Goal: Information Seeking & Learning: Learn about a topic

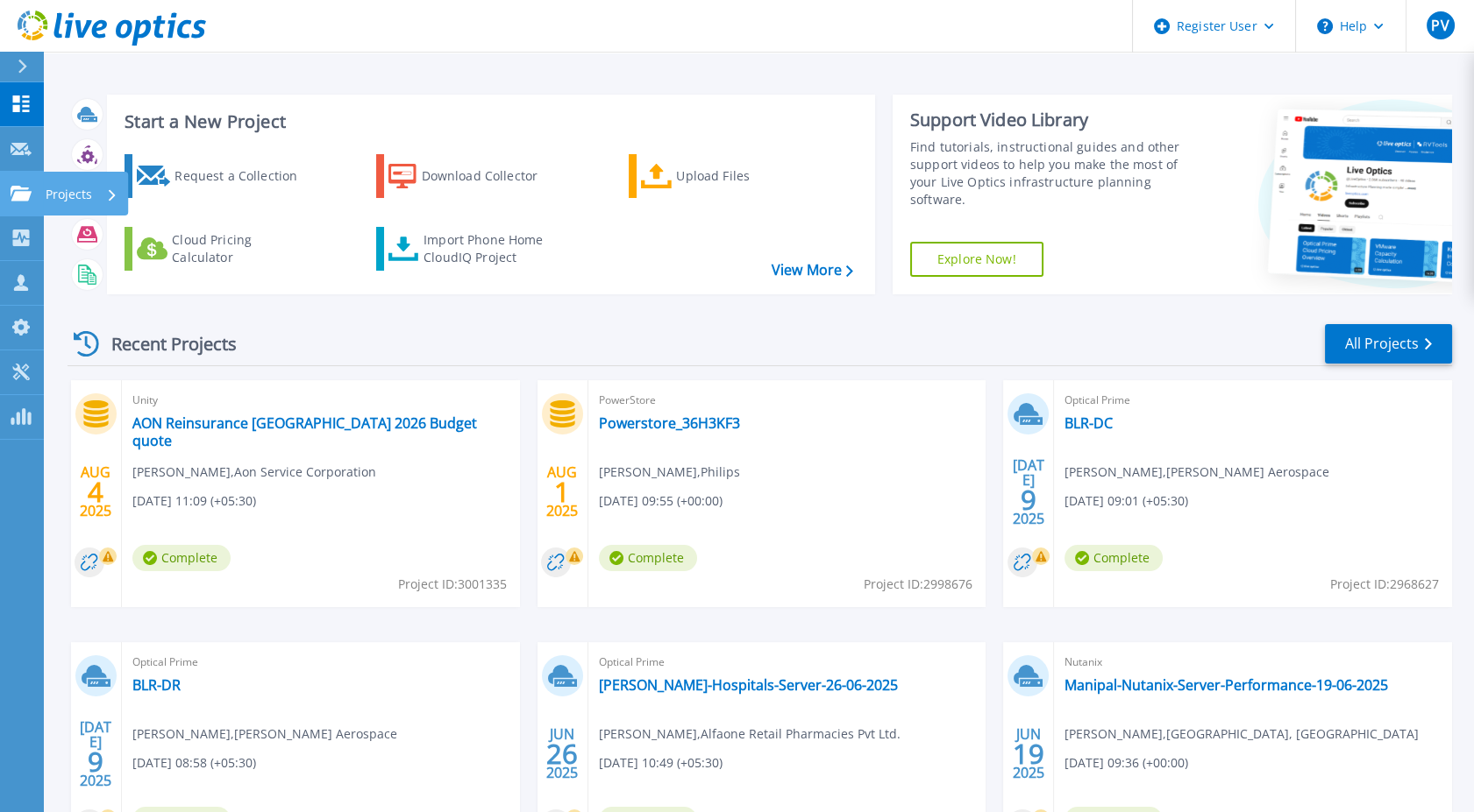
click at [95, 196] on div "Projects" at bounding box center [81, 195] width 72 height 46
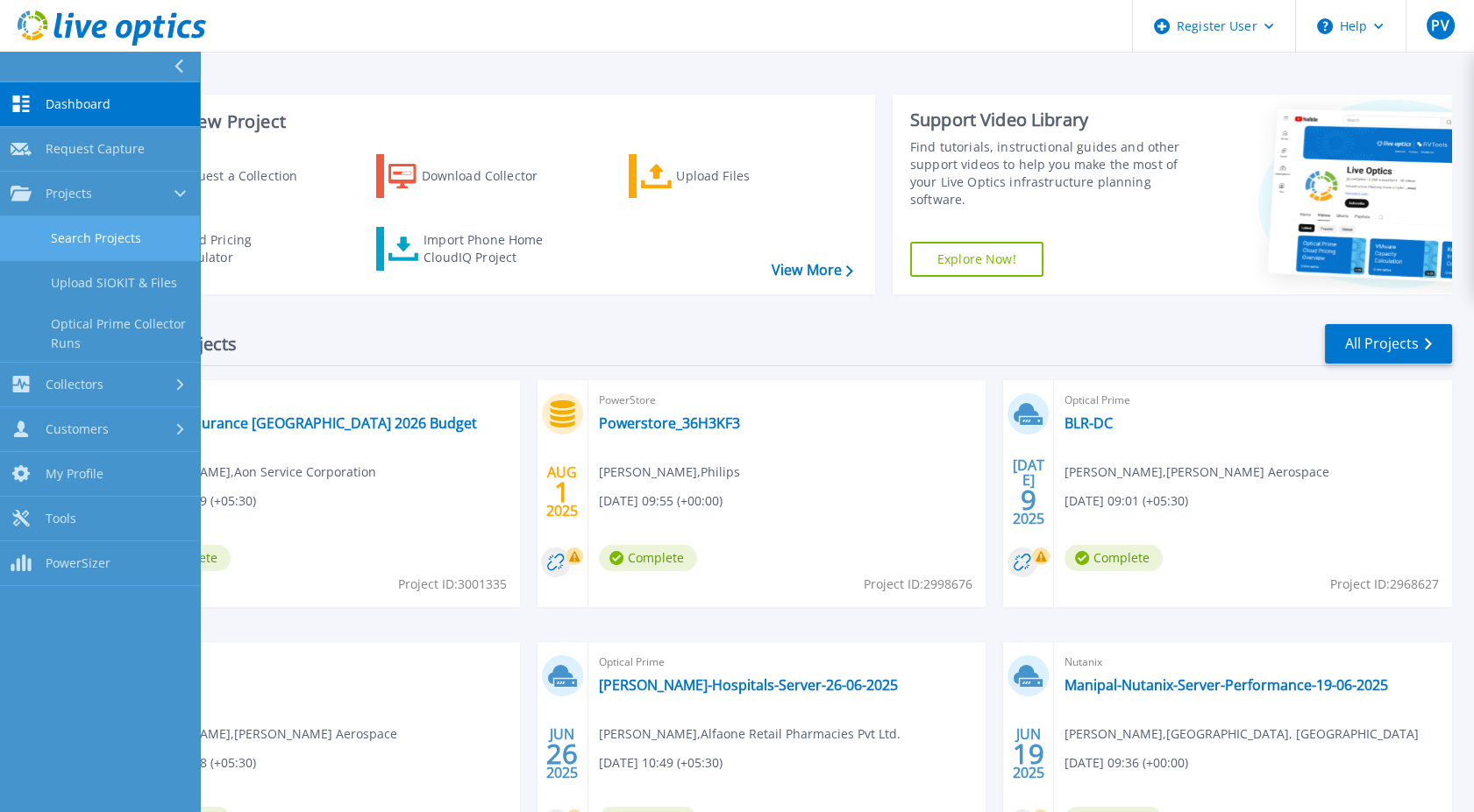
click at [110, 239] on link "Search Projects" at bounding box center [99, 239] width 200 height 45
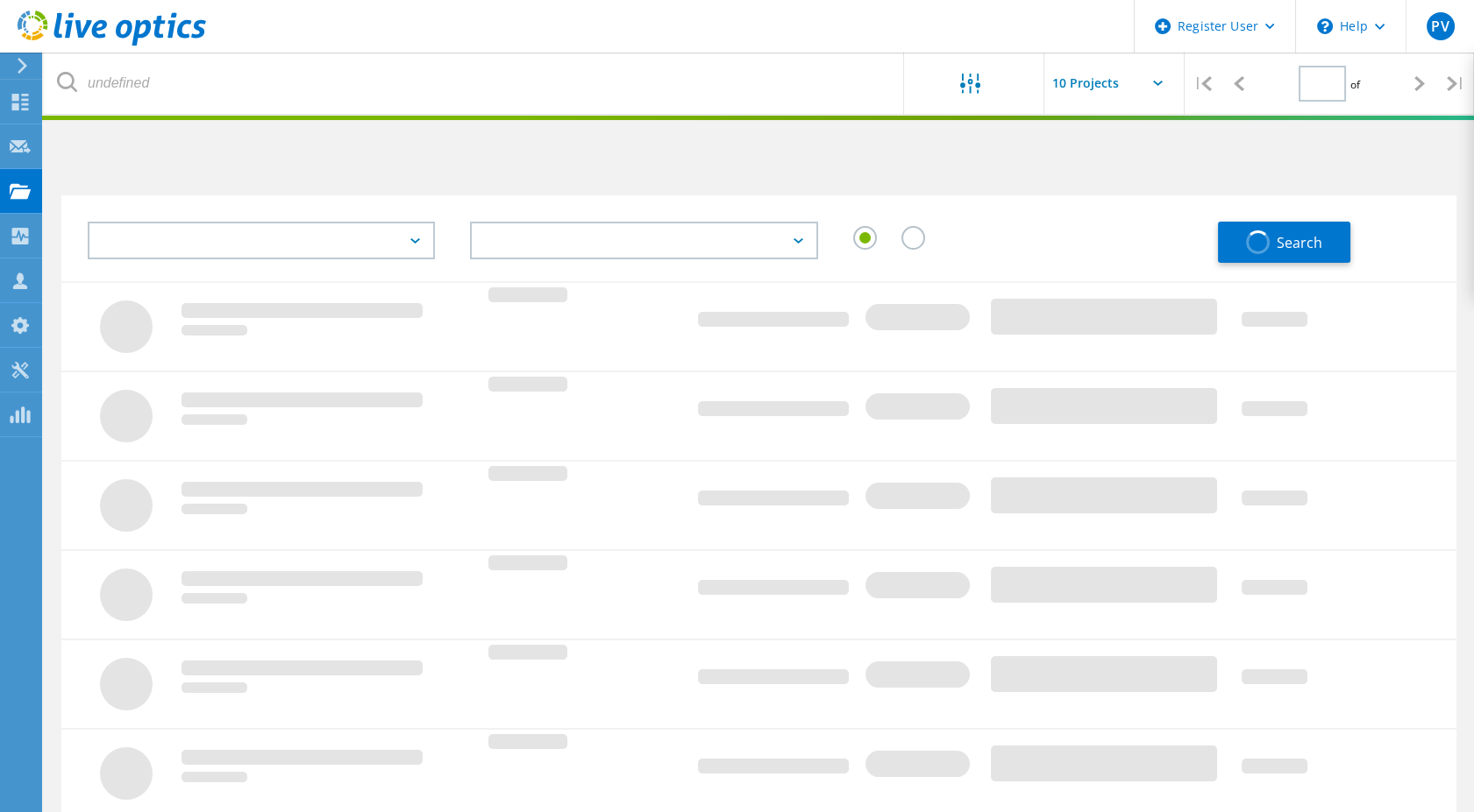
type input "1"
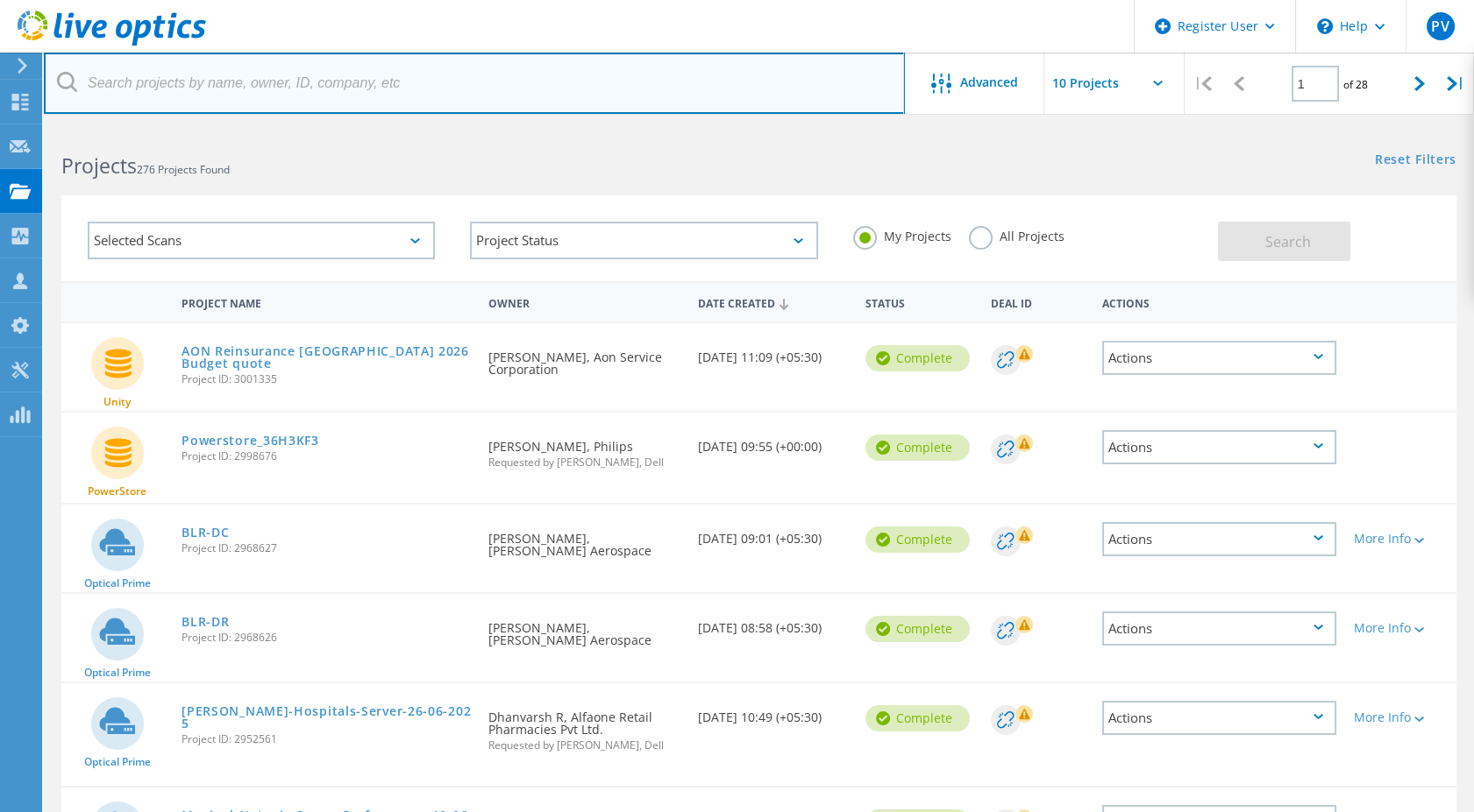
click at [216, 86] on input "text" at bounding box center [474, 83] width 861 height 61
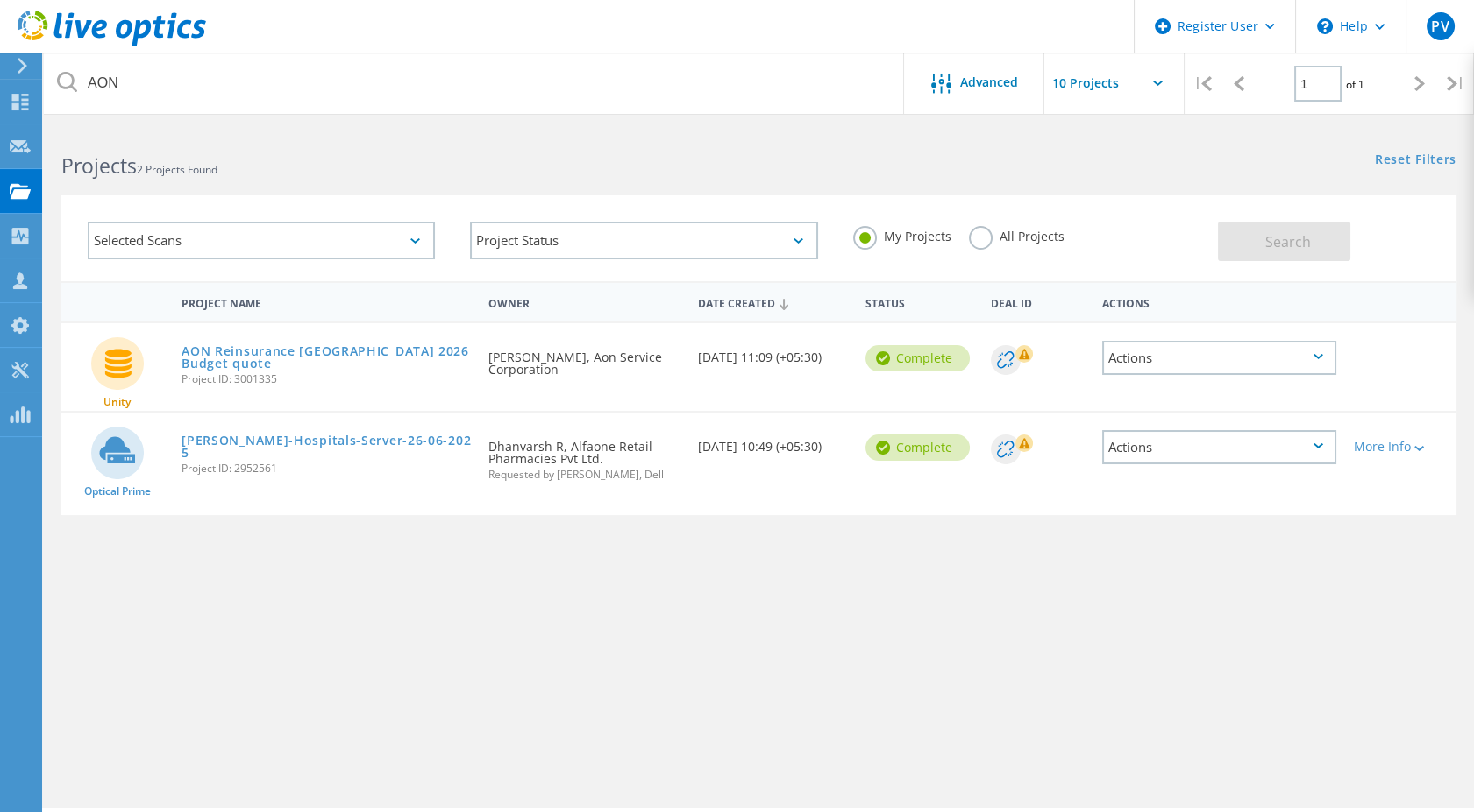
click at [978, 242] on label "All Projects" at bounding box center [1017, 234] width 95 height 16
click at [0, 0] on input "All Projects" at bounding box center [0, 0] width 0 height 0
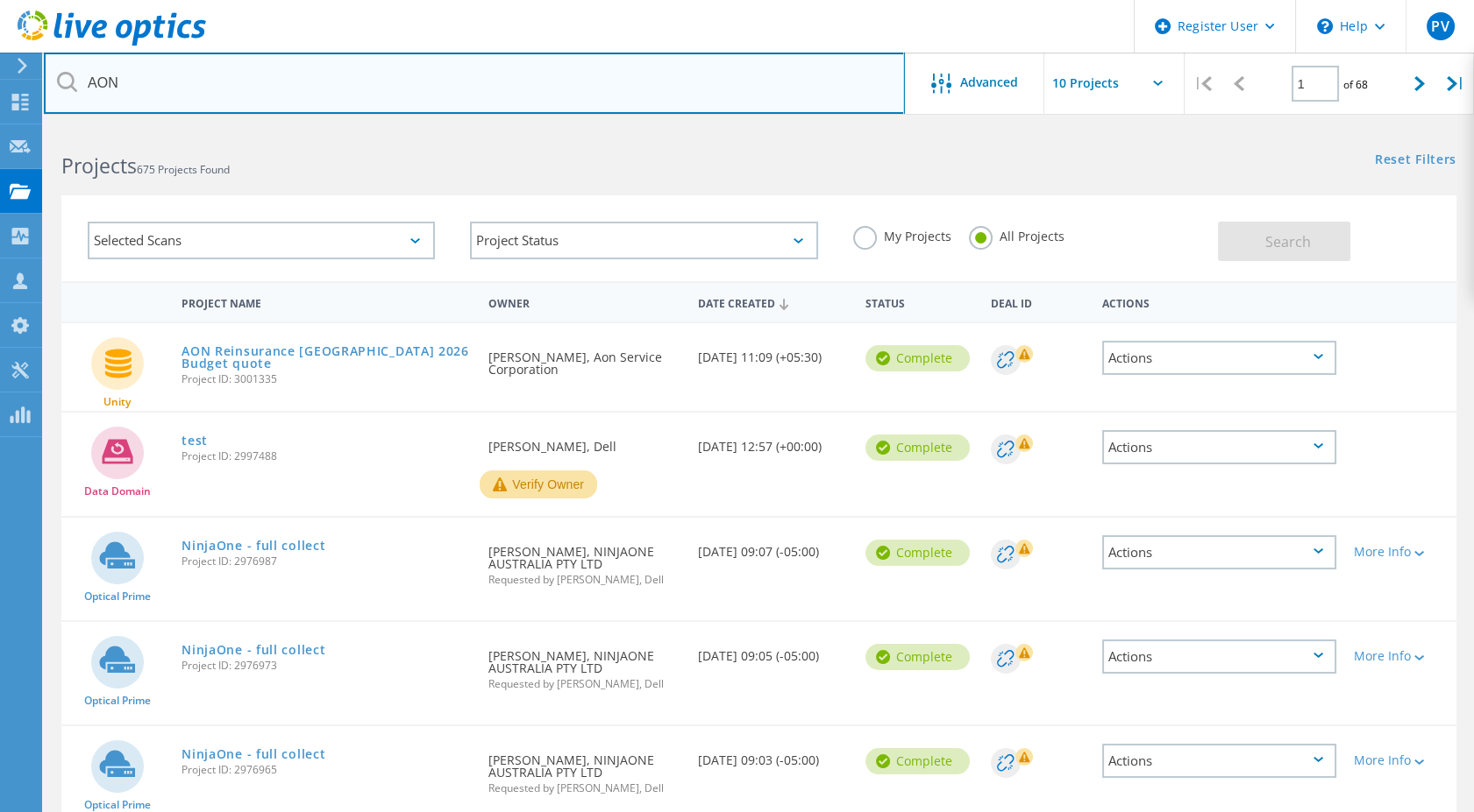
click at [145, 80] on input "AON" at bounding box center [474, 83] width 861 height 61
type input "AON VxRail"
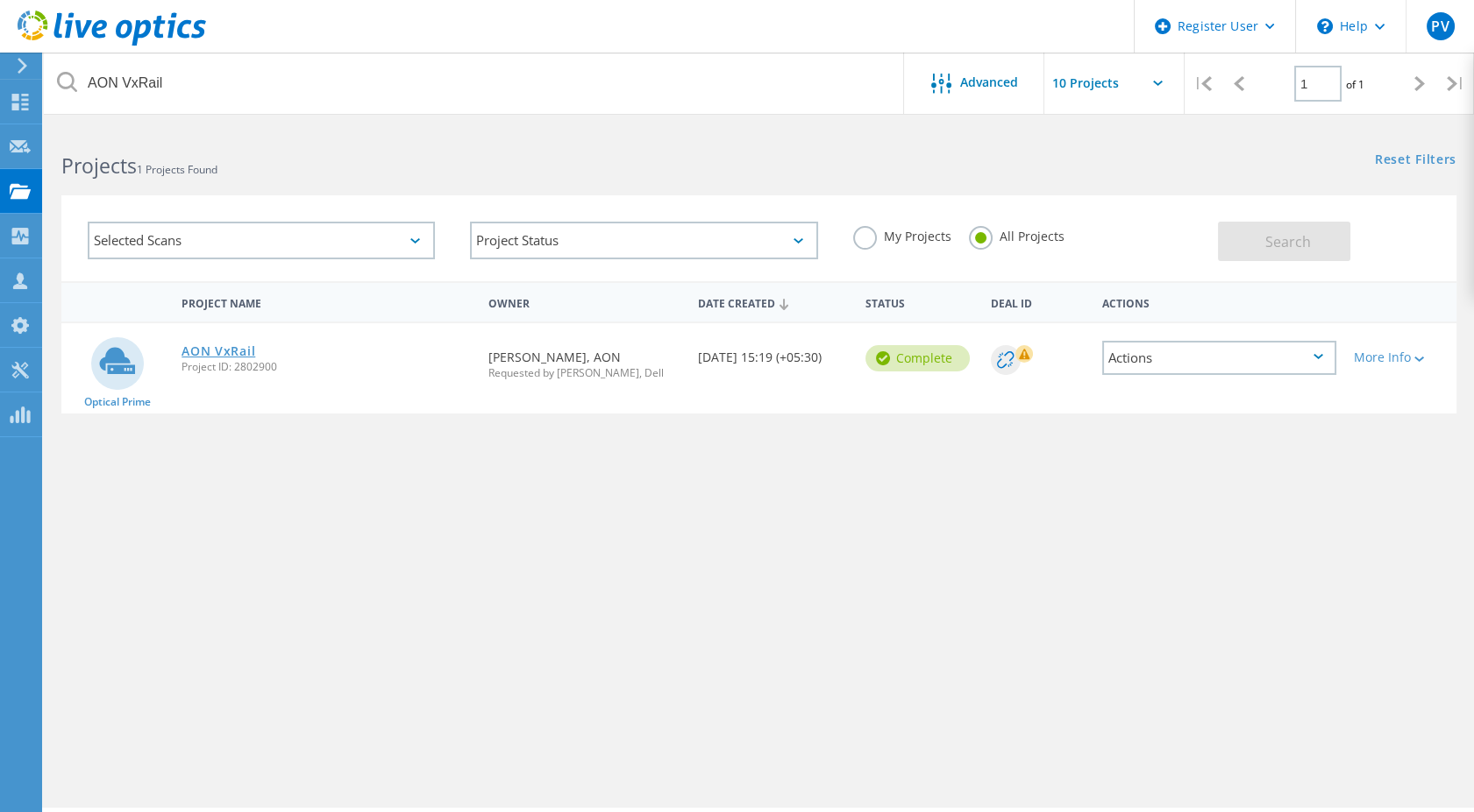
click at [212, 346] on link "AON VxRail" at bounding box center [218, 351] width 74 height 12
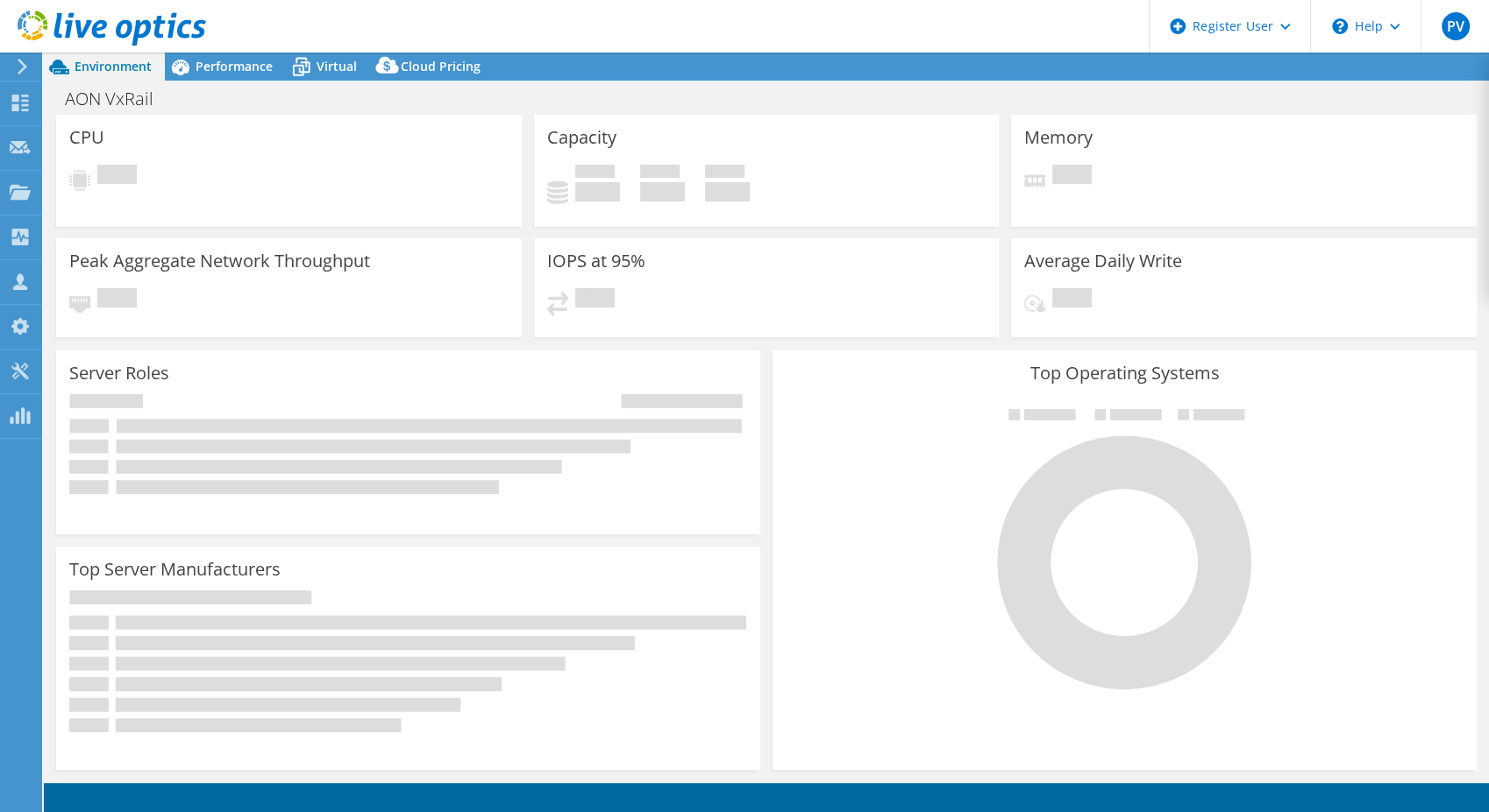
select select "[GEOGRAPHIC_DATA]"
select select "USD"
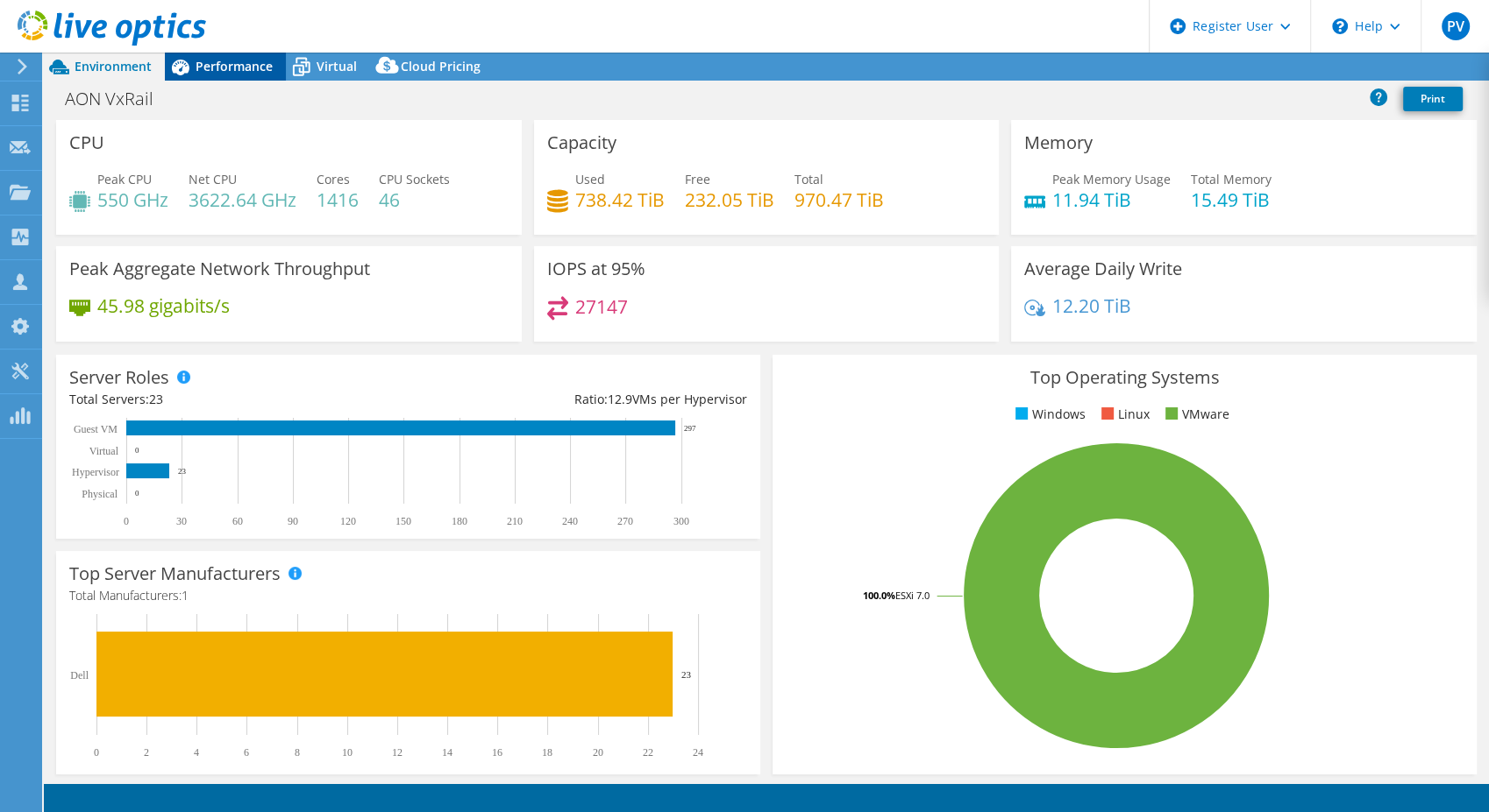
click at [222, 64] on span "Performance" at bounding box center [234, 66] width 77 height 16
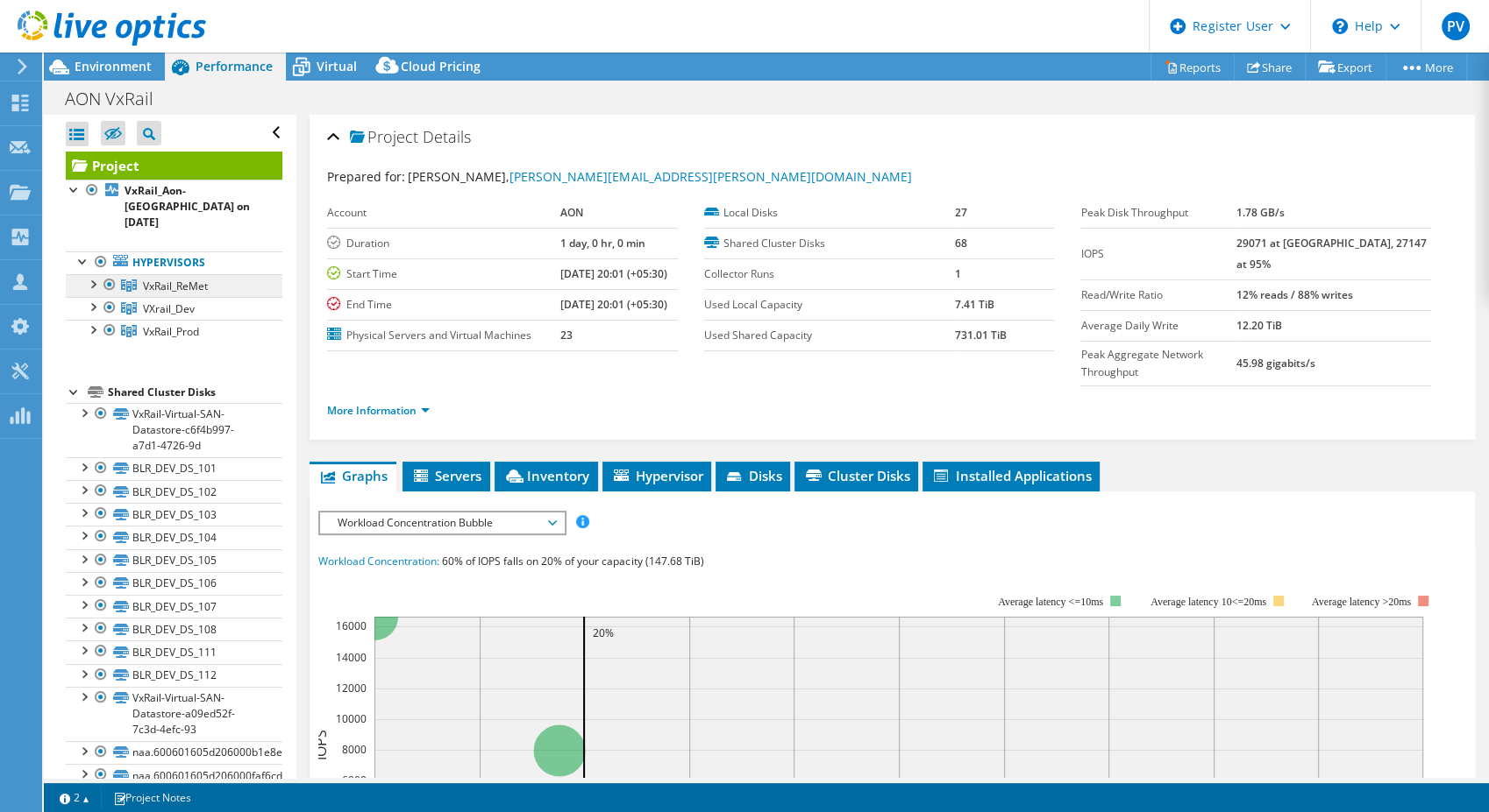
click at [197, 279] on span "VxRail_ReMet" at bounding box center [176, 286] width 65 height 15
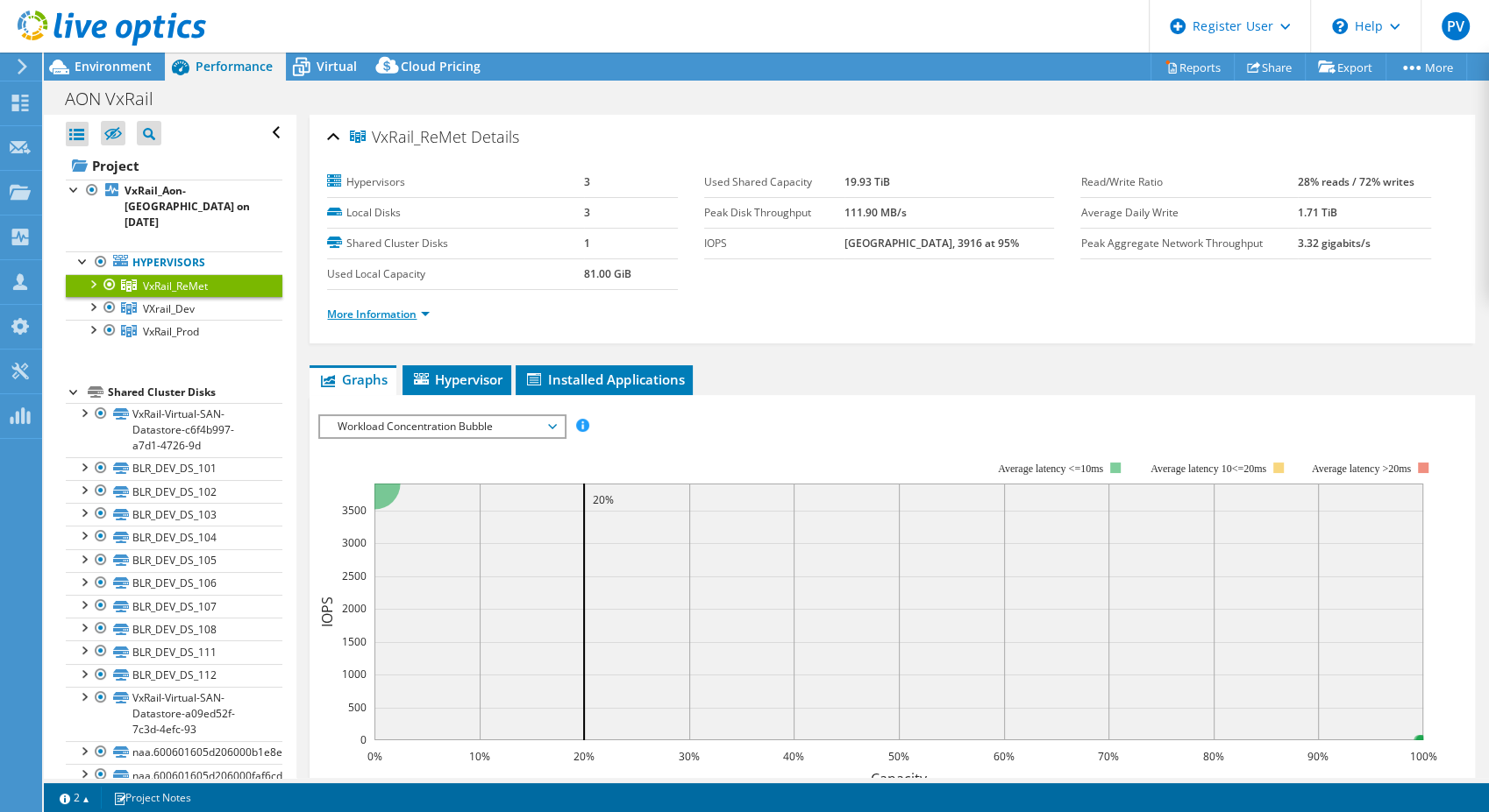
click at [345, 307] on link "More Information" at bounding box center [378, 314] width 102 height 15
click at [345, 313] on link "More Information" at bounding box center [378, 314] width 102 height 15
click at [361, 315] on link "More Information" at bounding box center [378, 314] width 102 height 15
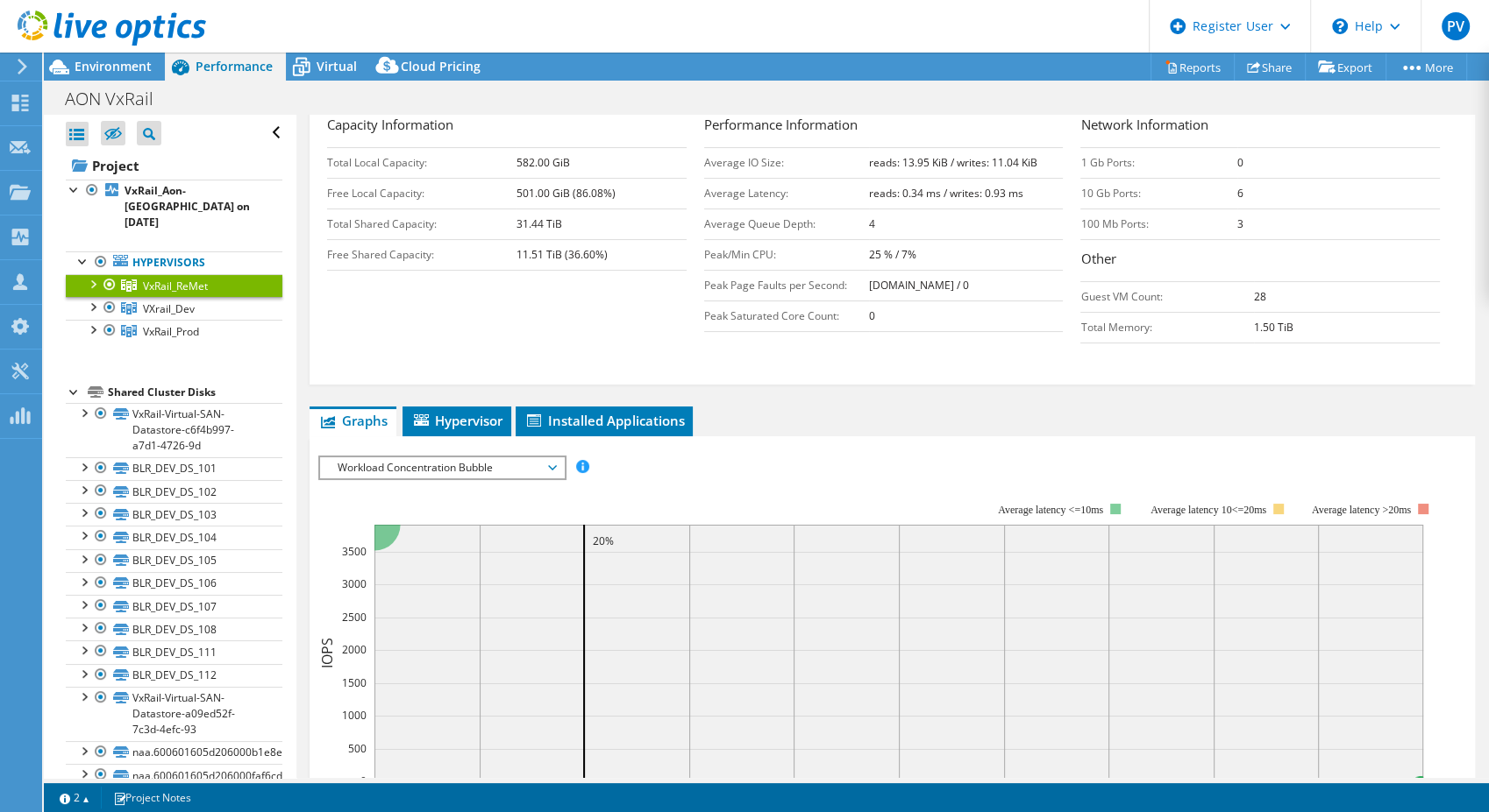
scroll to position [389, 0]
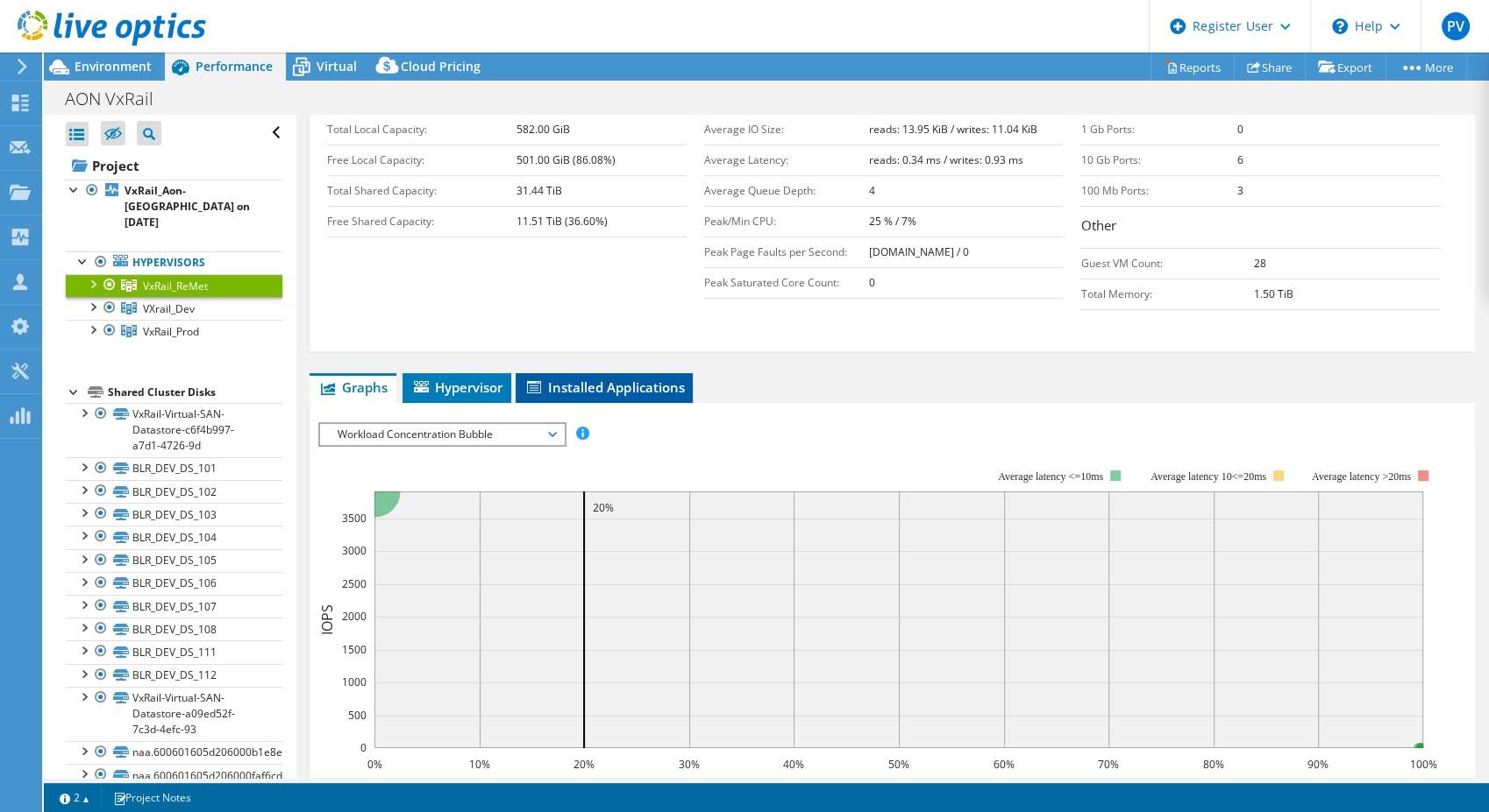
click at [556, 382] on span "Installed Applications" at bounding box center [603, 387] width 159 height 17
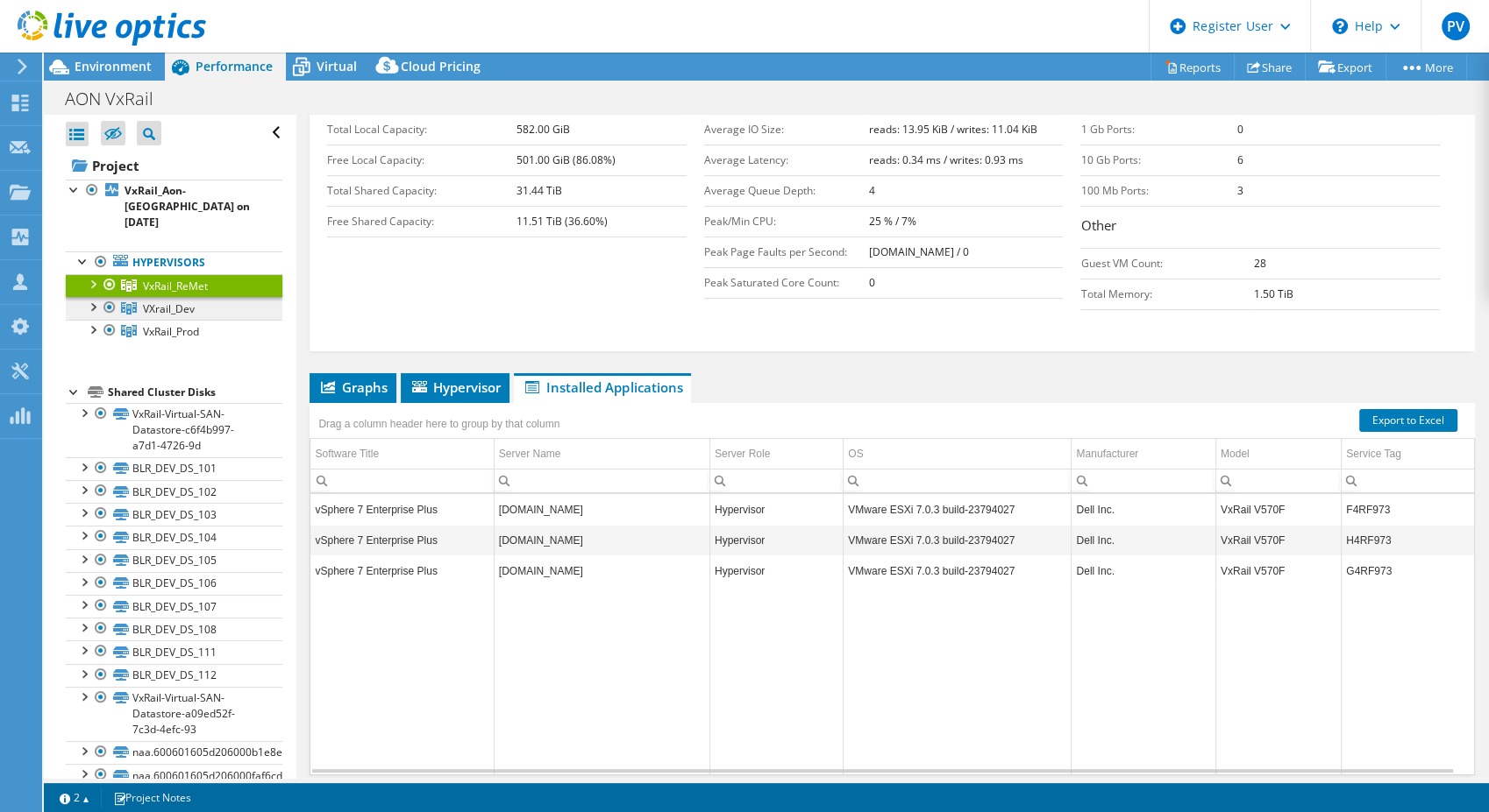
click at [151, 293] on span "VXrail_Dev" at bounding box center [176, 286] width 65 height 15
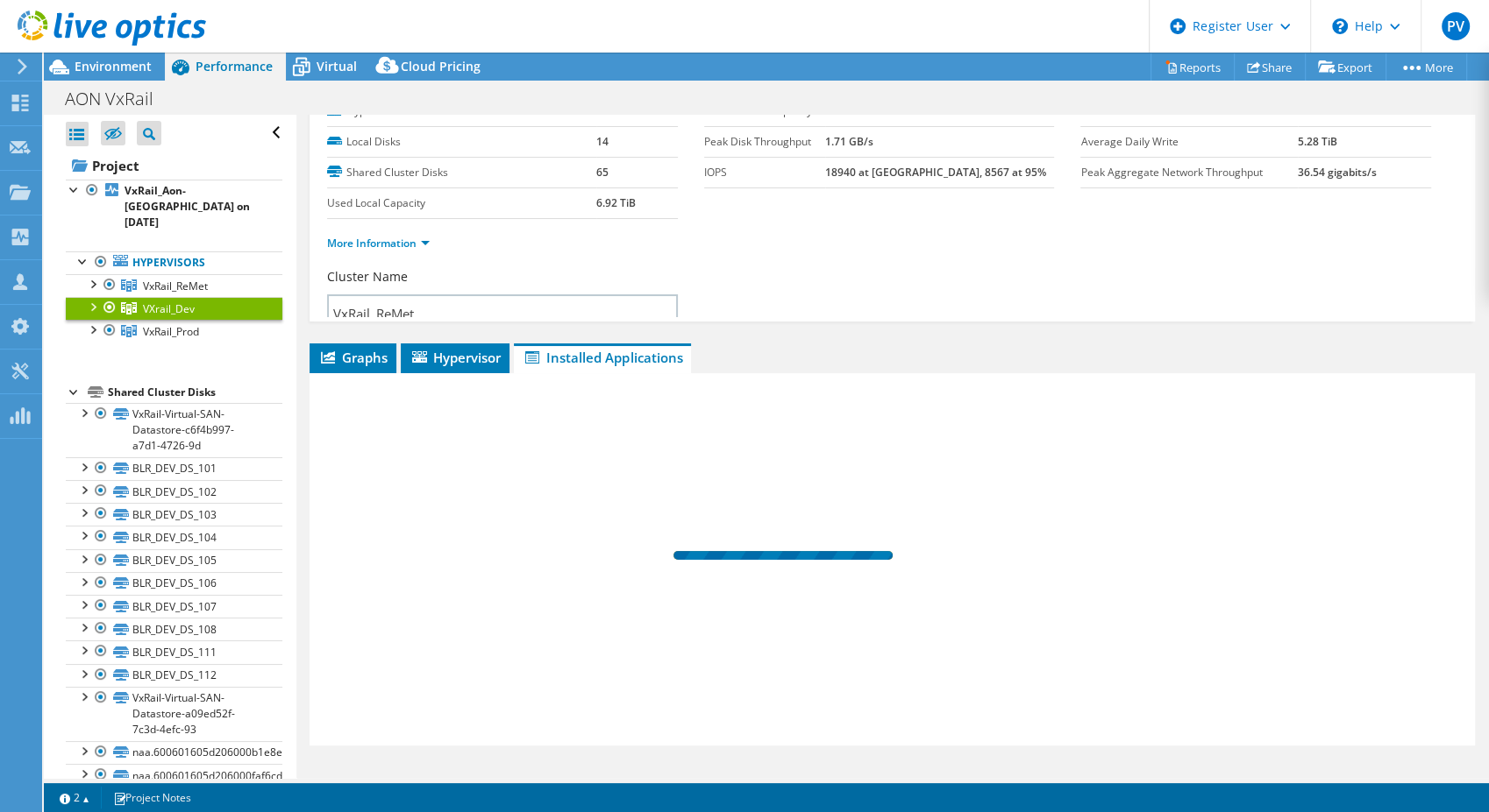
scroll to position [55, 0]
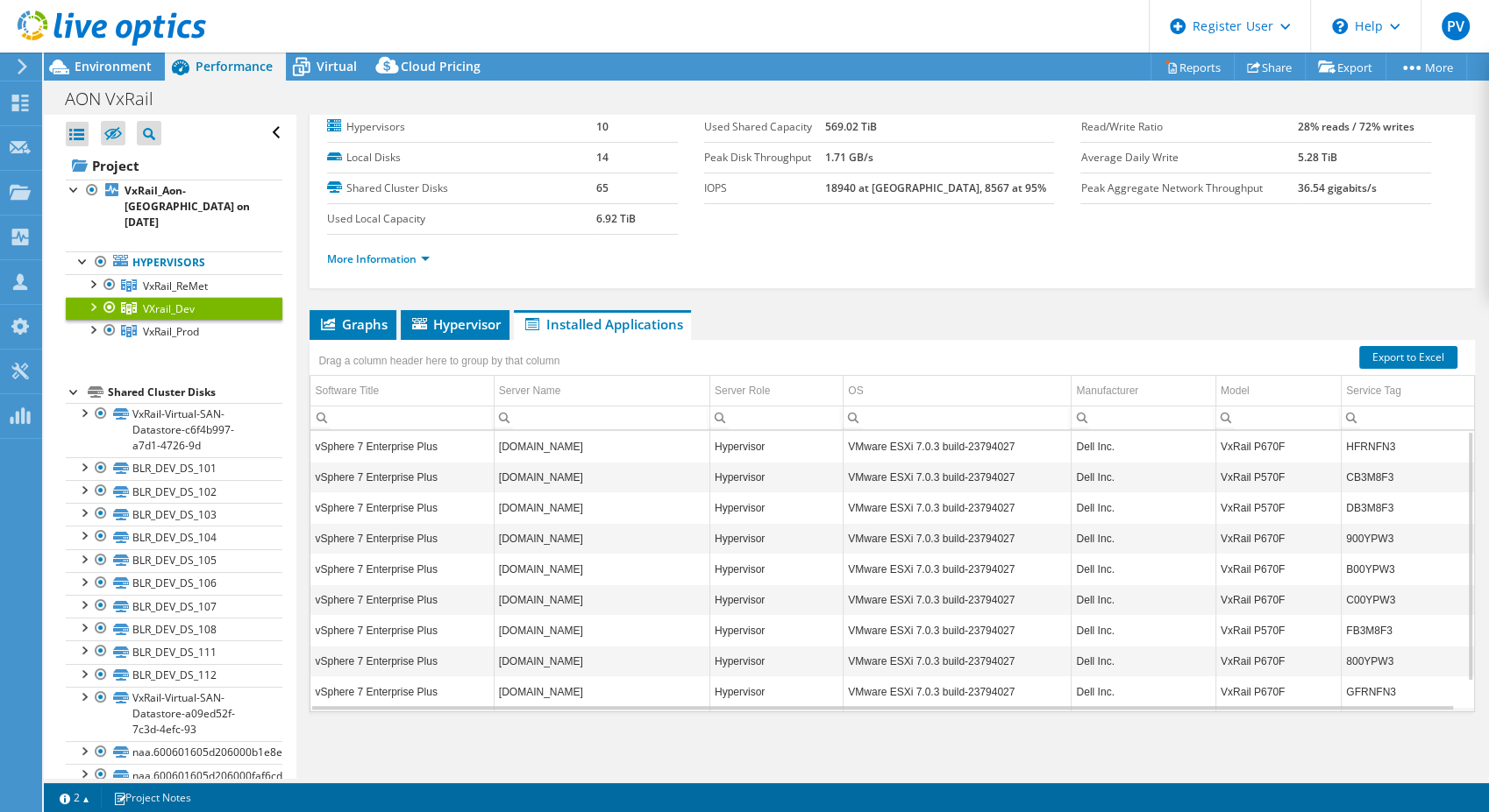
click at [92, 297] on div at bounding box center [92, 305] width 17 height 17
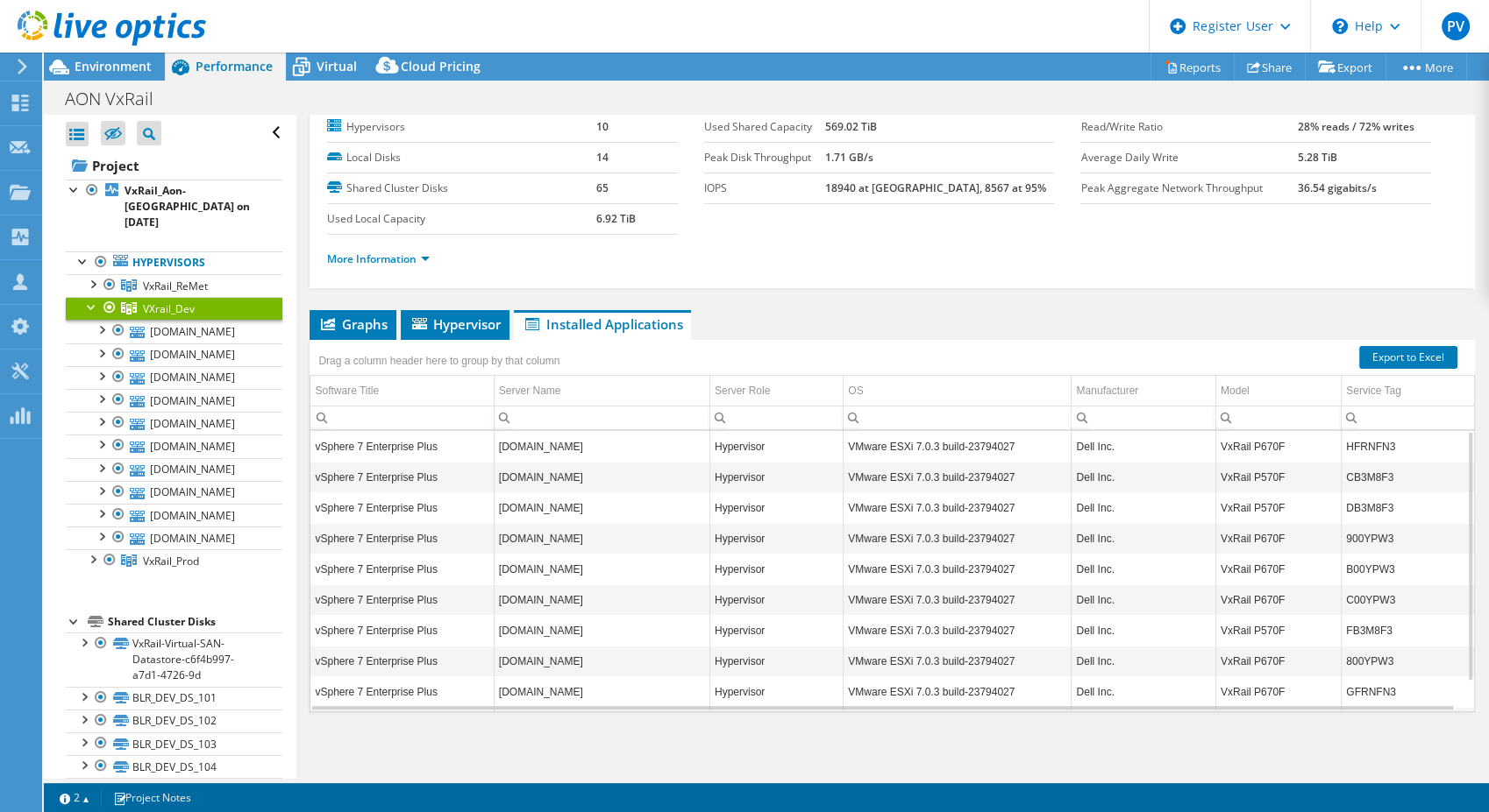
click at [88, 297] on div at bounding box center [92, 305] width 17 height 17
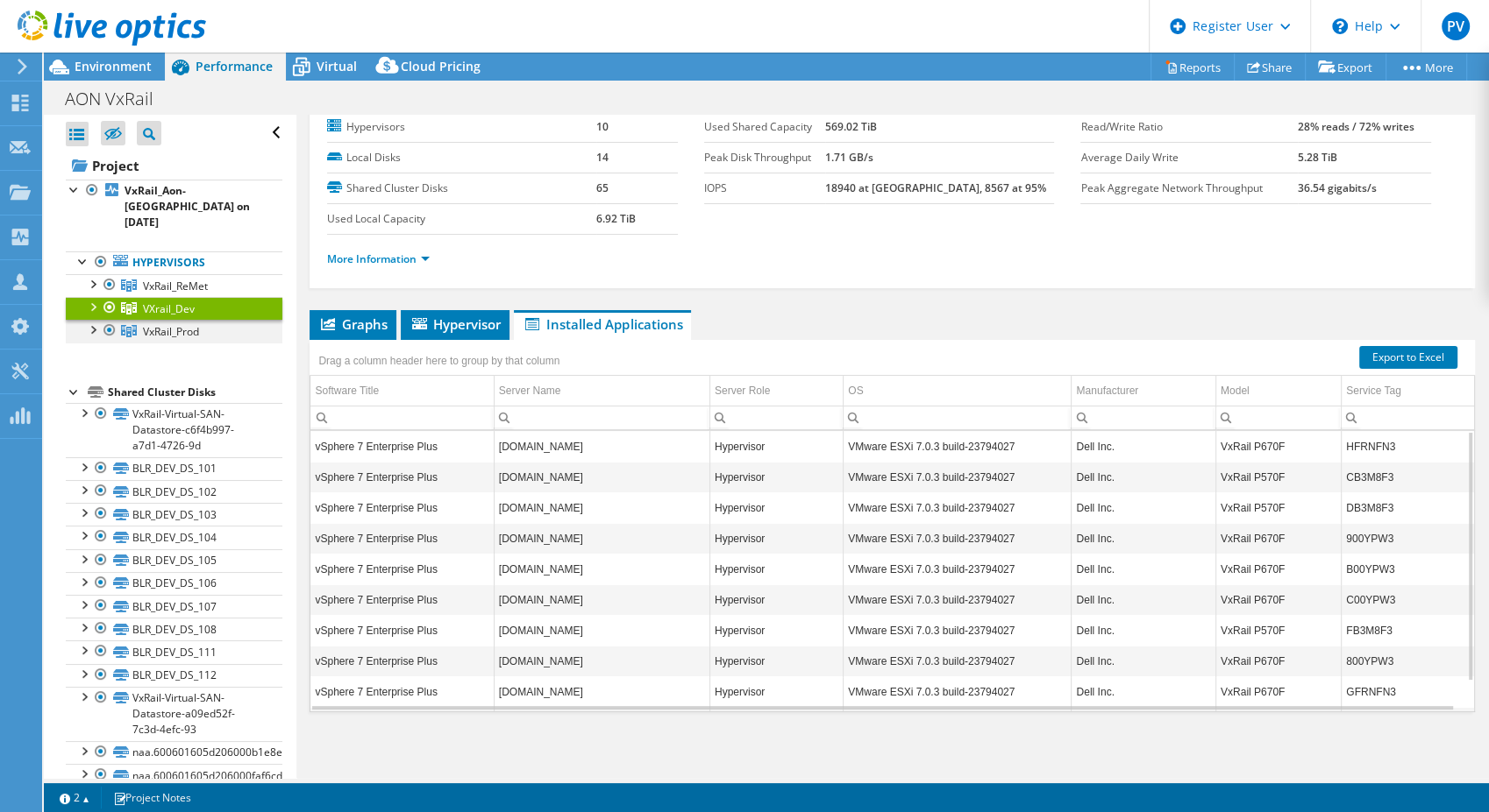
click at [92, 320] on div at bounding box center [92, 328] width 17 height 17
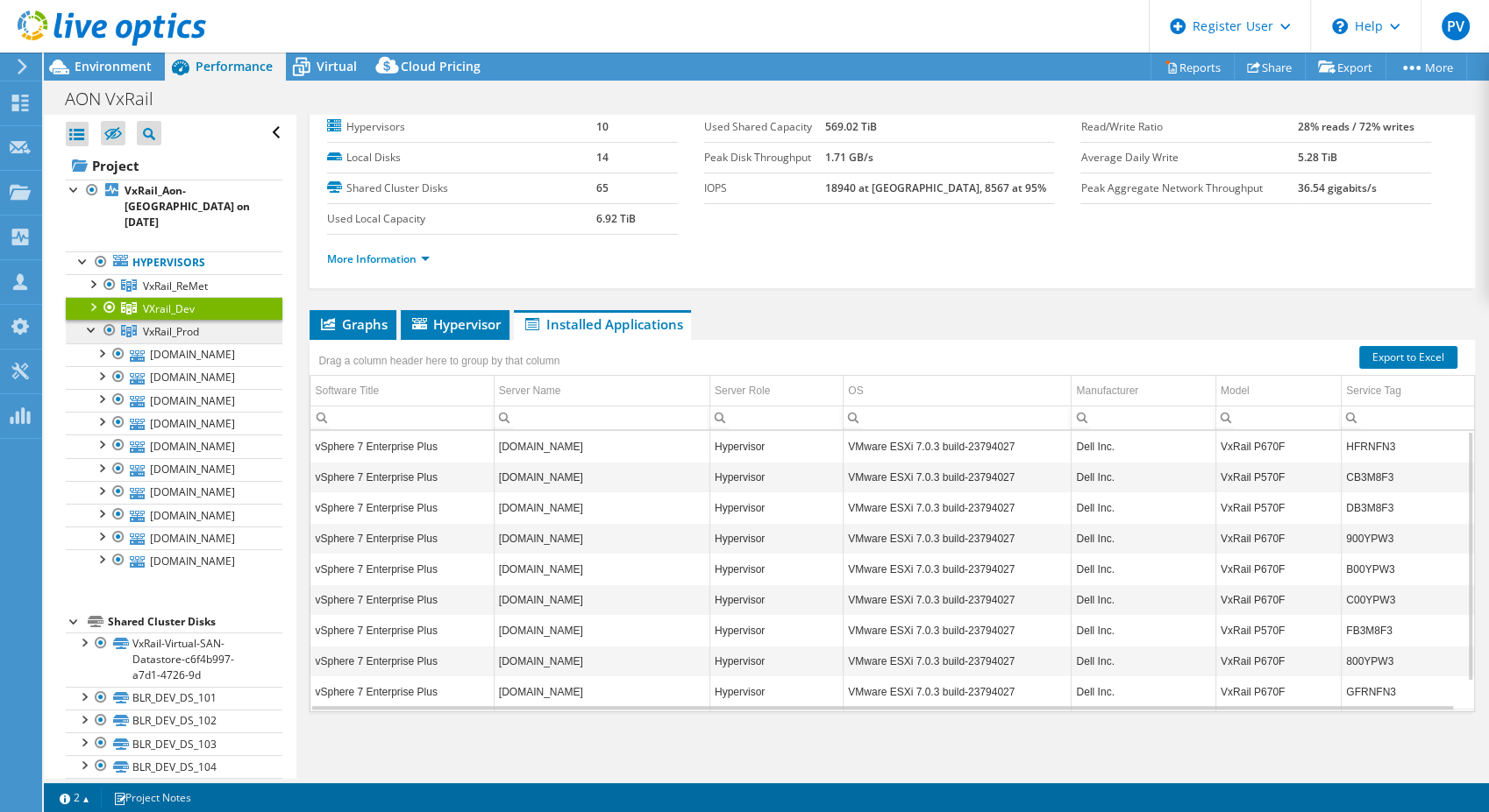
click at [174, 294] on span "VxRail_Prod" at bounding box center [176, 286] width 65 height 15
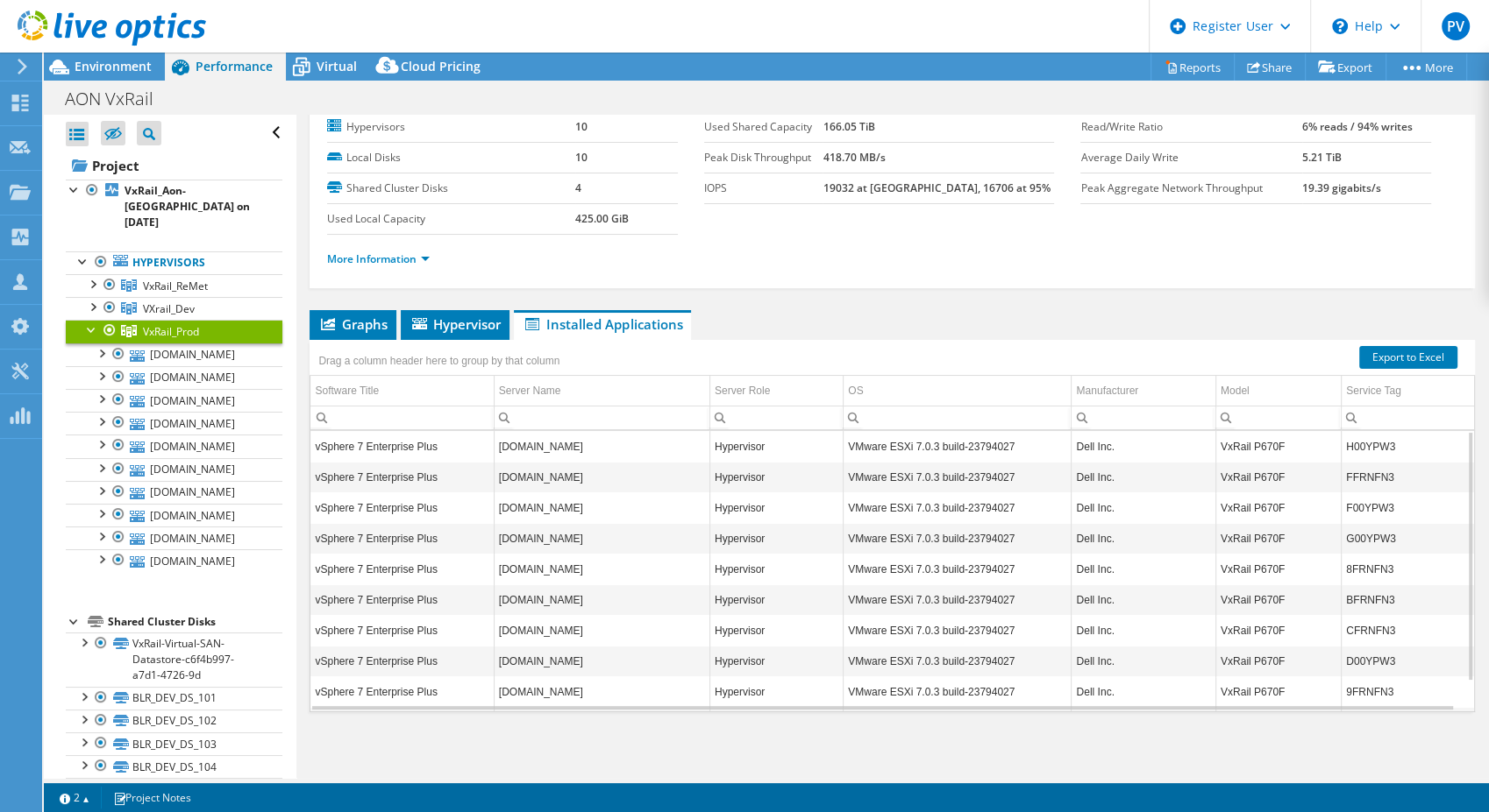
click at [84, 320] on div at bounding box center [92, 328] width 17 height 17
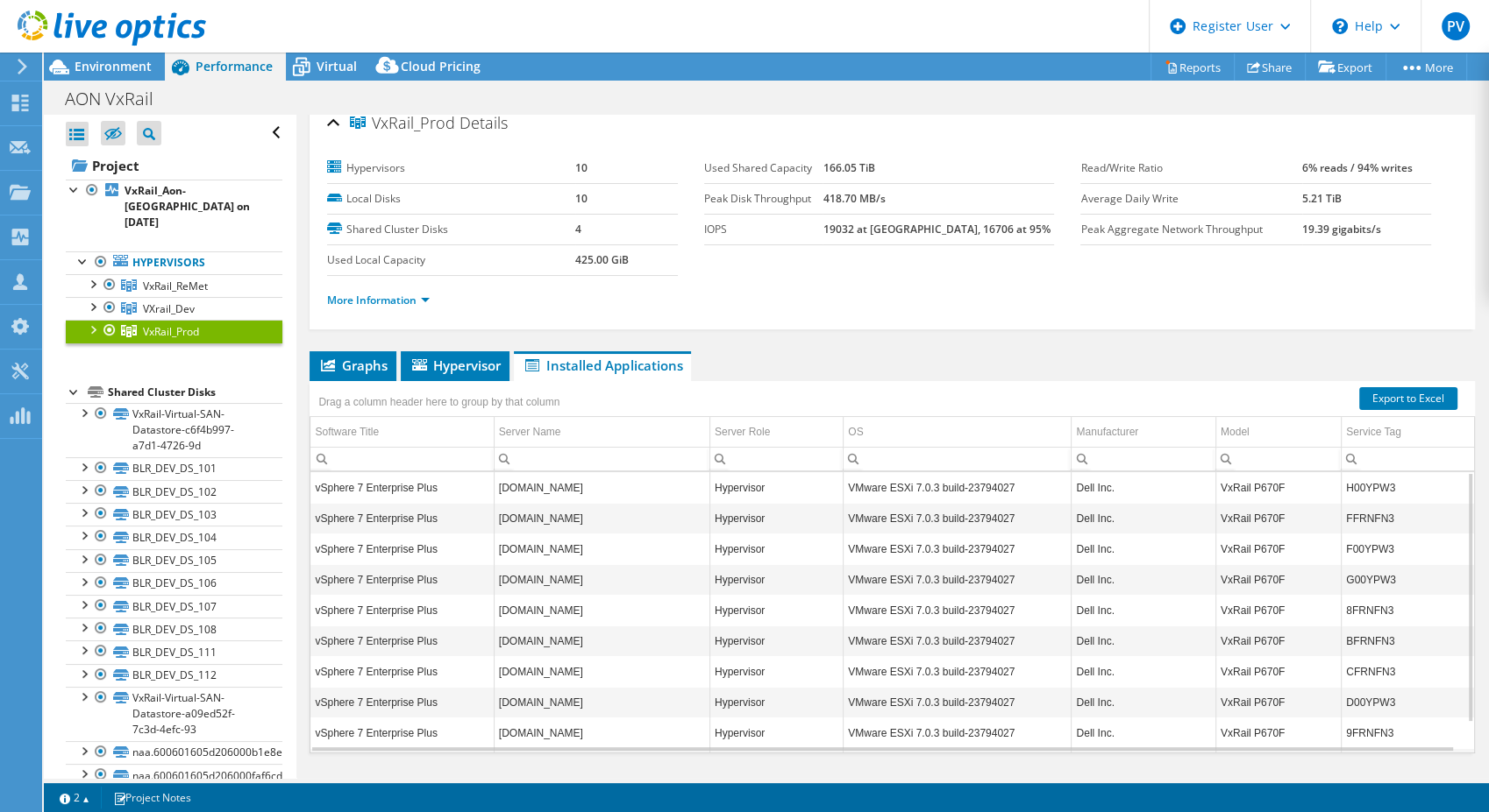
scroll to position [0, 0]
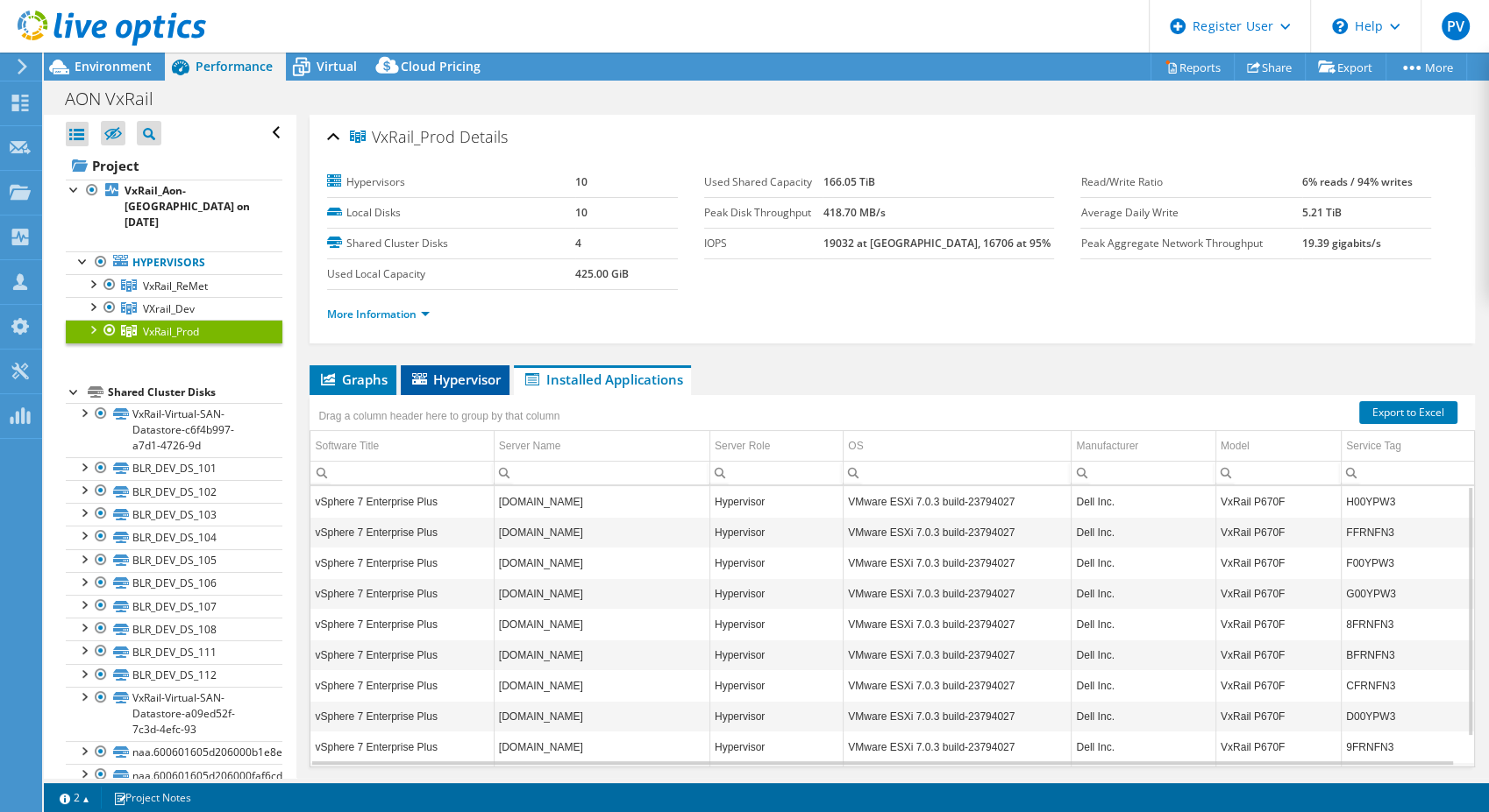
click at [435, 375] on span "Hypervisor" at bounding box center [455, 380] width 92 height 17
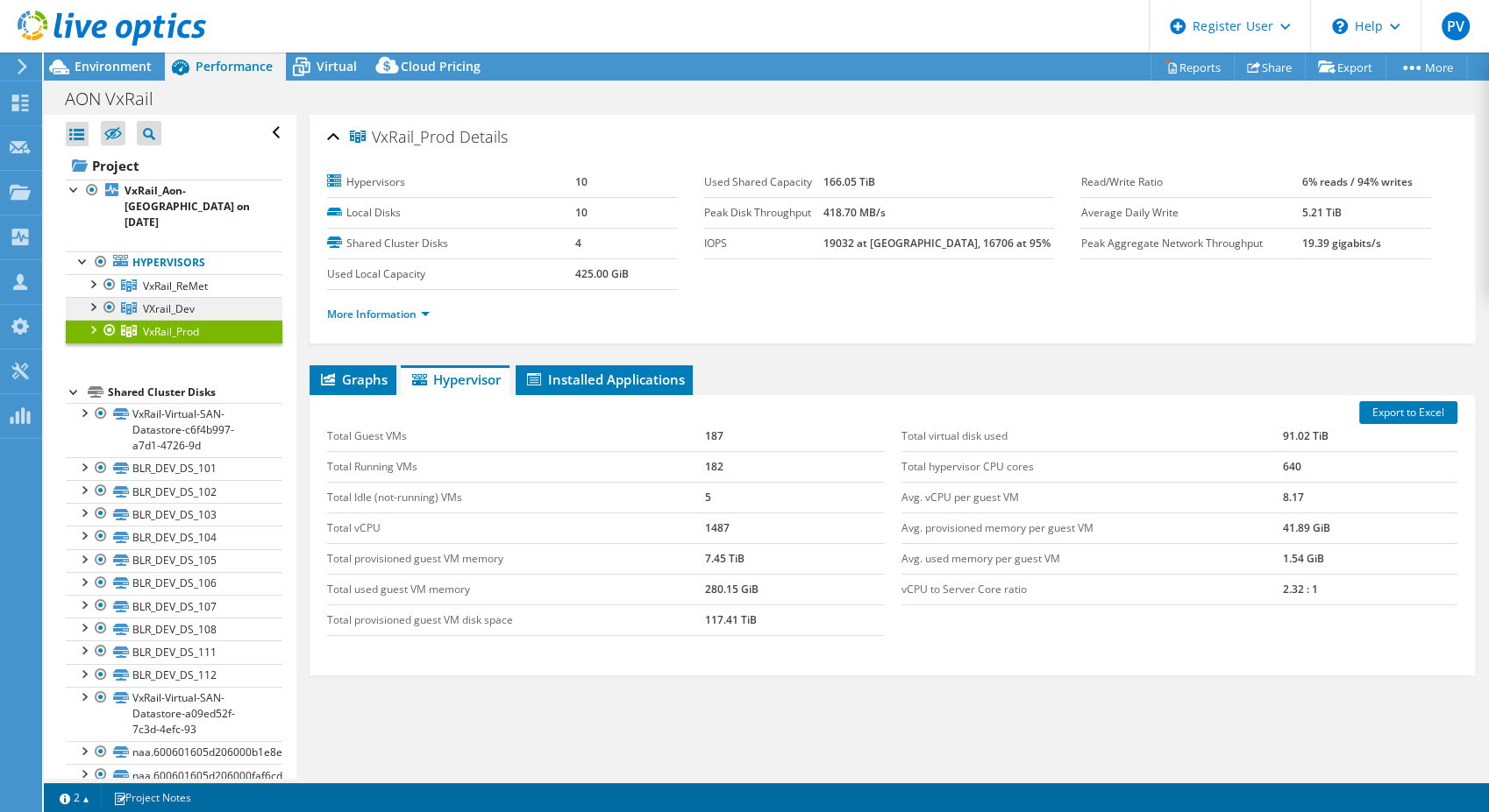
click at [166, 284] on link "VXrail_Dev" at bounding box center [174, 286] width 217 height 23
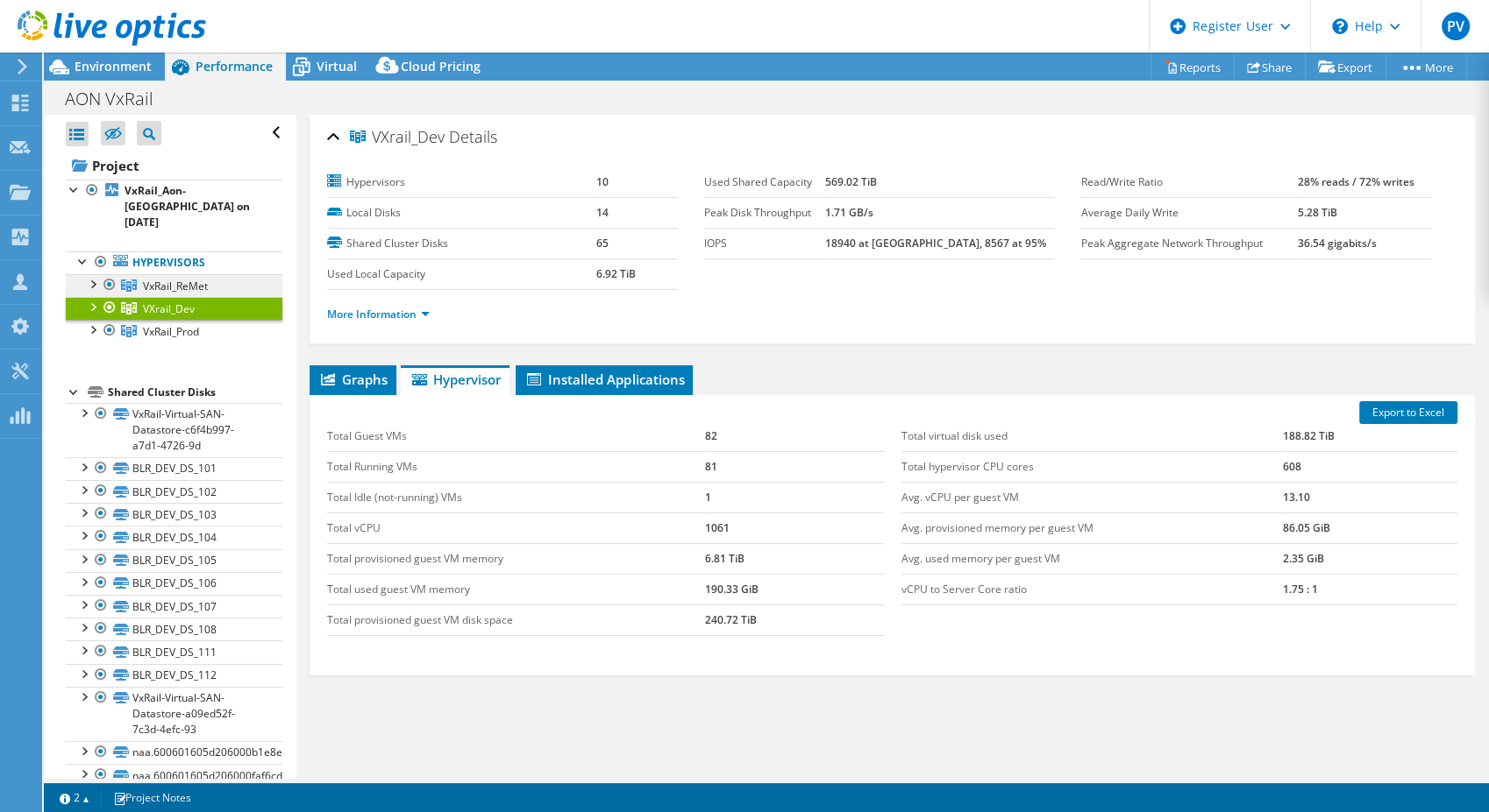
click at [170, 275] on link "VxRail_ReMet" at bounding box center [174, 286] width 217 height 23
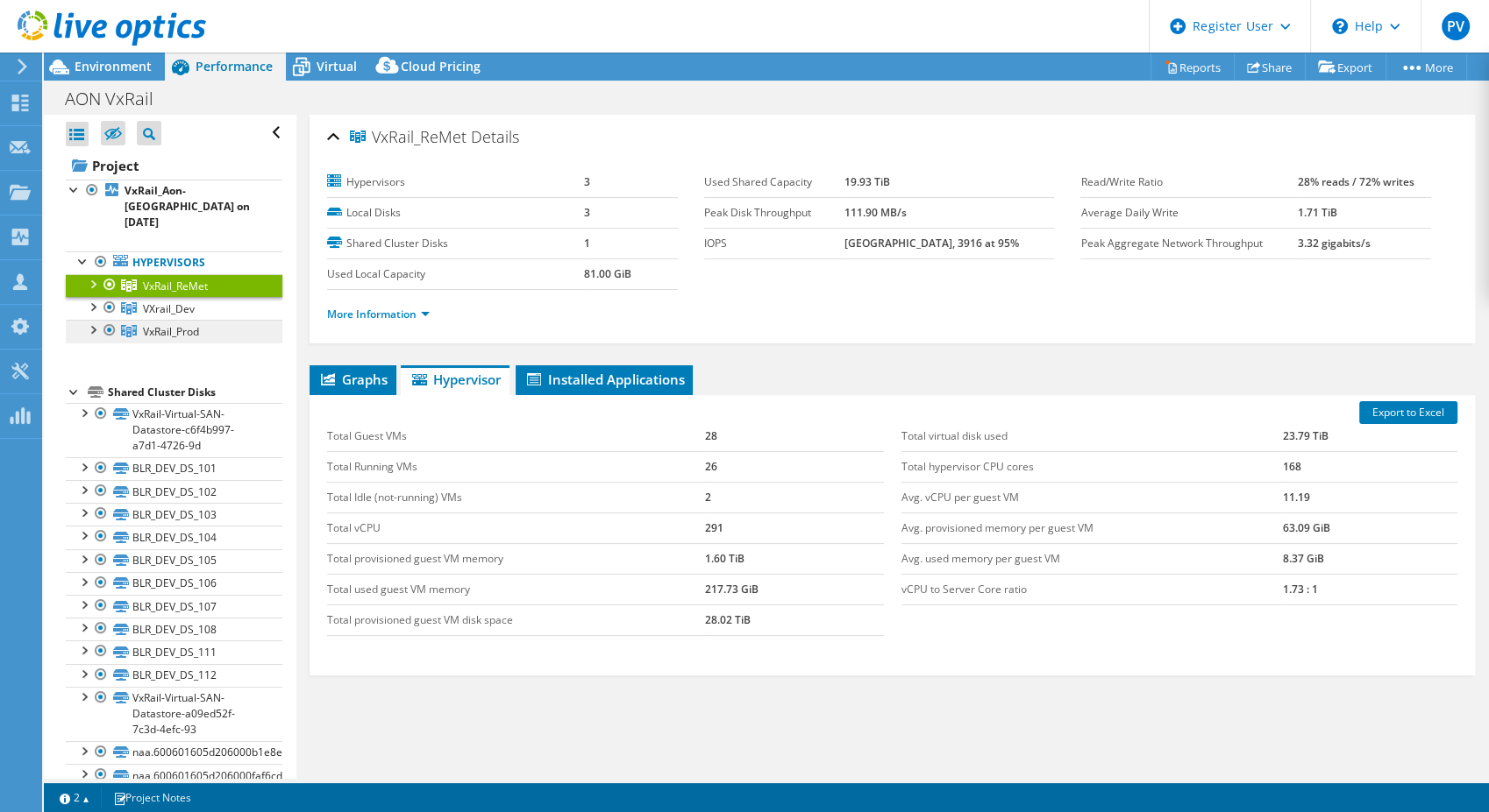
click at [183, 294] on span "VxRail_Prod" at bounding box center [176, 286] width 65 height 15
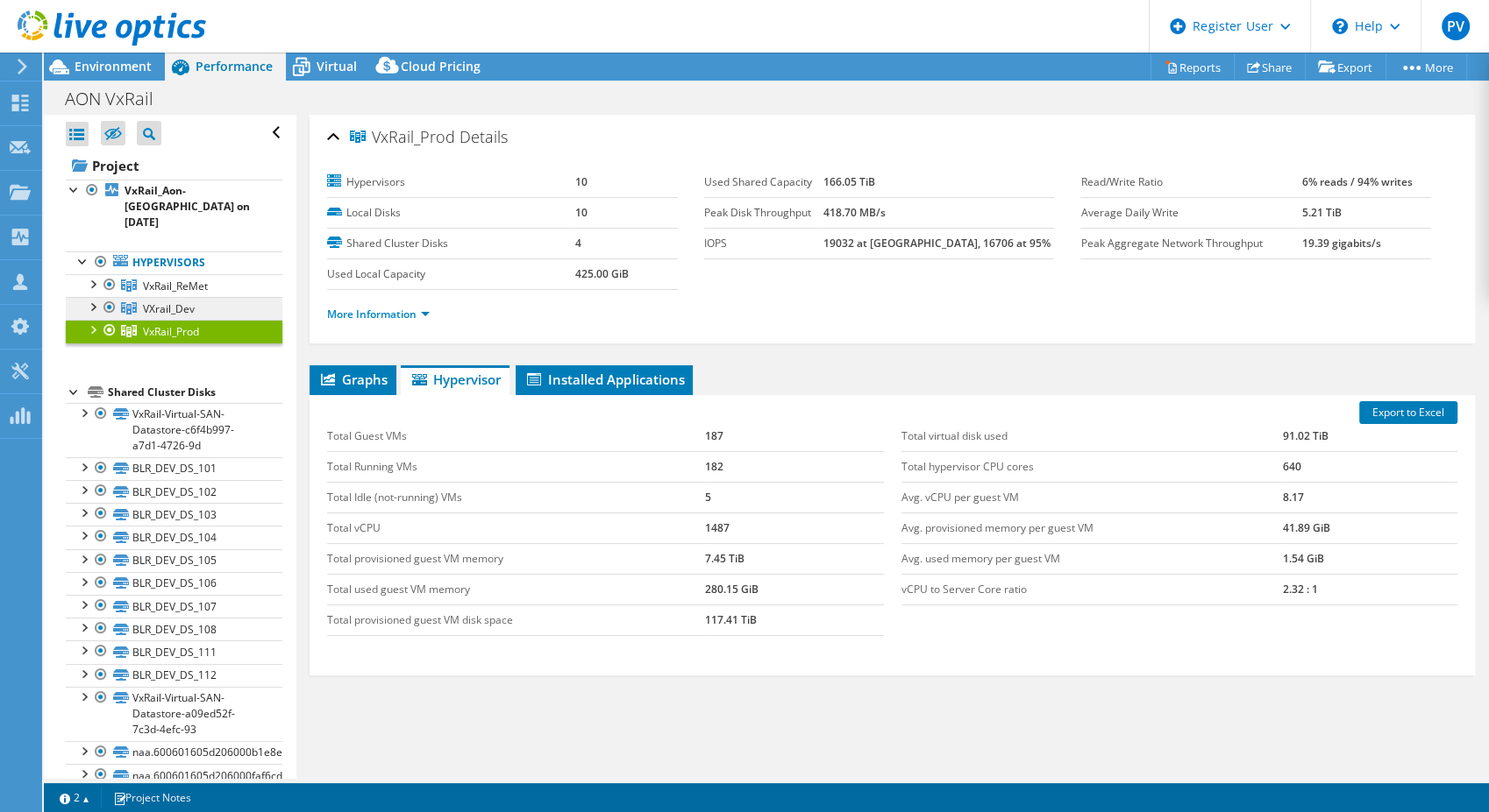
click at [174, 294] on span "VXrail_Dev" at bounding box center [176, 286] width 65 height 15
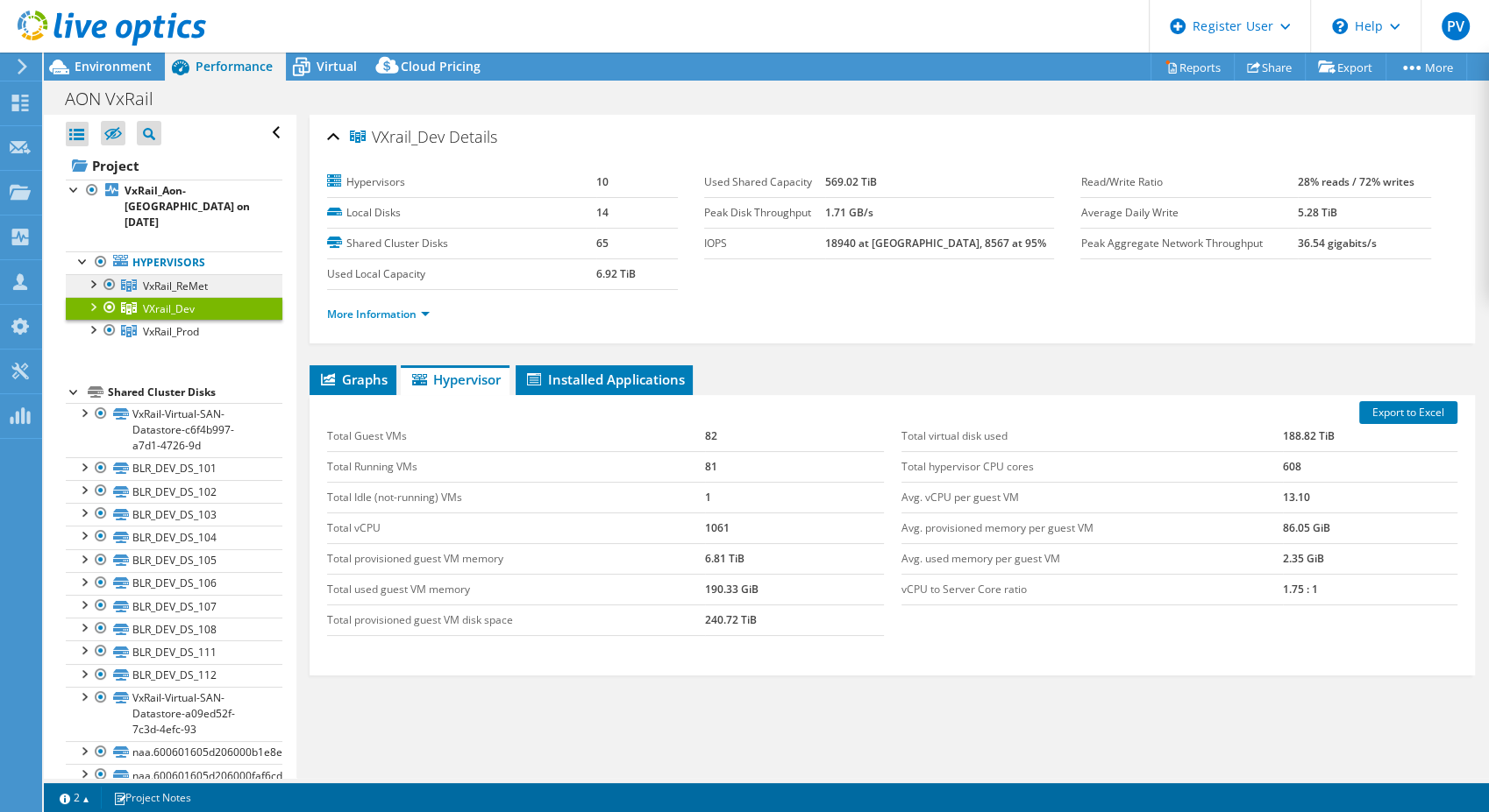
click at [161, 279] on span "VxRail_ReMet" at bounding box center [176, 286] width 65 height 15
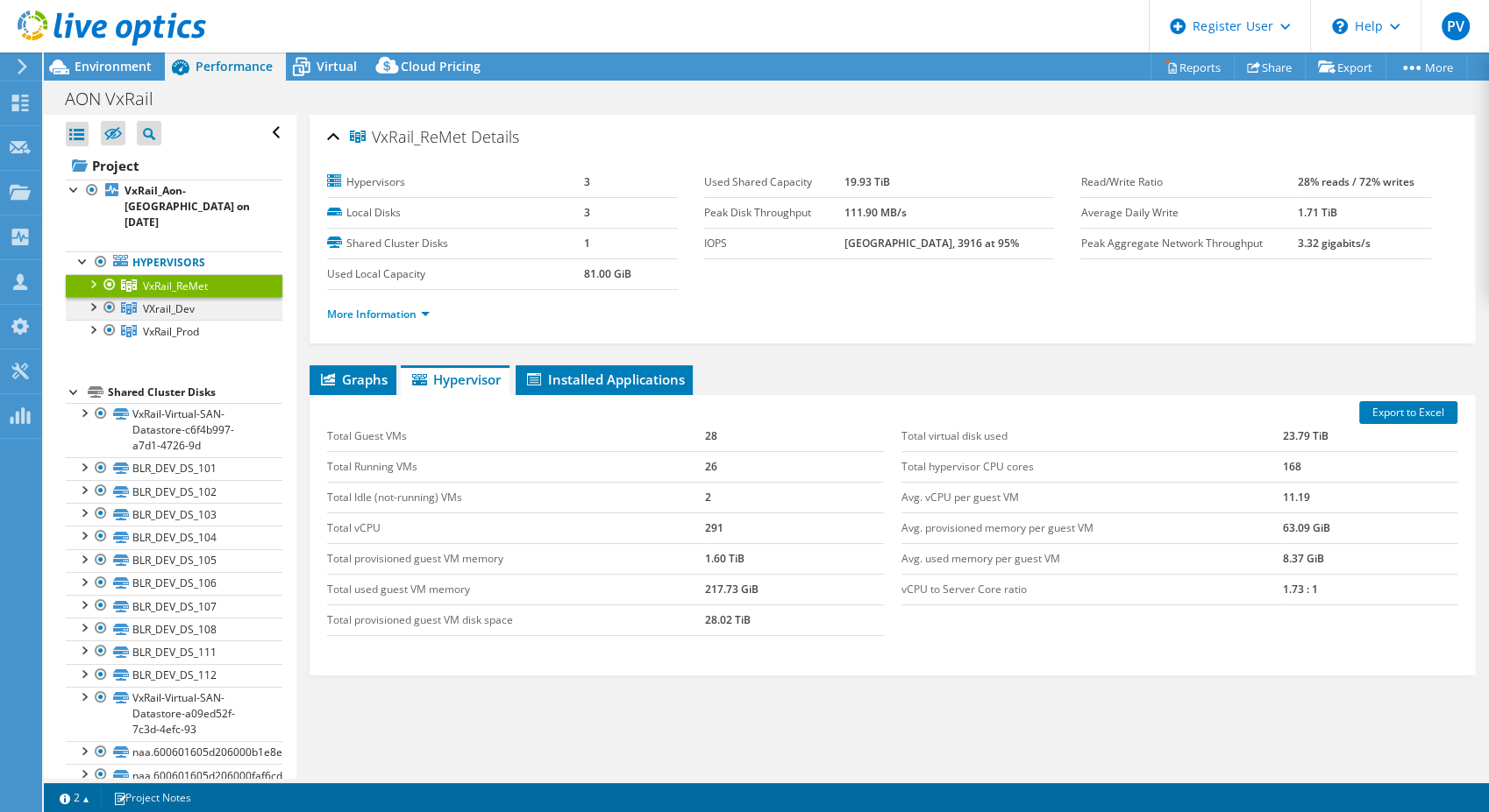
click at [136, 297] on link "VXrail_Dev" at bounding box center [174, 286] width 217 height 23
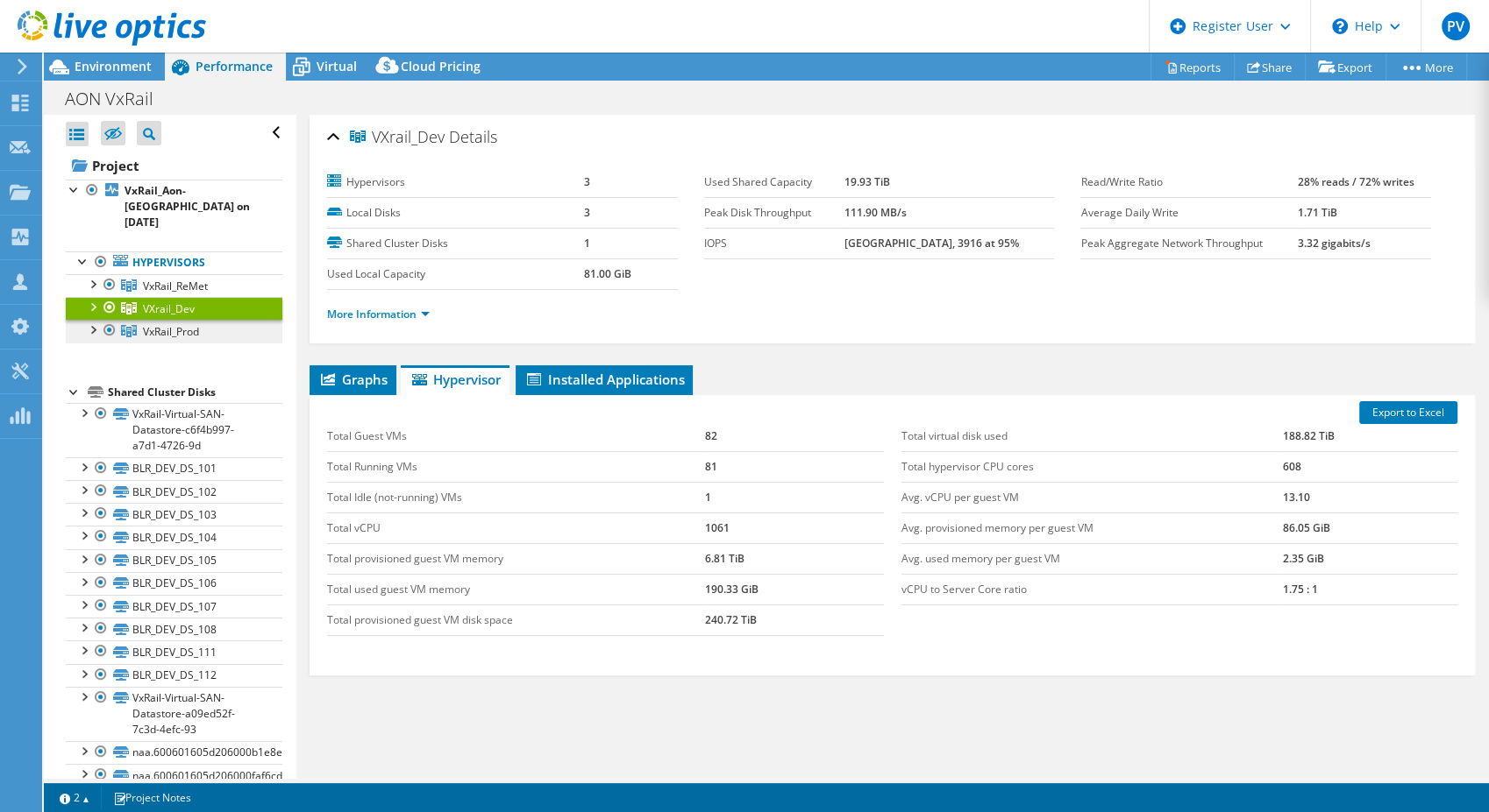
click at [139, 297] on link "VxRail_Prod" at bounding box center [174, 286] width 217 height 23
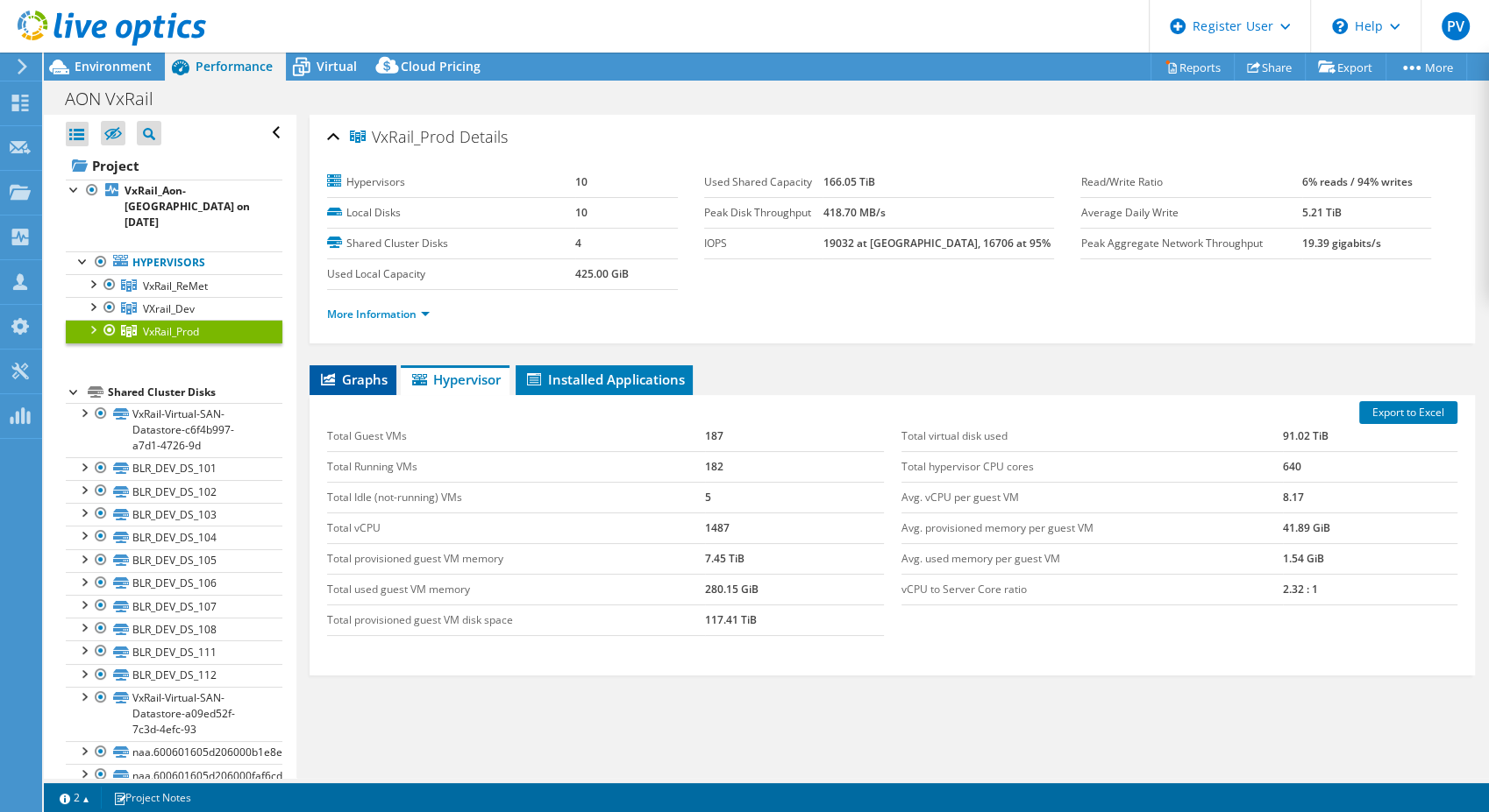
click at [370, 371] on span "Graphs" at bounding box center [352, 380] width 70 height 17
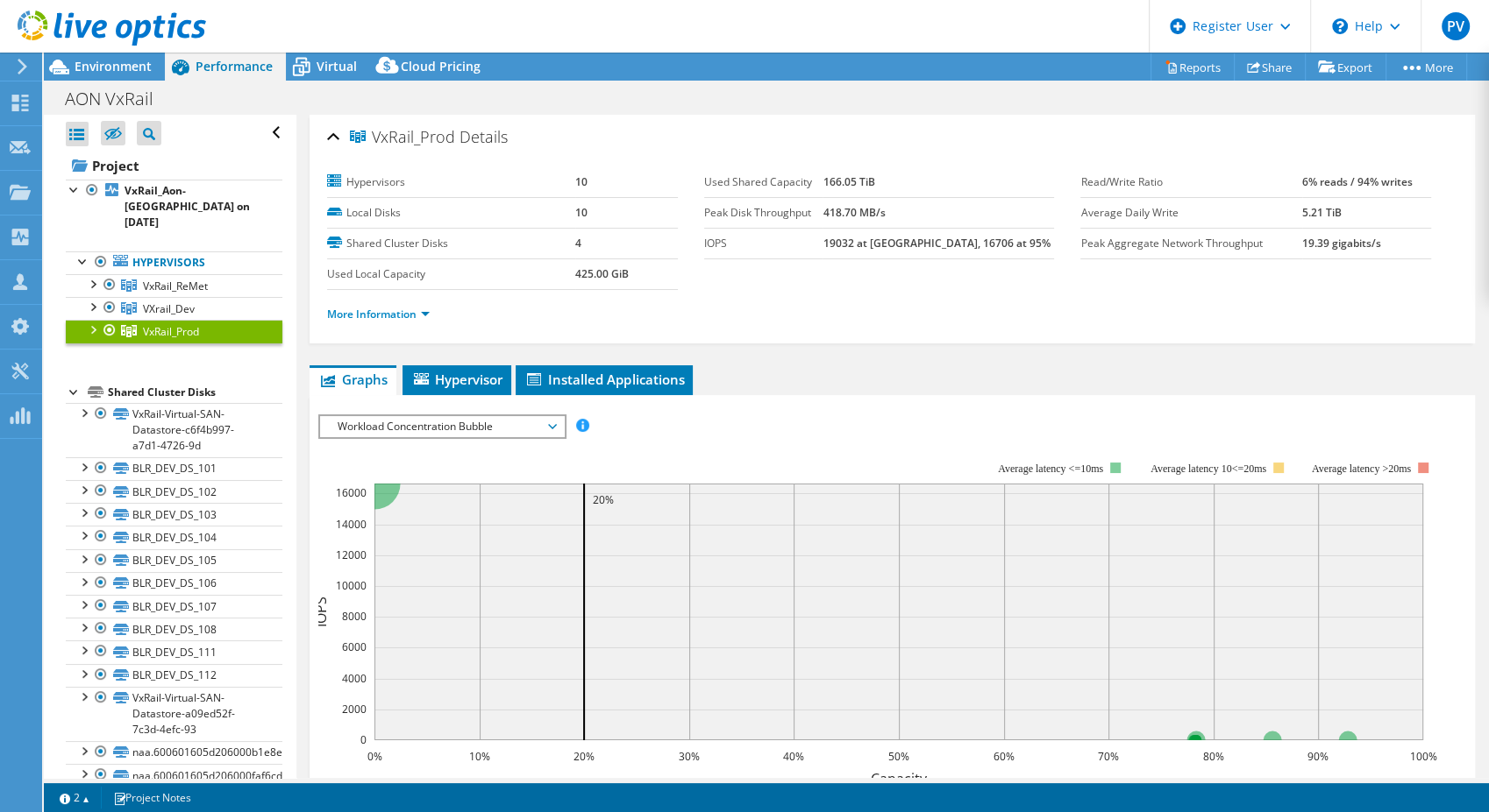
click at [365, 418] on span "Workload Concentration Bubble" at bounding box center [441, 427] width 225 height 21
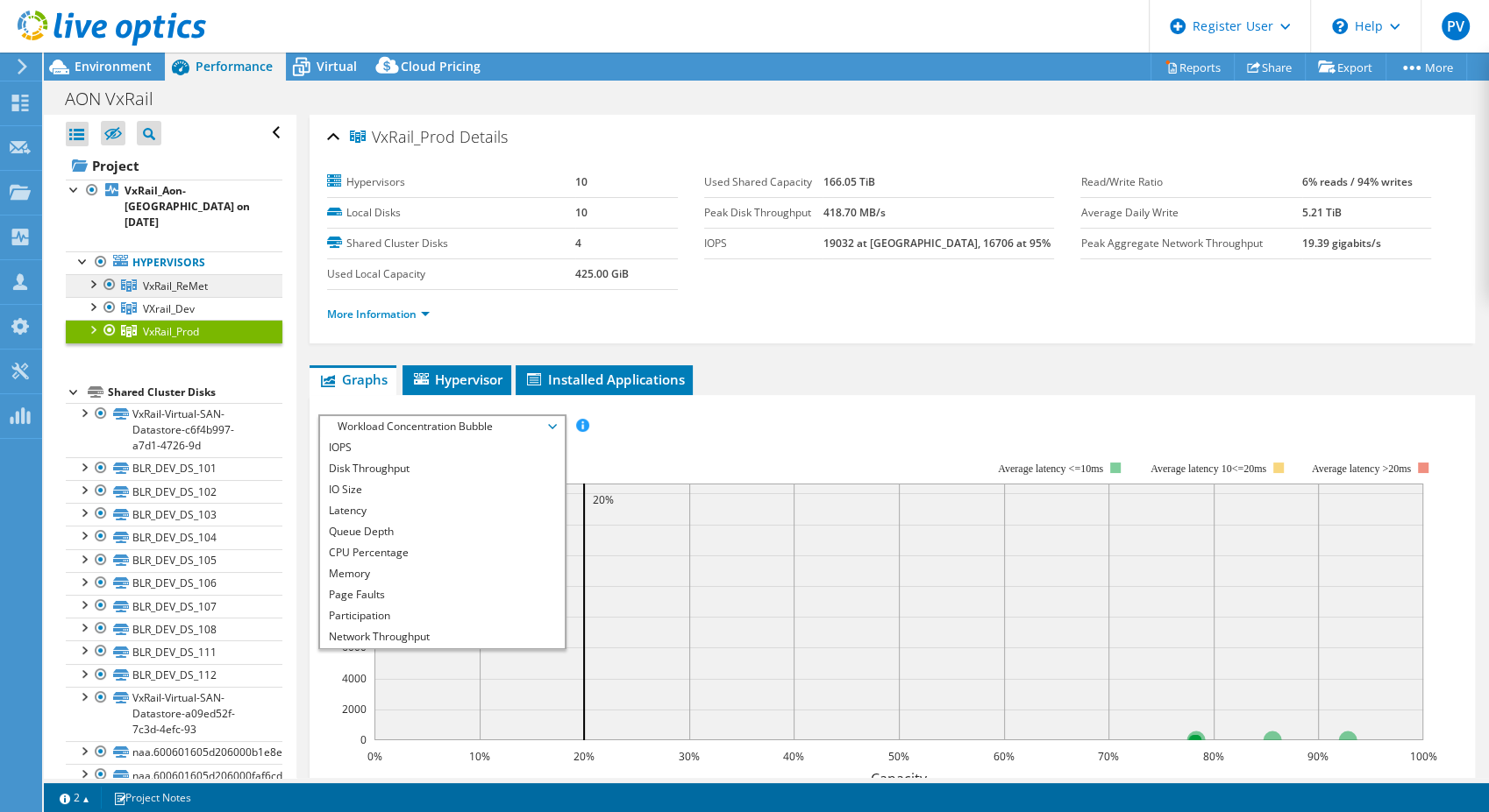
click at [158, 279] on span "VxRail_ReMet" at bounding box center [176, 286] width 65 height 15
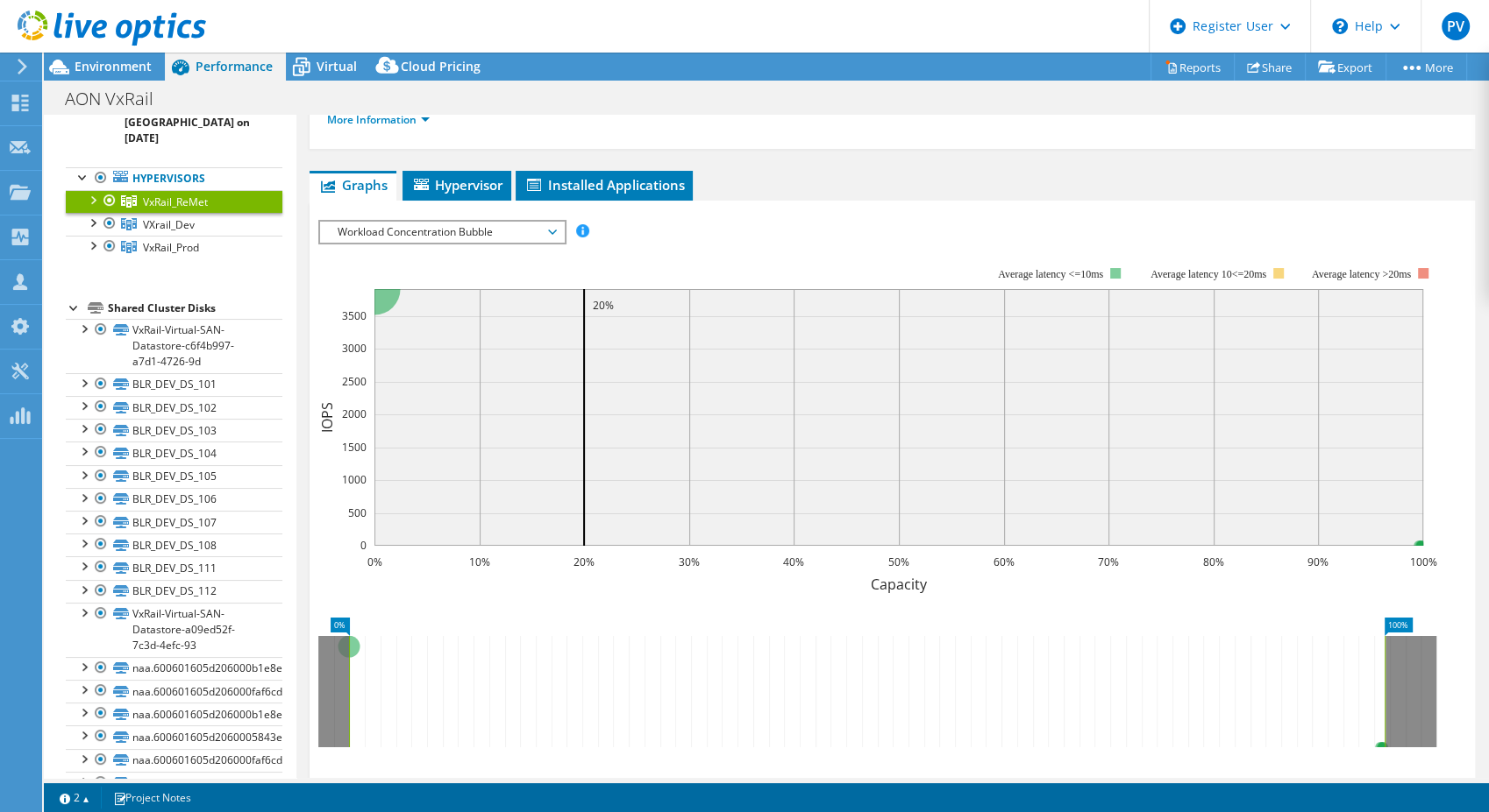
scroll to position [194, 0]
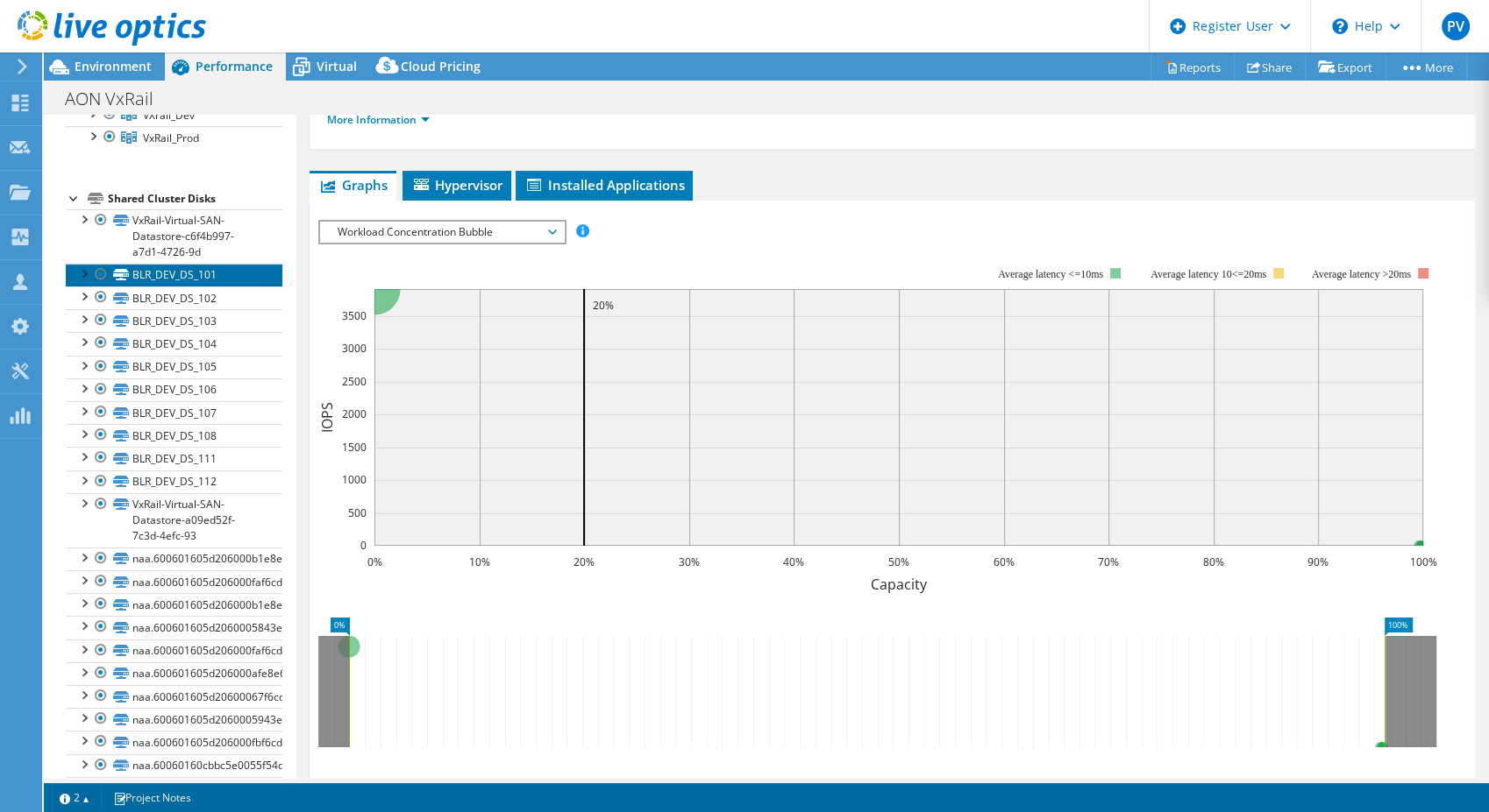
click at [167, 263] on link "BLR_DEV_DS_101" at bounding box center [174, 275] width 217 height 23
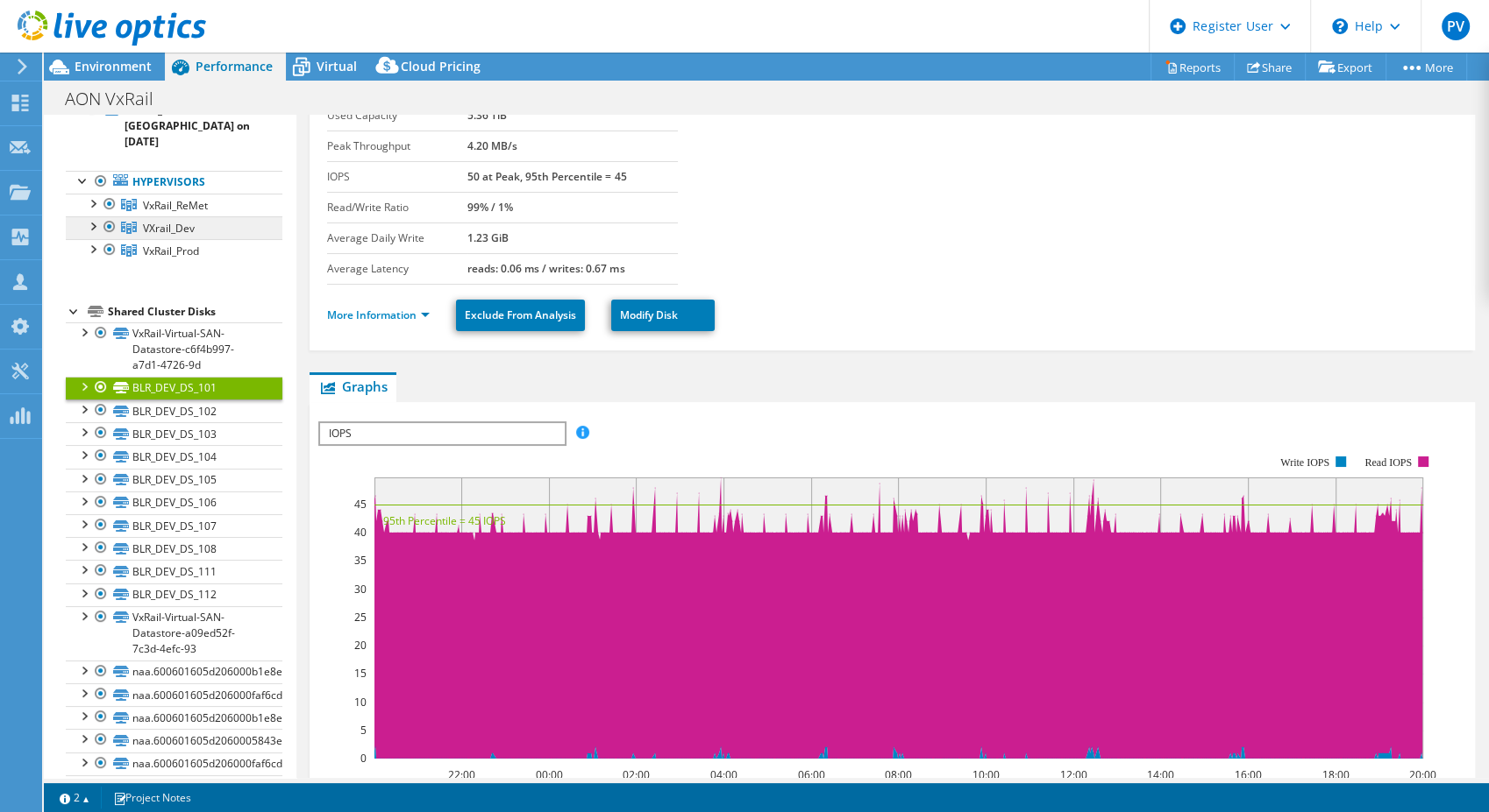
scroll to position [0, 0]
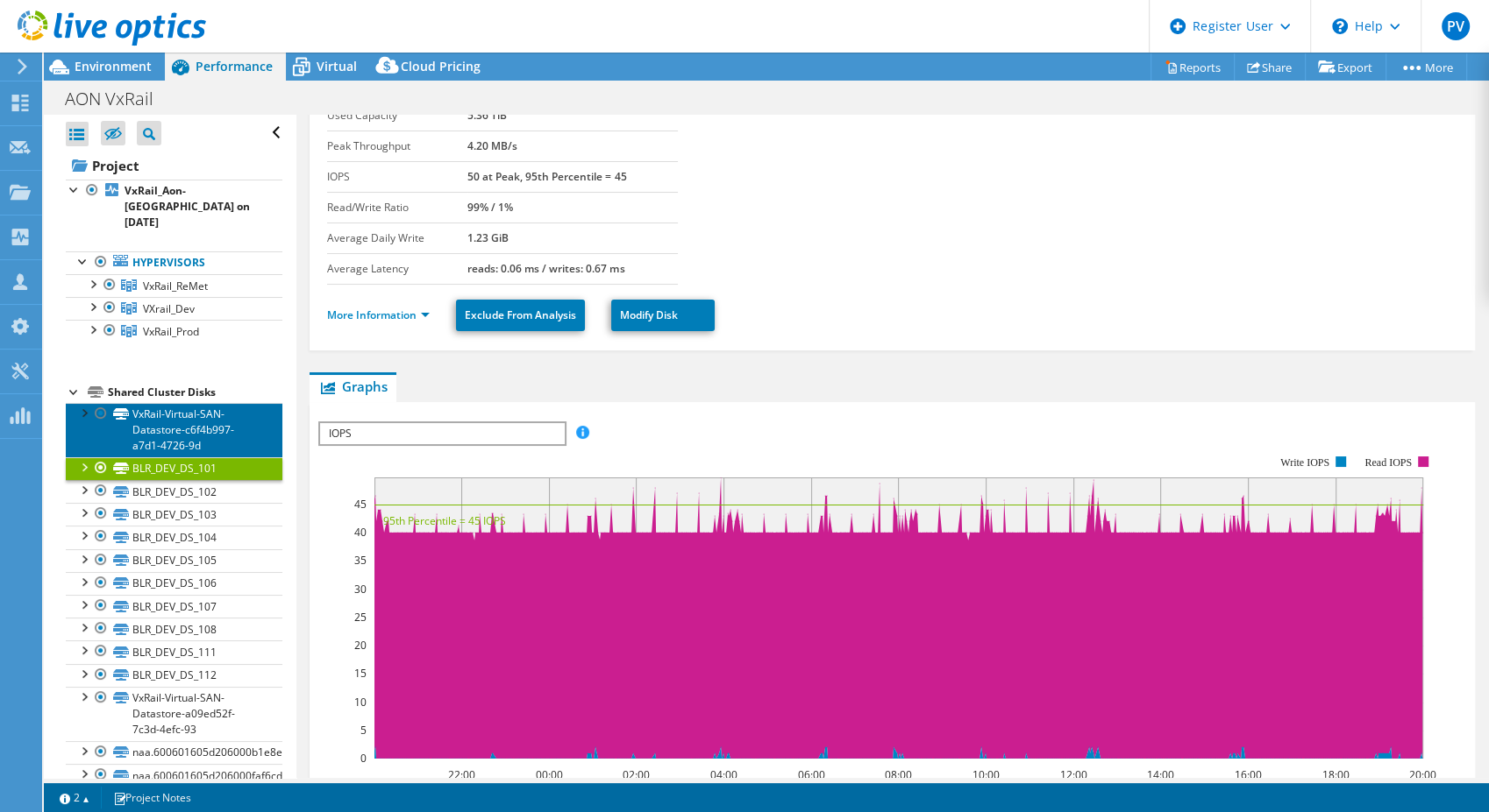
click at [164, 404] on link "VxRail-Virtual-SAN-Datastore-c6f4b997-a7d1-4726-9d" at bounding box center [174, 430] width 217 height 54
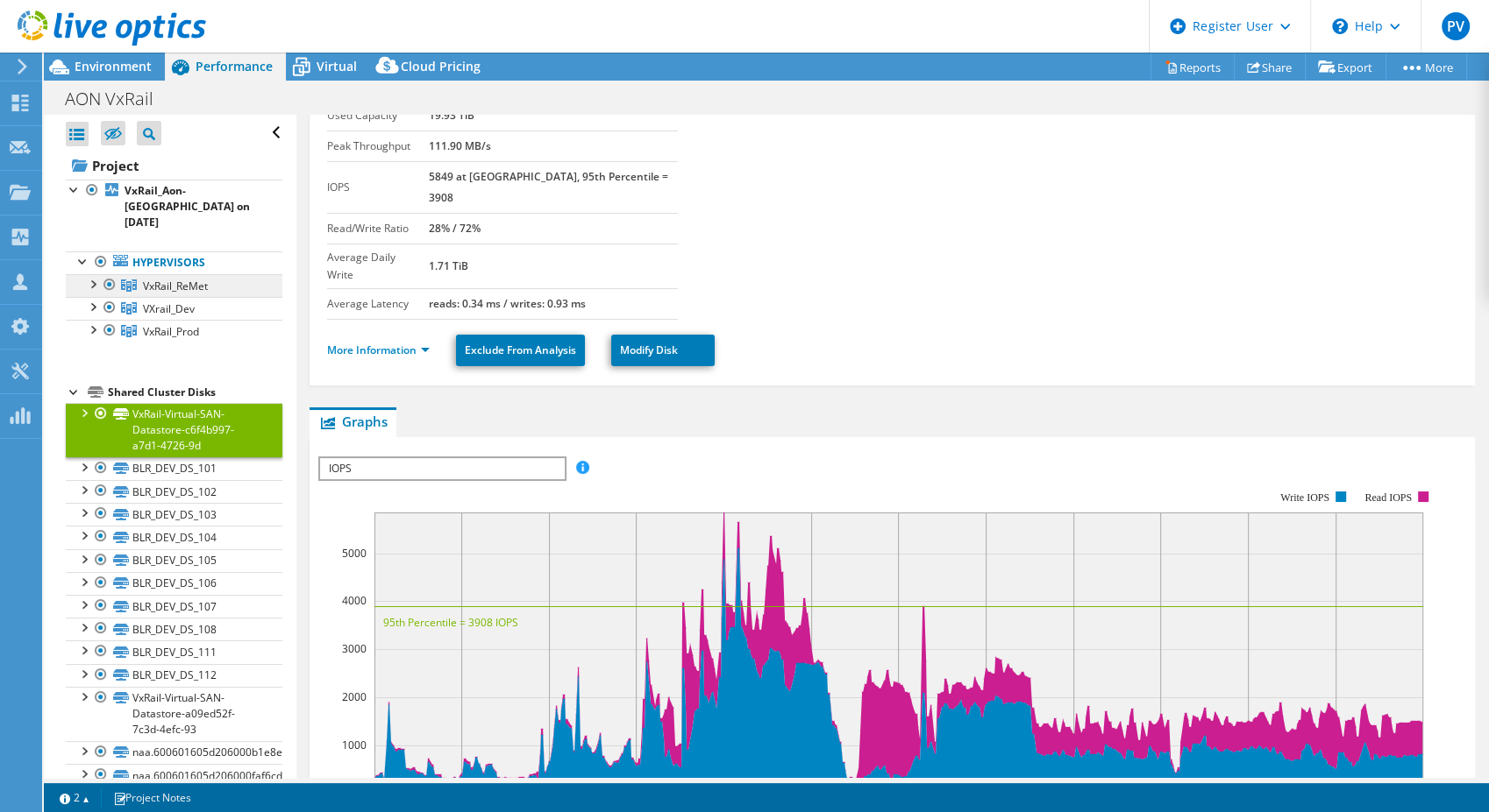
click at [182, 279] on span "VxRail_ReMet" at bounding box center [176, 286] width 65 height 15
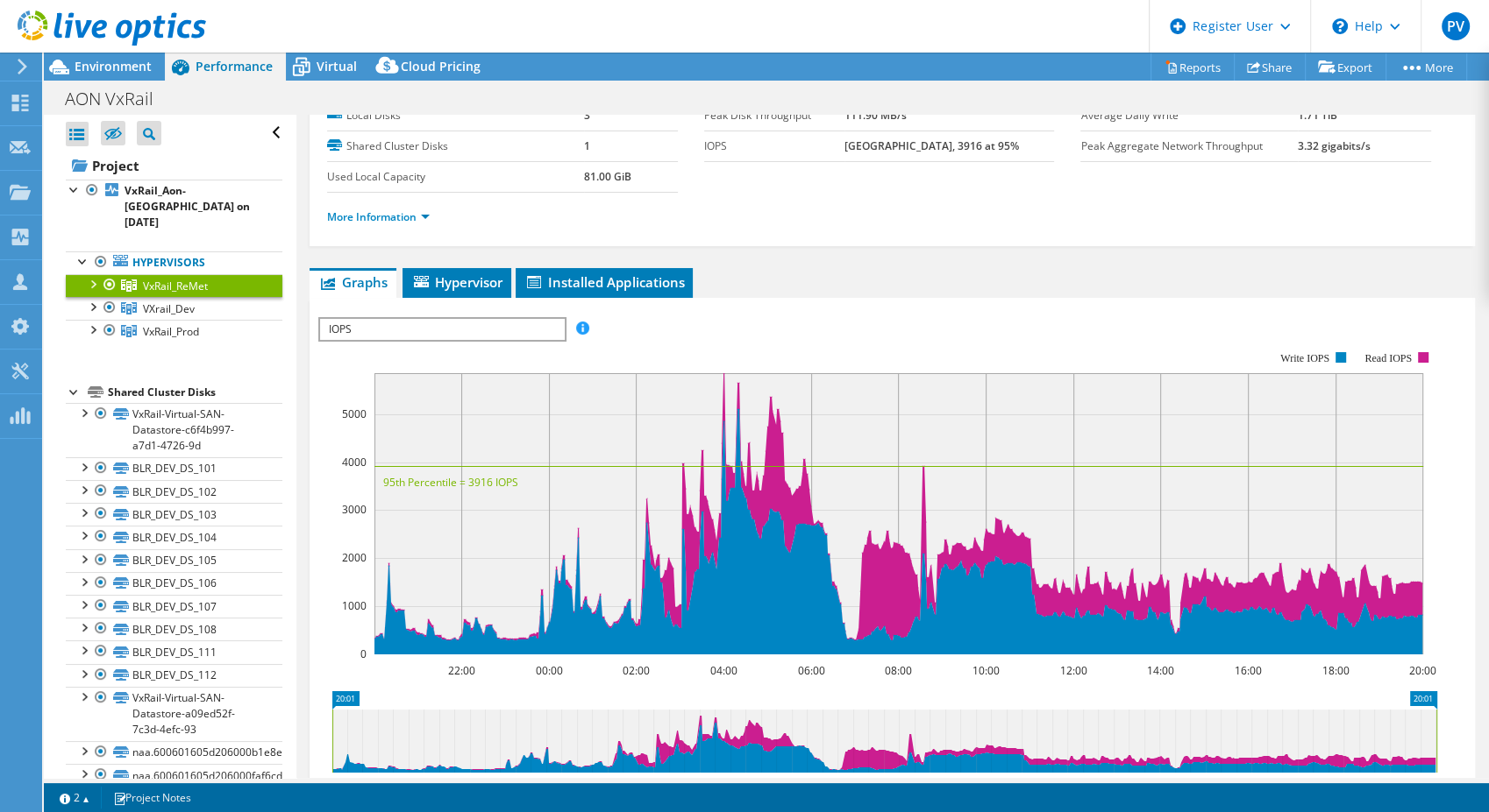
click at [90, 275] on div at bounding box center [92, 283] width 17 height 17
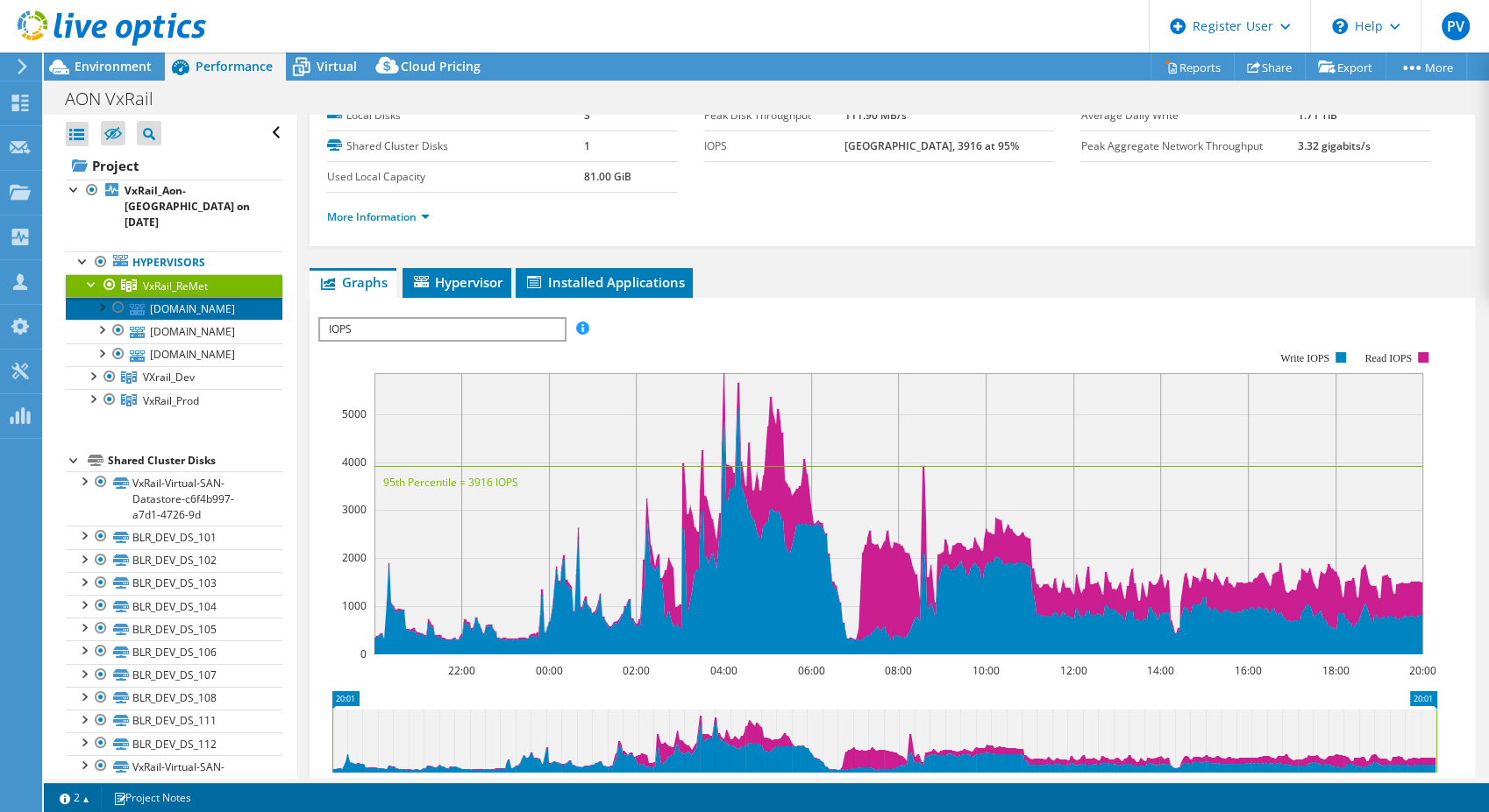
drag, startPoint x: 170, startPoint y: 294, endPoint x: 184, endPoint y: 293, distance: 14.0
click at [171, 297] on link "[DOMAIN_NAME]" at bounding box center [174, 308] width 217 height 23
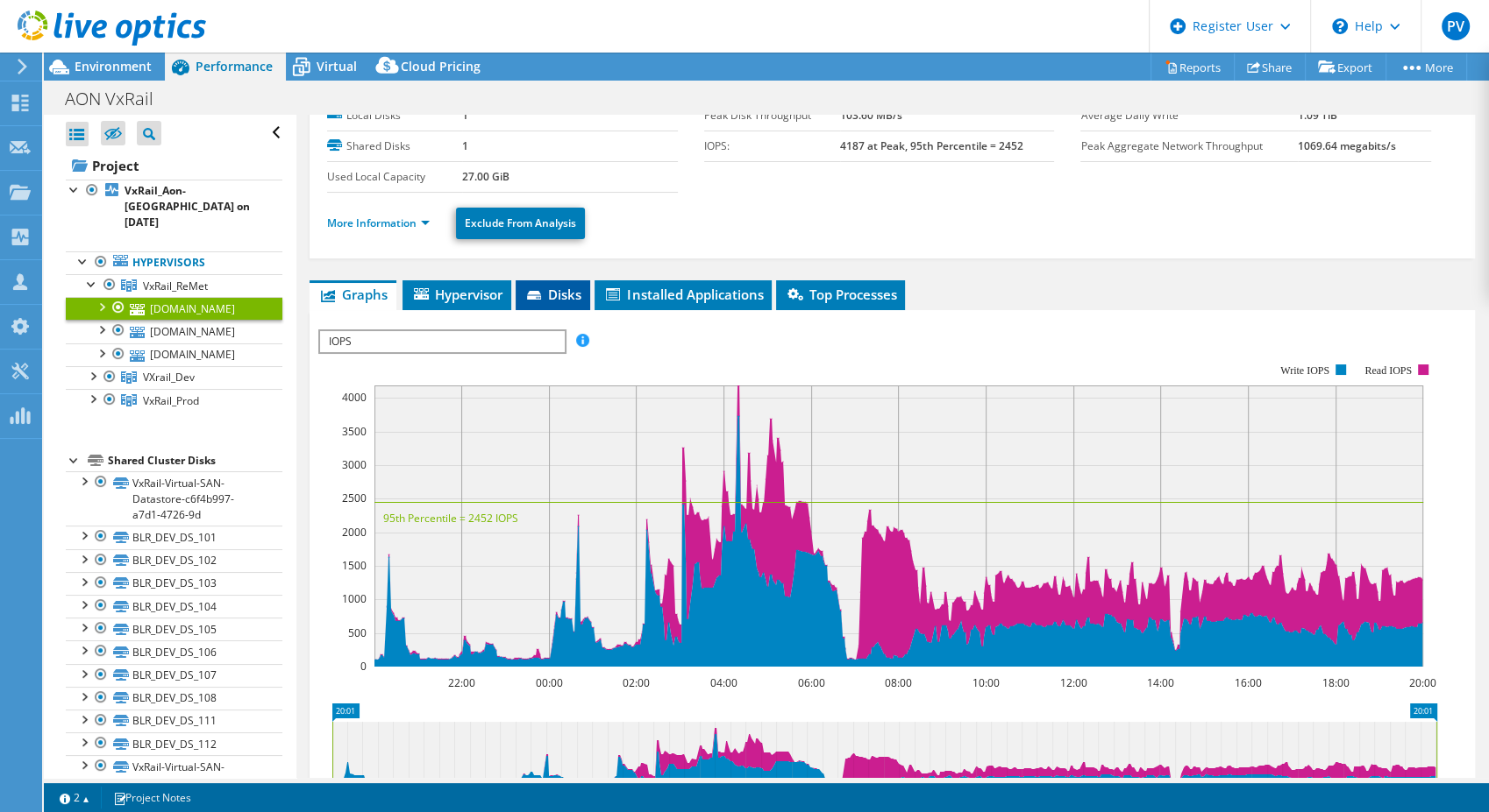
click at [568, 293] on span "Disks" at bounding box center [553, 294] width 57 height 17
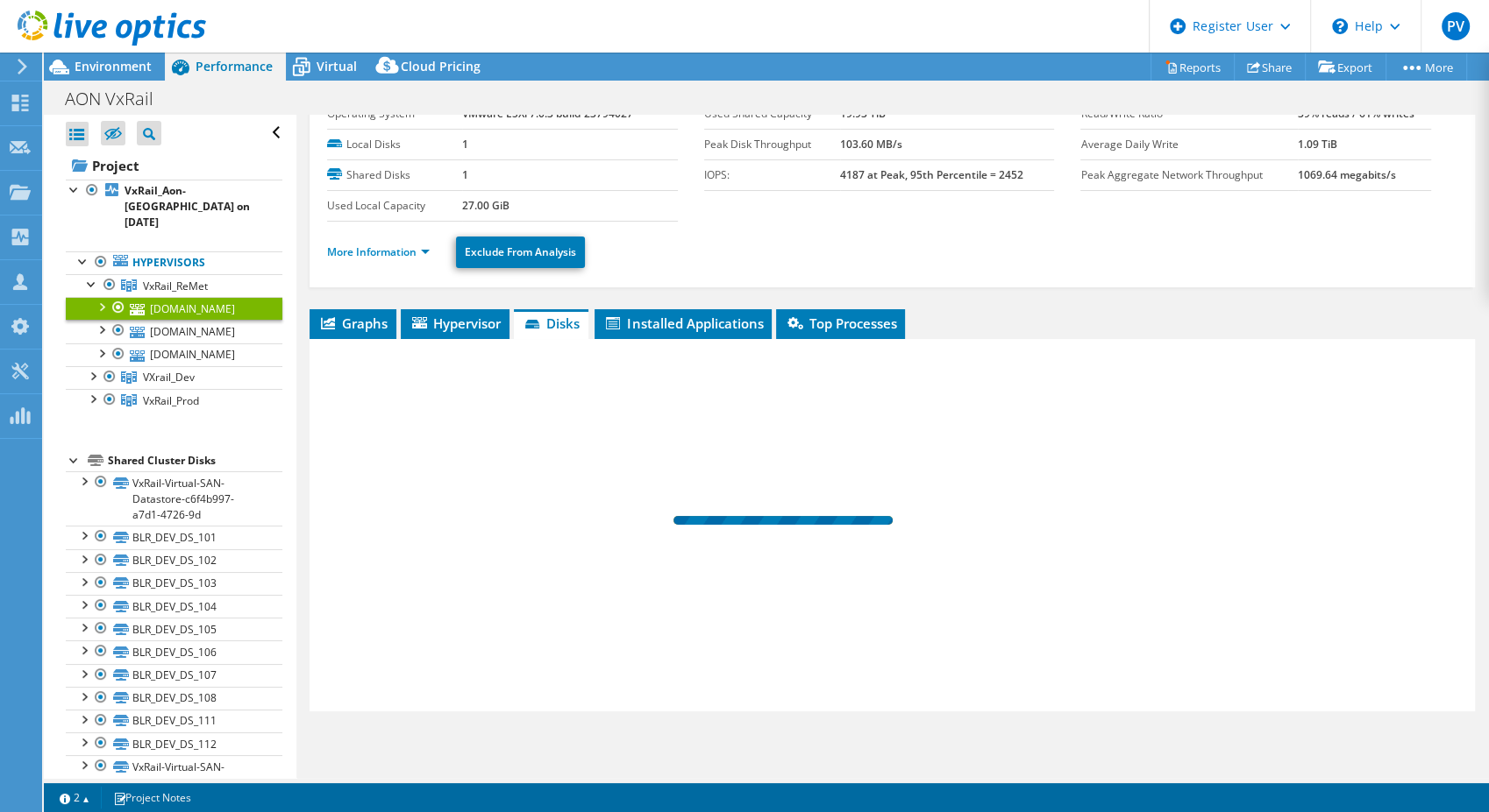
scroll to position [68, 0]
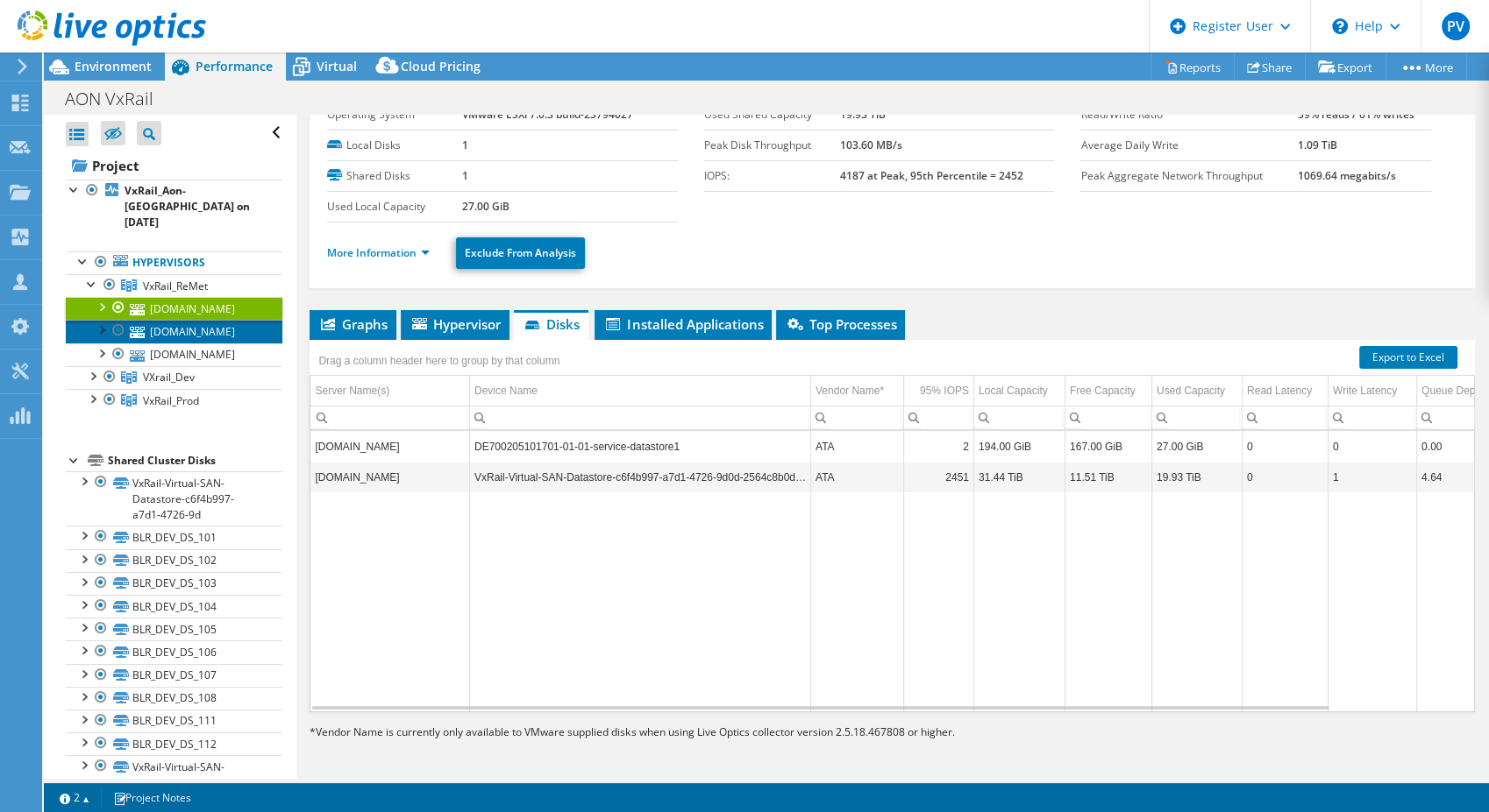
click at [175, 320] on link "[DOMAIN_NAME]" at bounding box center [174, 331] width 217 height 23
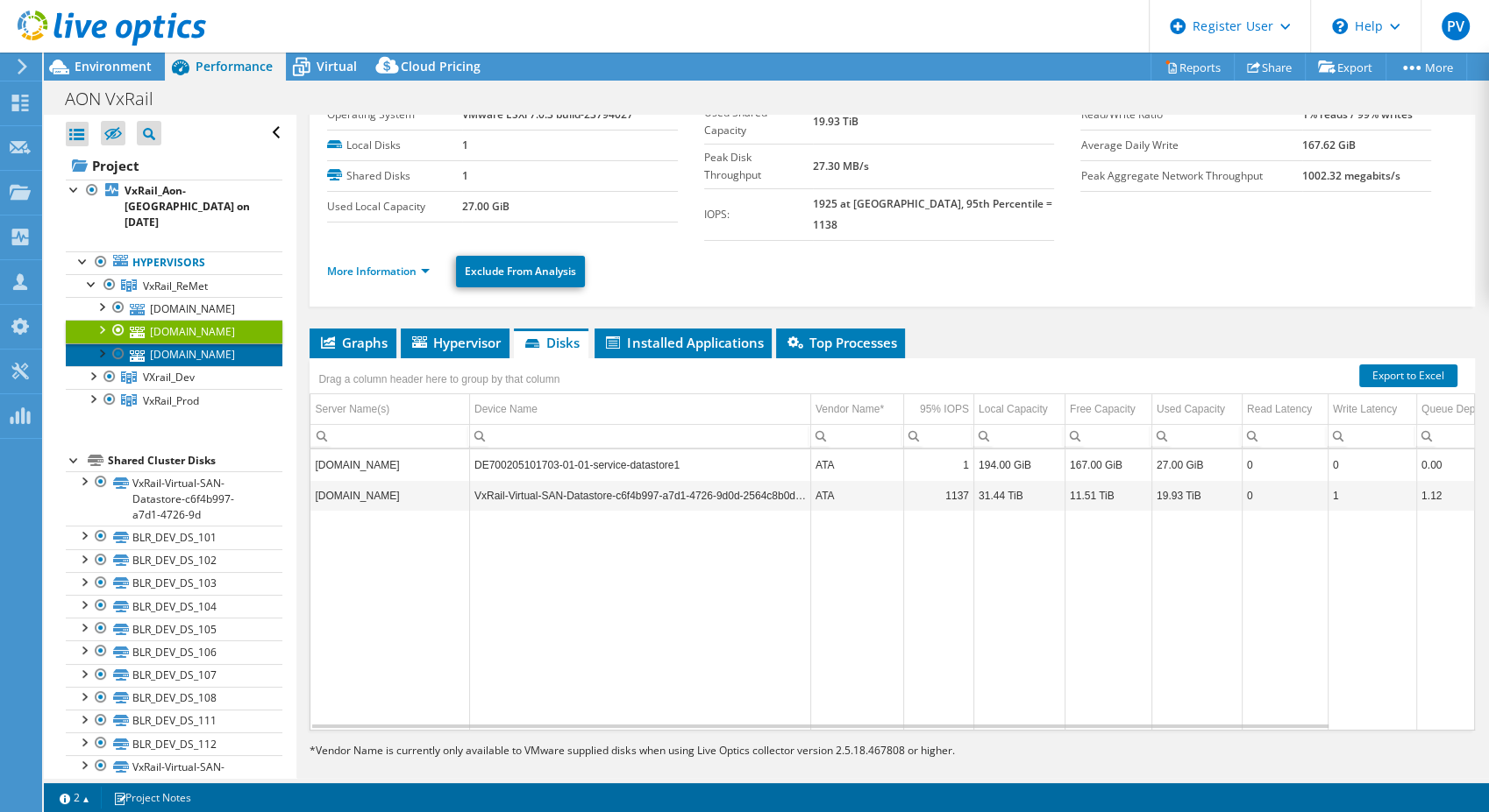
click at [169, 344] on link "[DOMAIN_NAME]" at bounding box center [174, 355] width 217 height 23
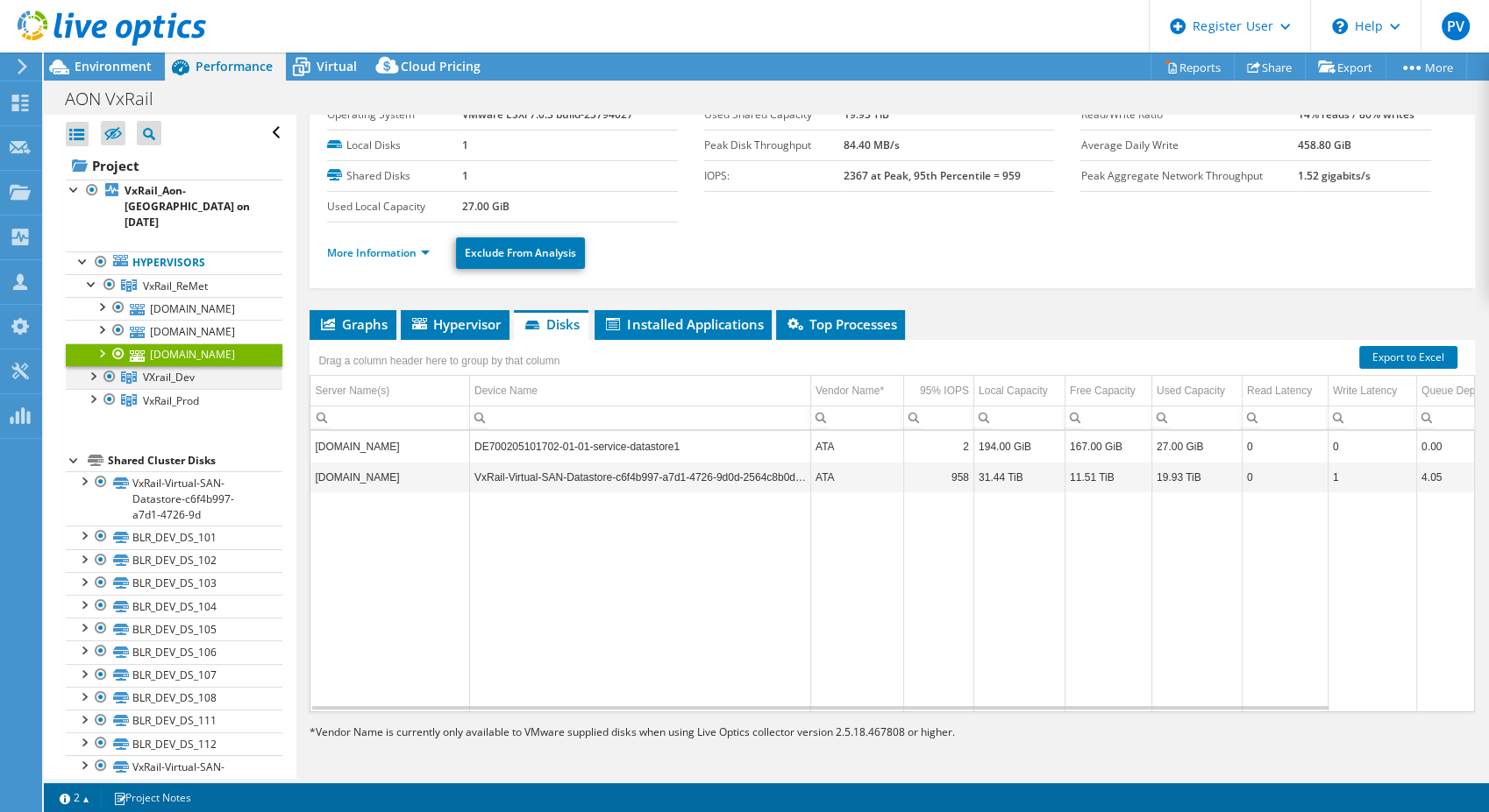
click at [92, 366] on div at bounding box center [92, 375] width 17 height 17
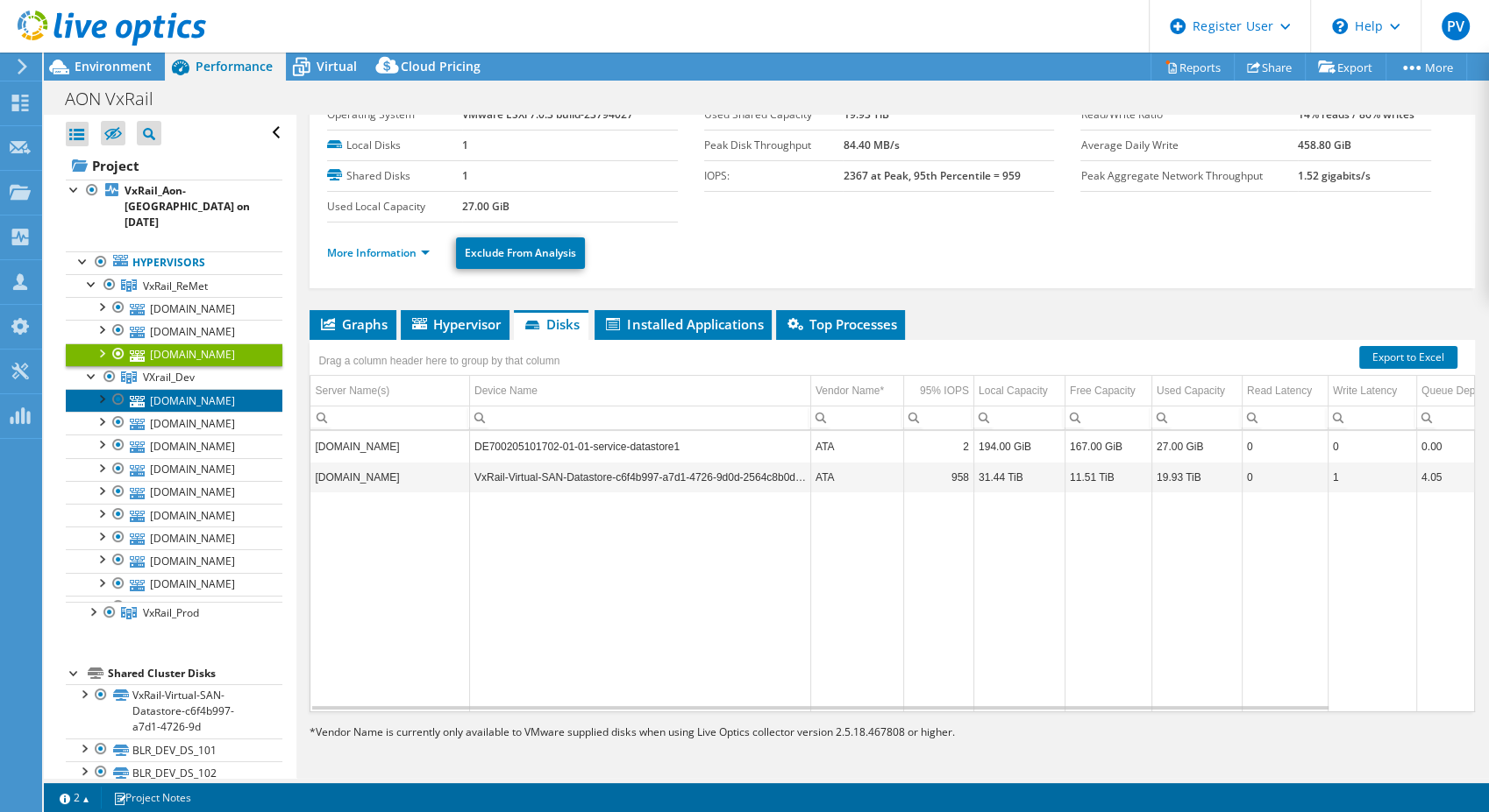
click at [169, 389] on link "[DOMAIN_NAME]" at bounding box center [174, 401] width 217 height 23
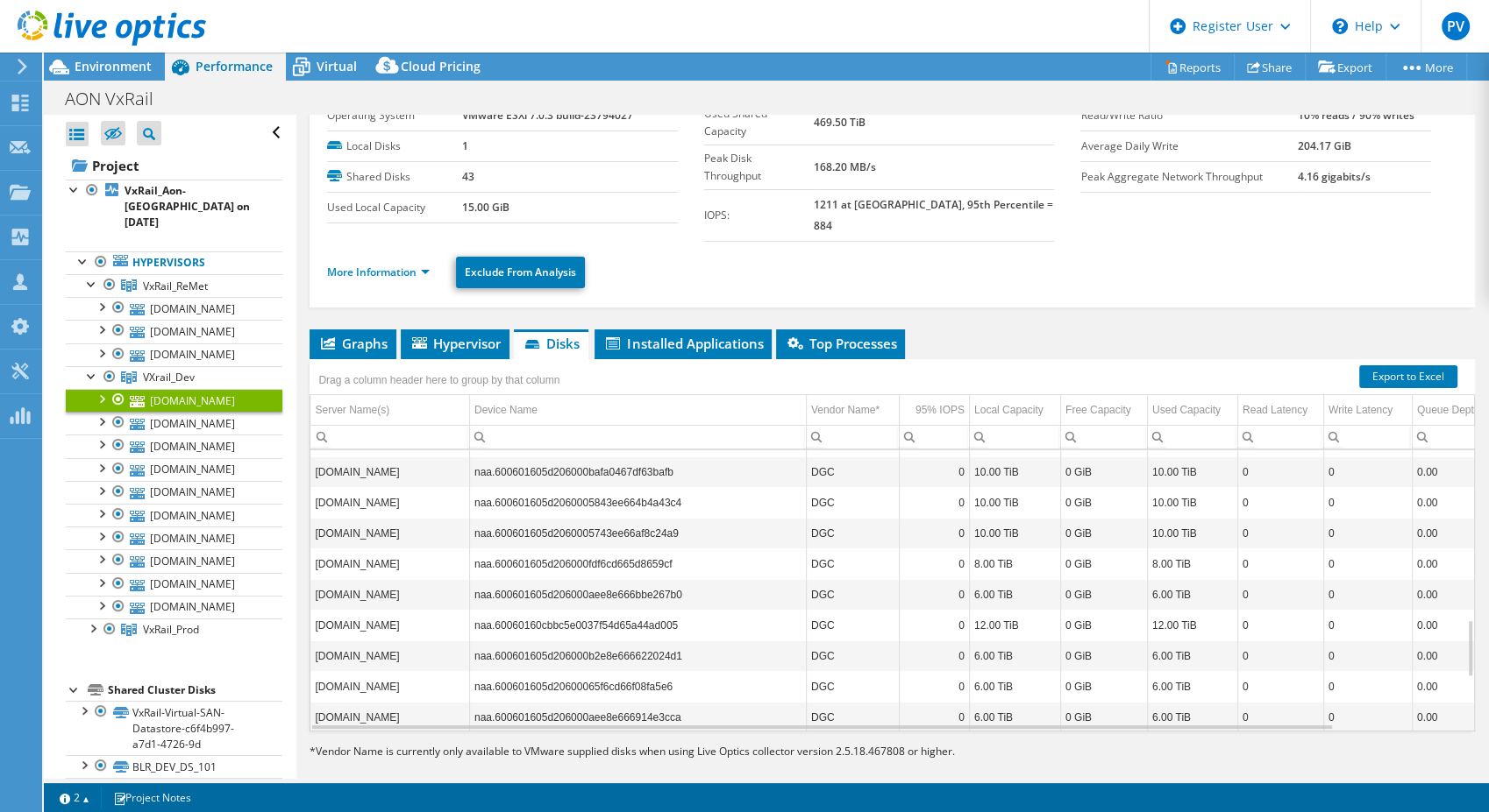
scroll to position [1072, 0]
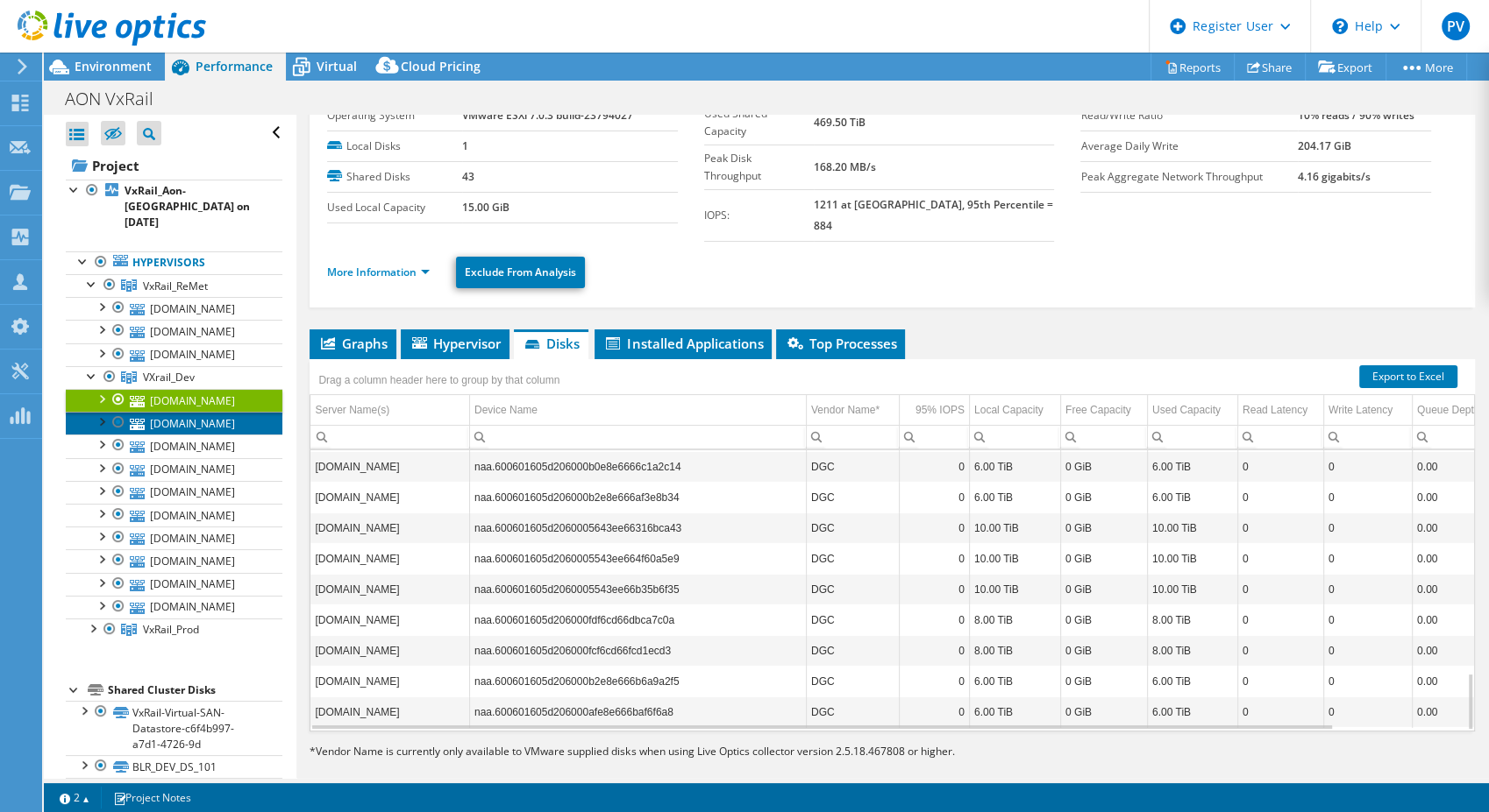
click at [170, 412] on link "[DOMAIN_NAME]" at bounding box center [174, 424] width 217 height 23
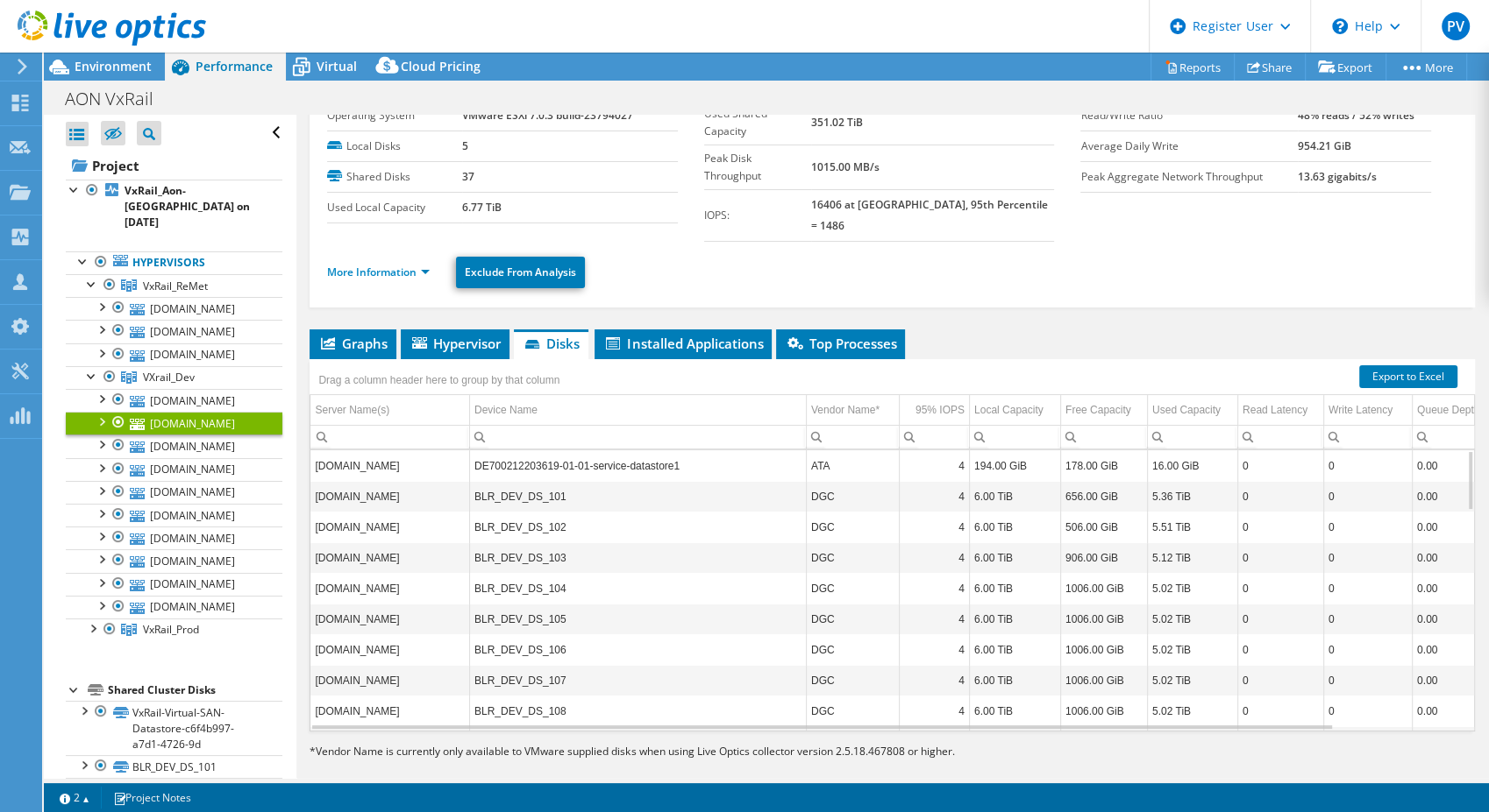
scroll to position [232, 0]
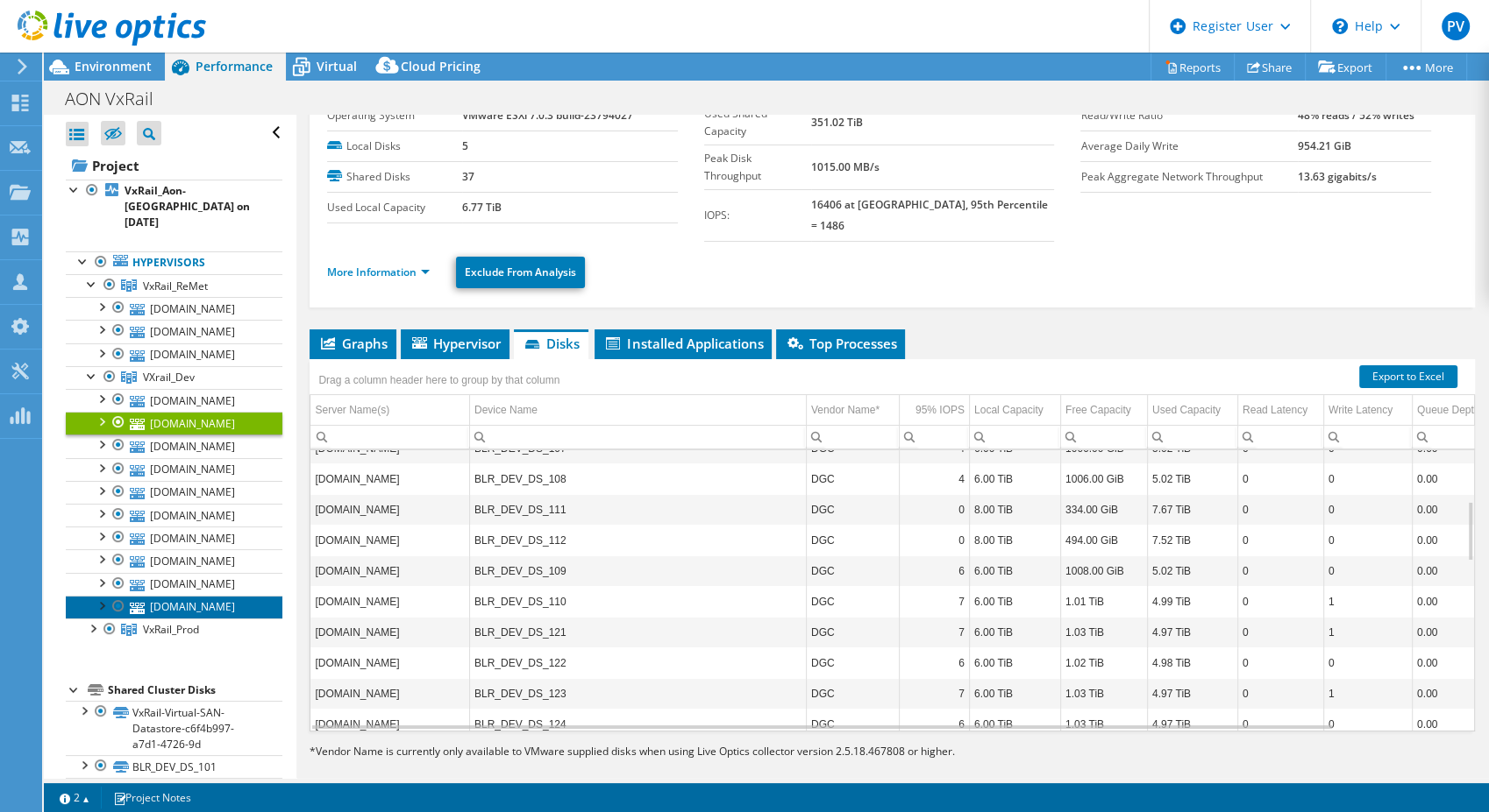
click at [194, 596] on link "[DOMAIN_NAME]" at bounding box center [174, 608] width 217 height 23
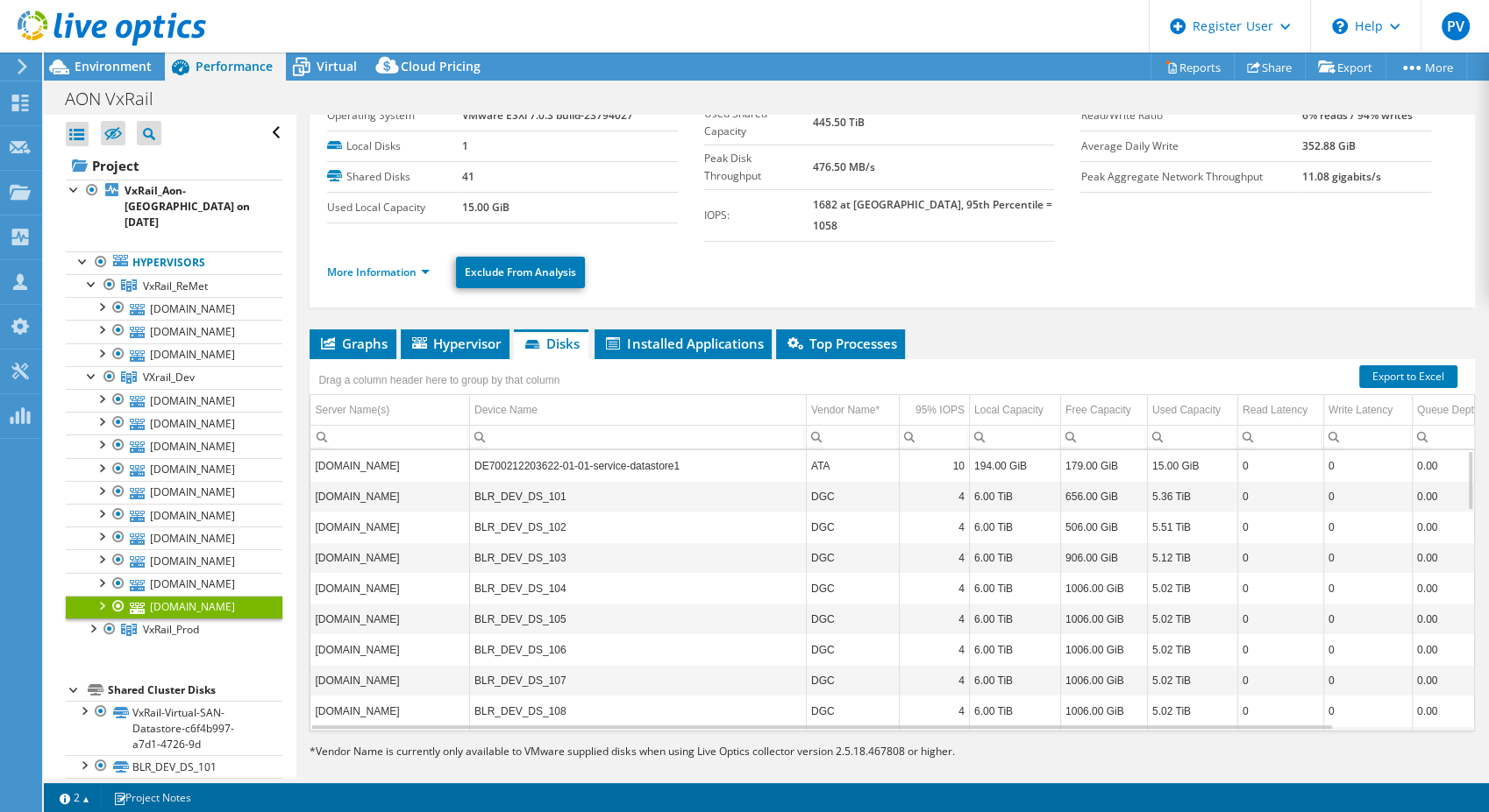
scroll to position [349, 0]
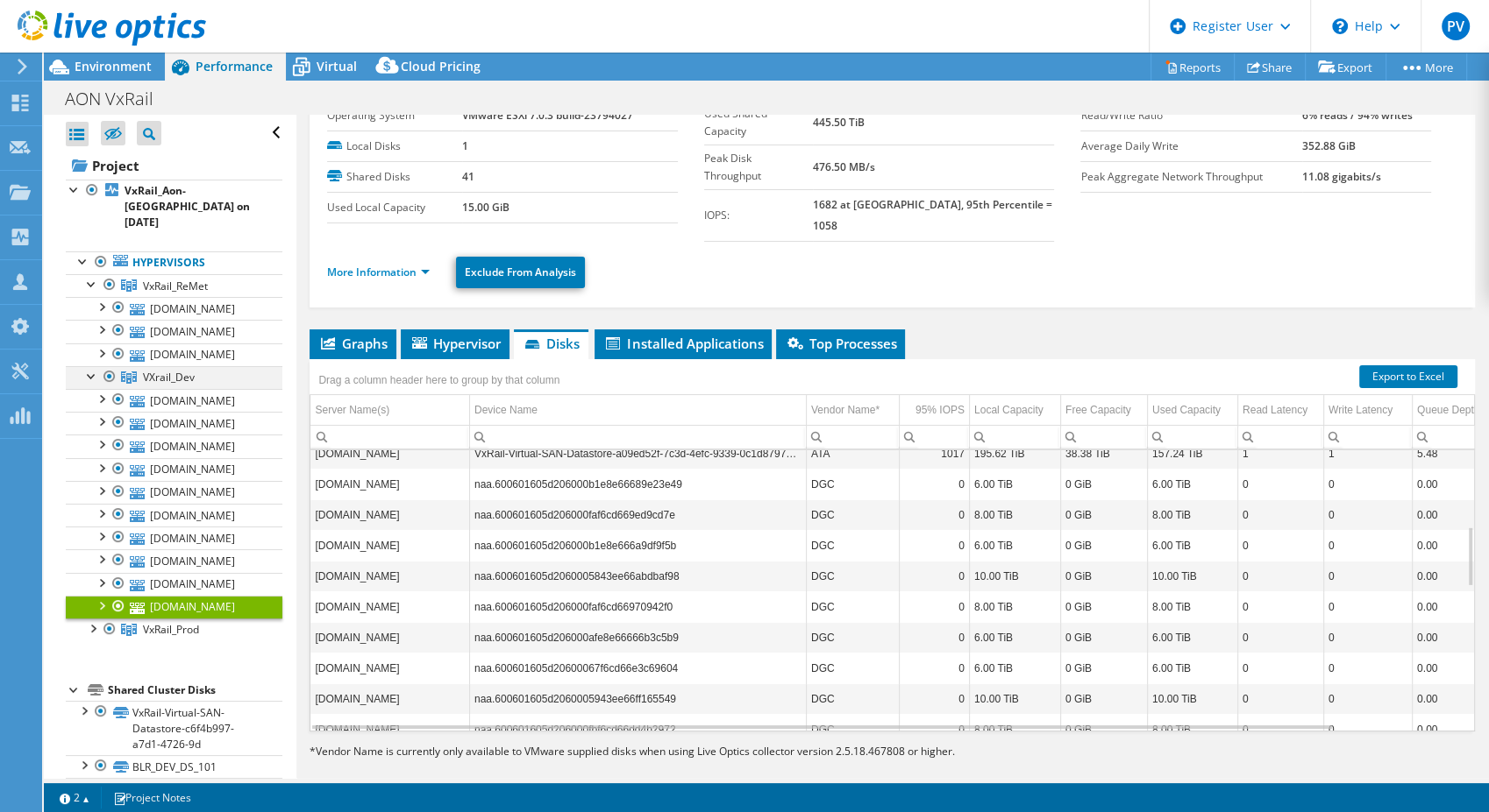
click at [86, 366] on div at bounding box center [92, 375] width 17 height 17
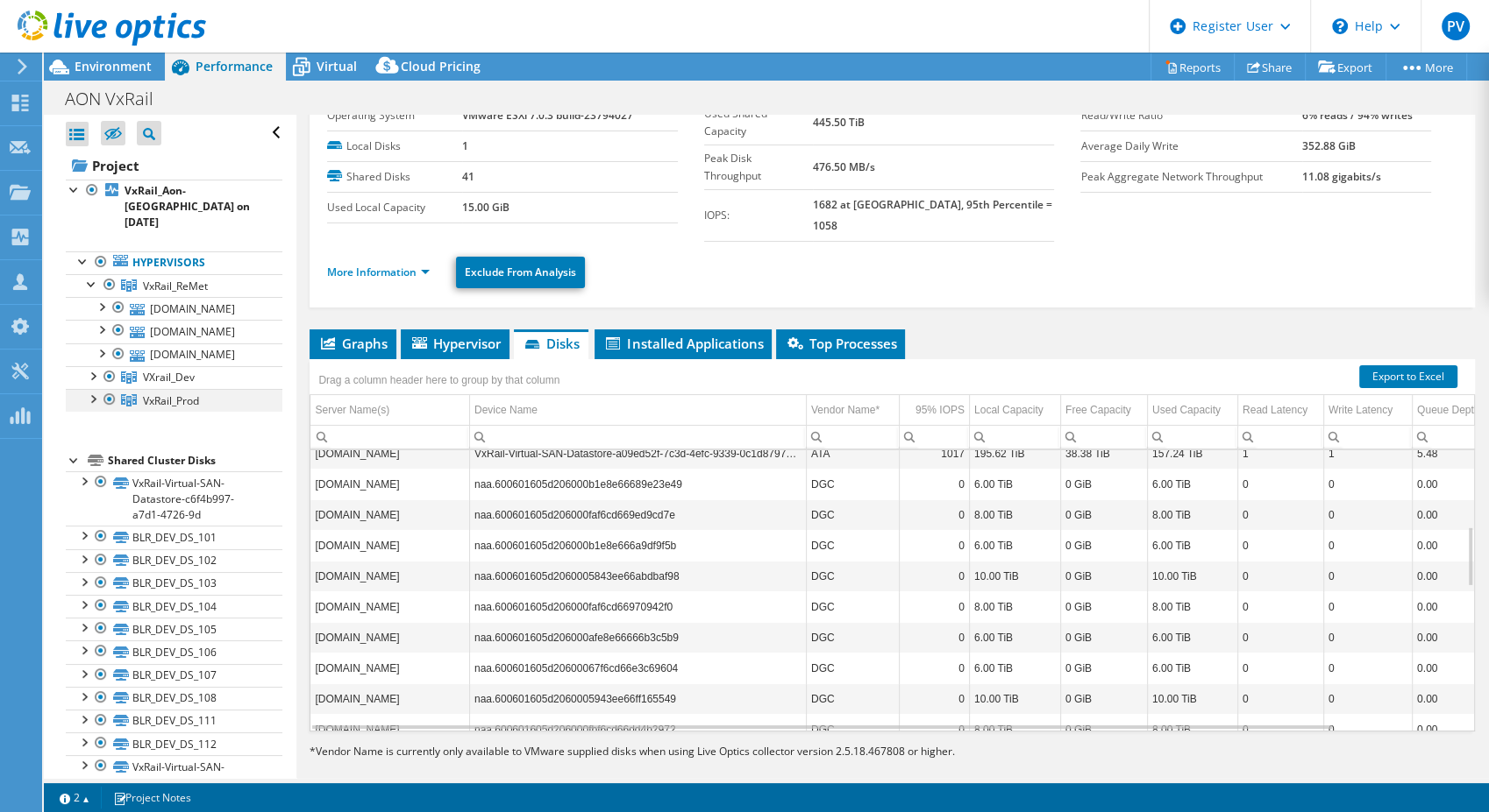
click at [94, 389] on div at bounding box center [92, 398] width 17 height 17
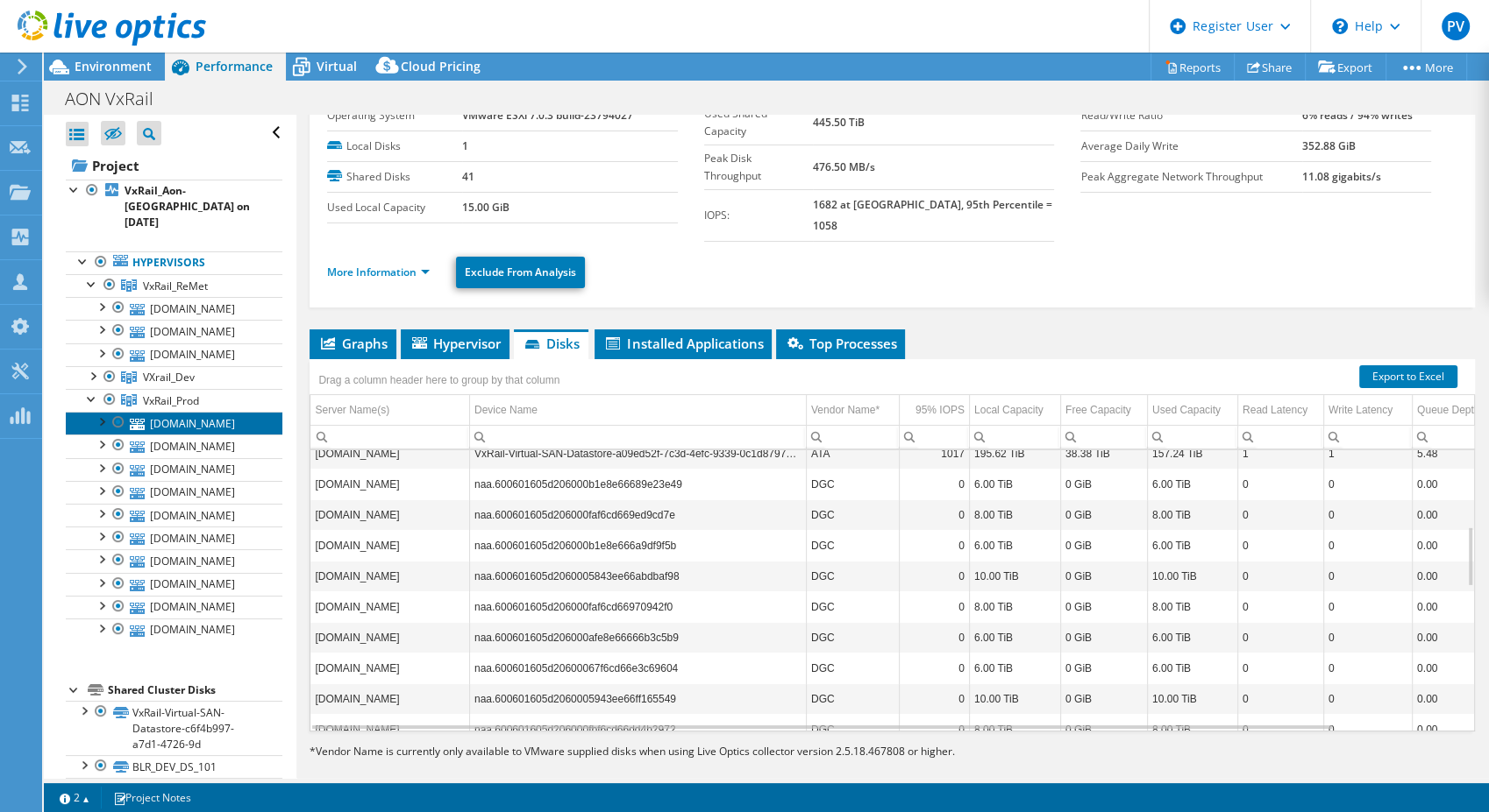
click at [181, 414] on link "[DOMAIN_NAME]" at bounding box center [174, 424] width 217 height 23
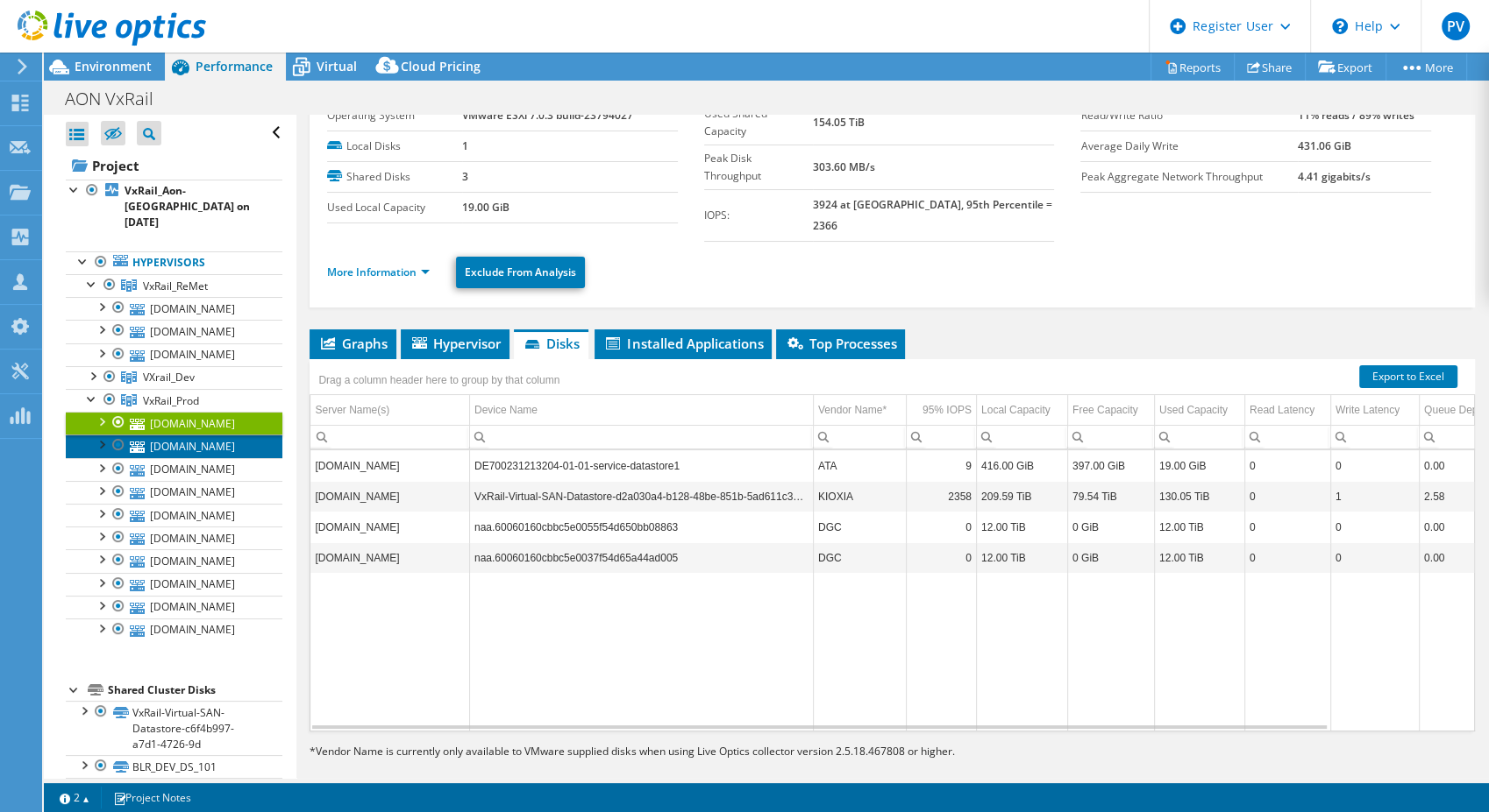
click at [176, 435] on link "[DOMAIN_NAME]" at bounding box center [174, 447] width 217 height 23
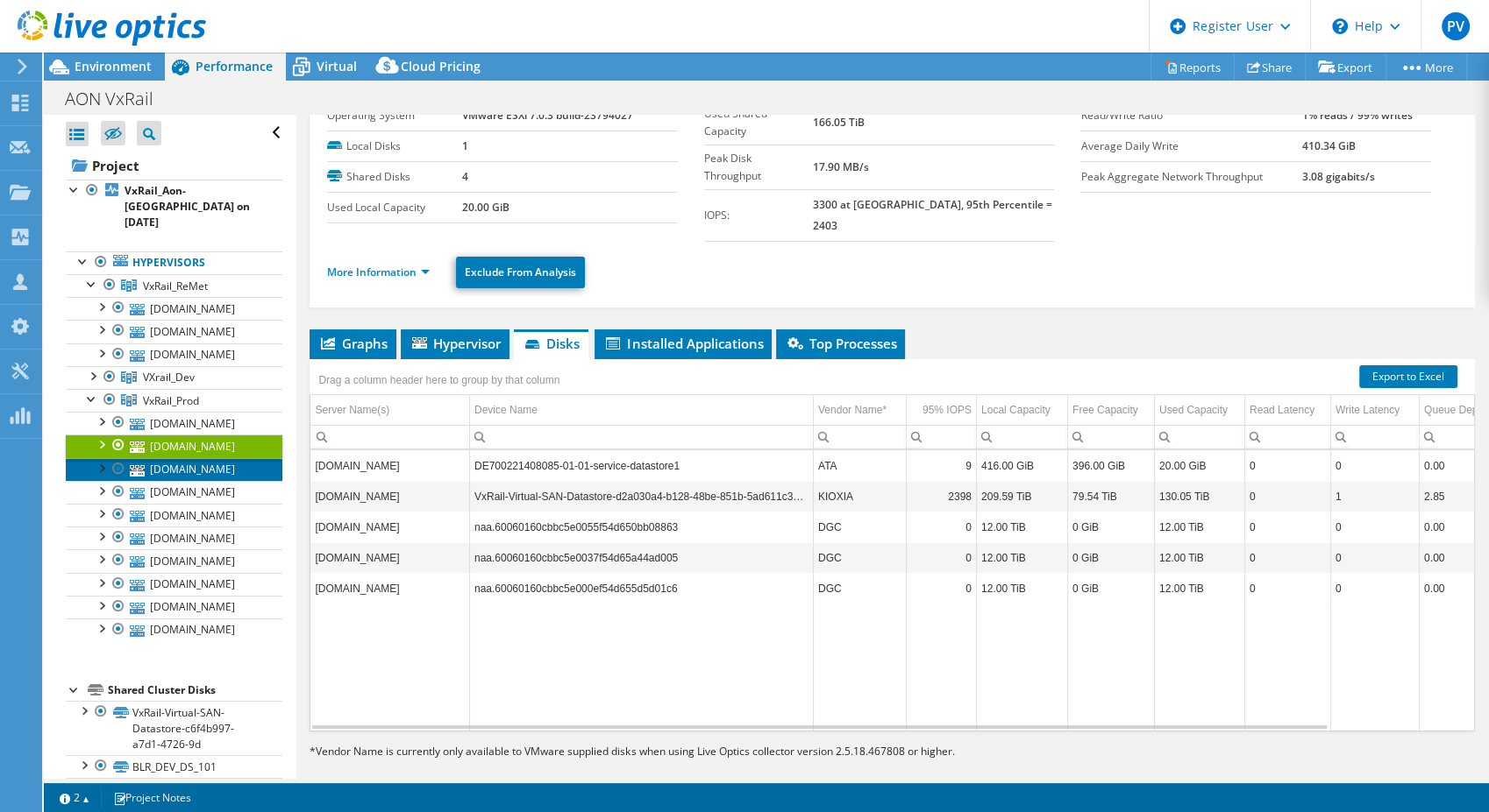
click at [164, 458] on link "[DOMAIN_NAME]" at bounding box center [174, 469] width 217 height 23
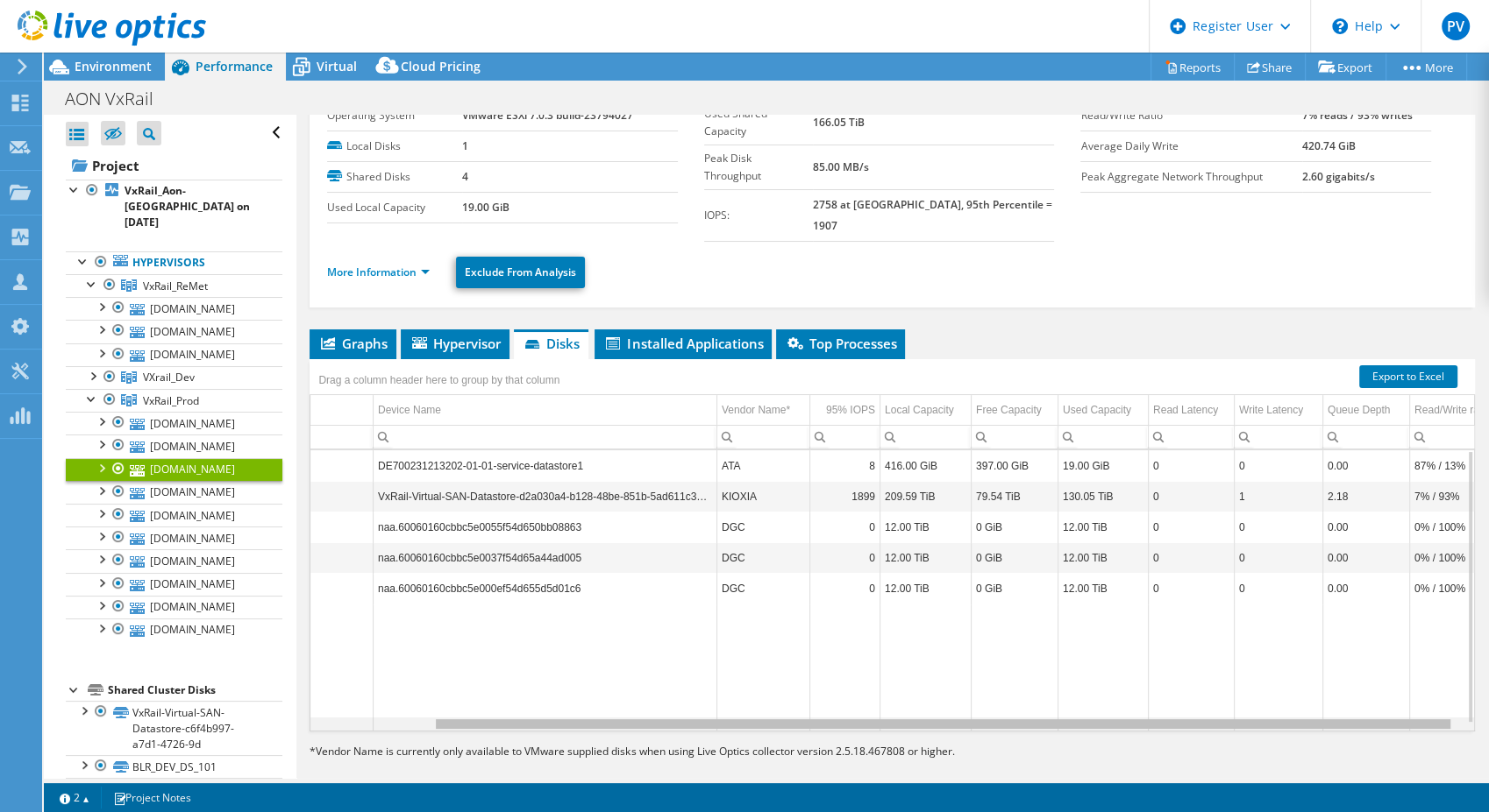
scroll to position [0, 0]
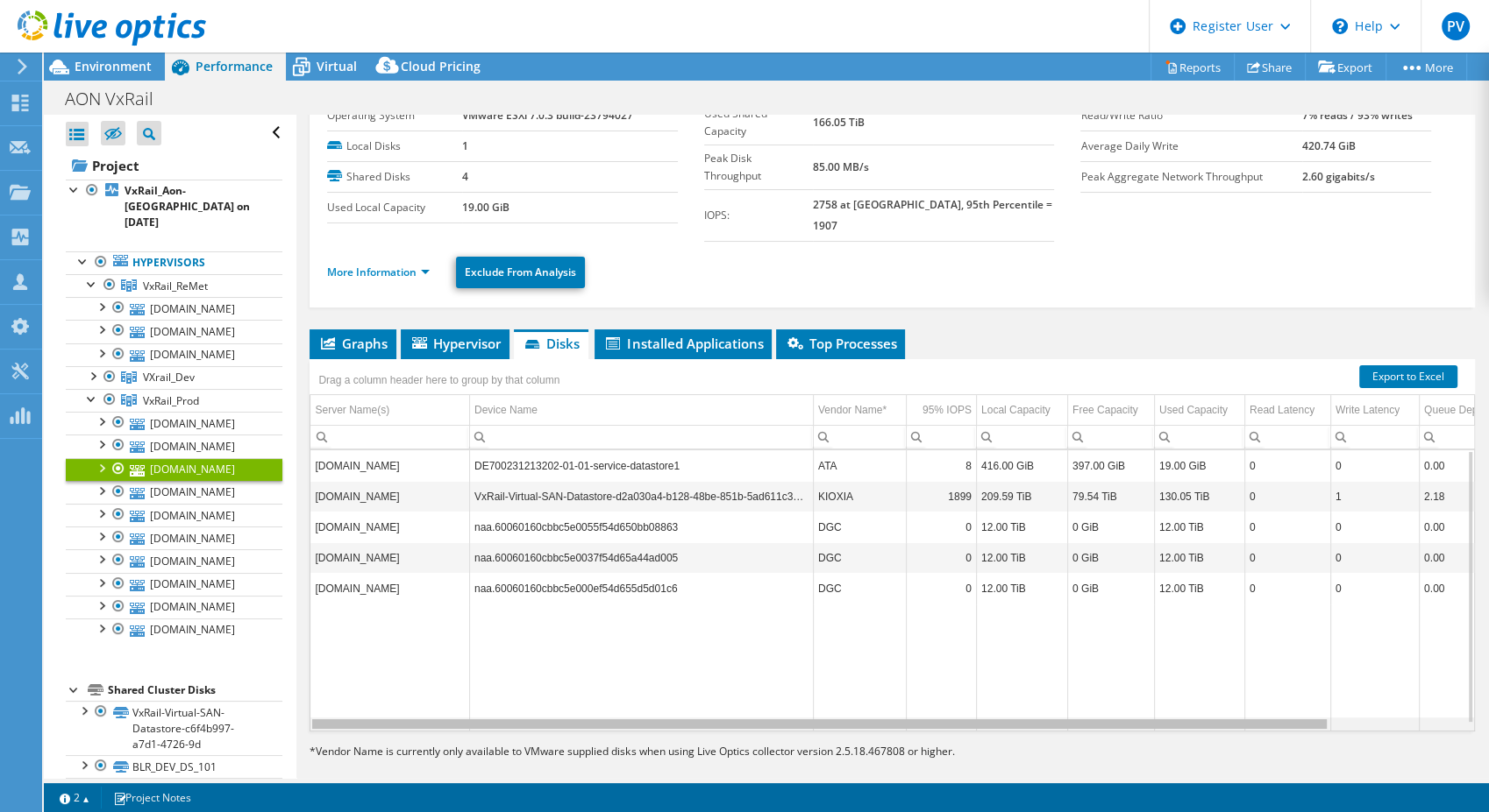
drag, startPoint x: 777, startPoint y: 708, endPoint x: 750, endPoint y: 715, distance: 27.9
click at [750, 715] on body "PV Dell User [PERSON_NAME] Visveswara [EMAIL_ADDRESS][DOMAIN_NAME] Dell My Prof…" at bounding box center [744, 406] width 1489 height 812
click at [731, 714] on section "Export to Excel Drag a column header here to group by that column Server Name(s…" at bounding box center [891, 561] width 1165 height 403
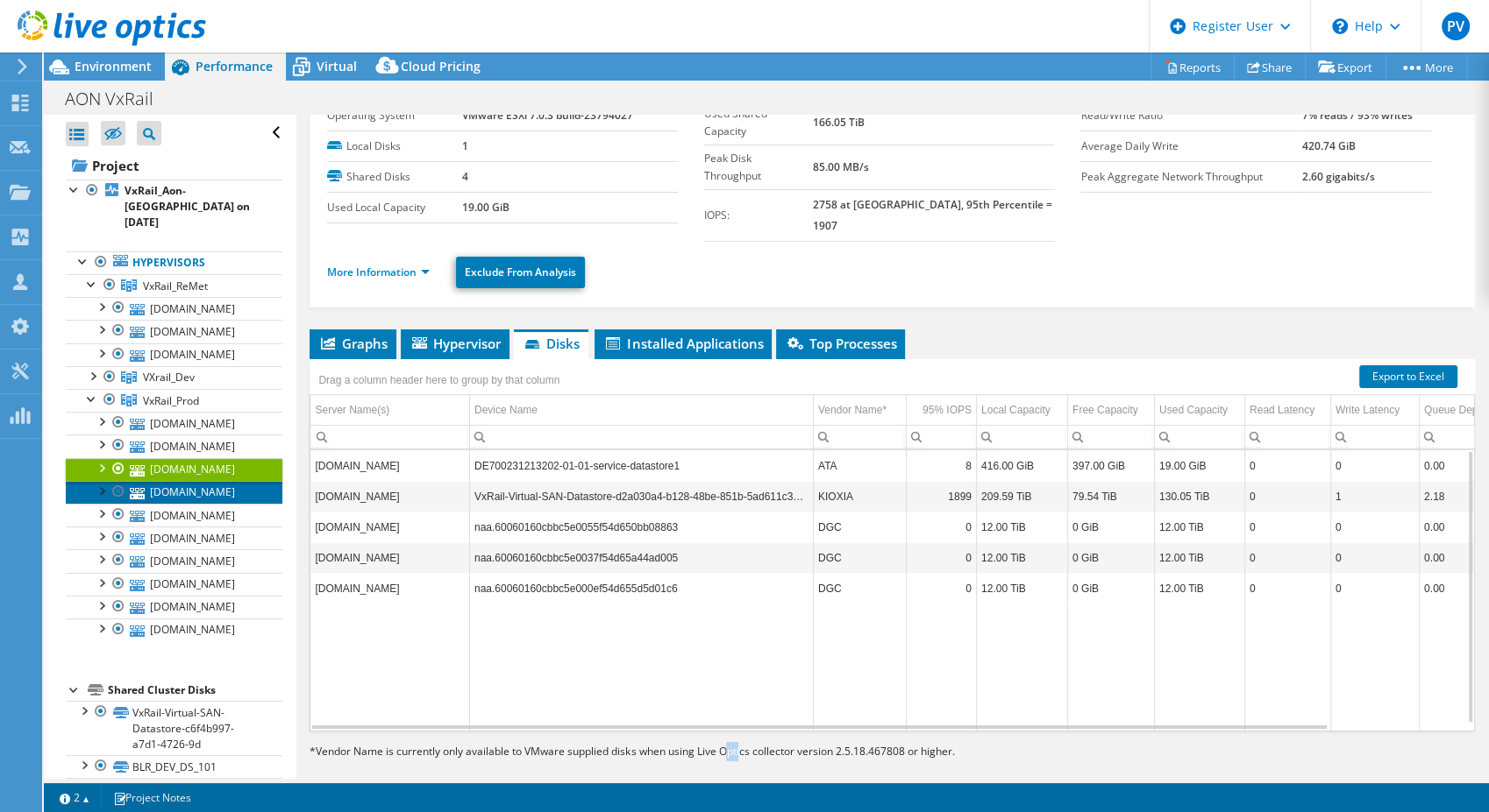
click at [150, 481] on link "[DOMAIN_NAME]" at bounding box center [174, 492] width 217 height 23
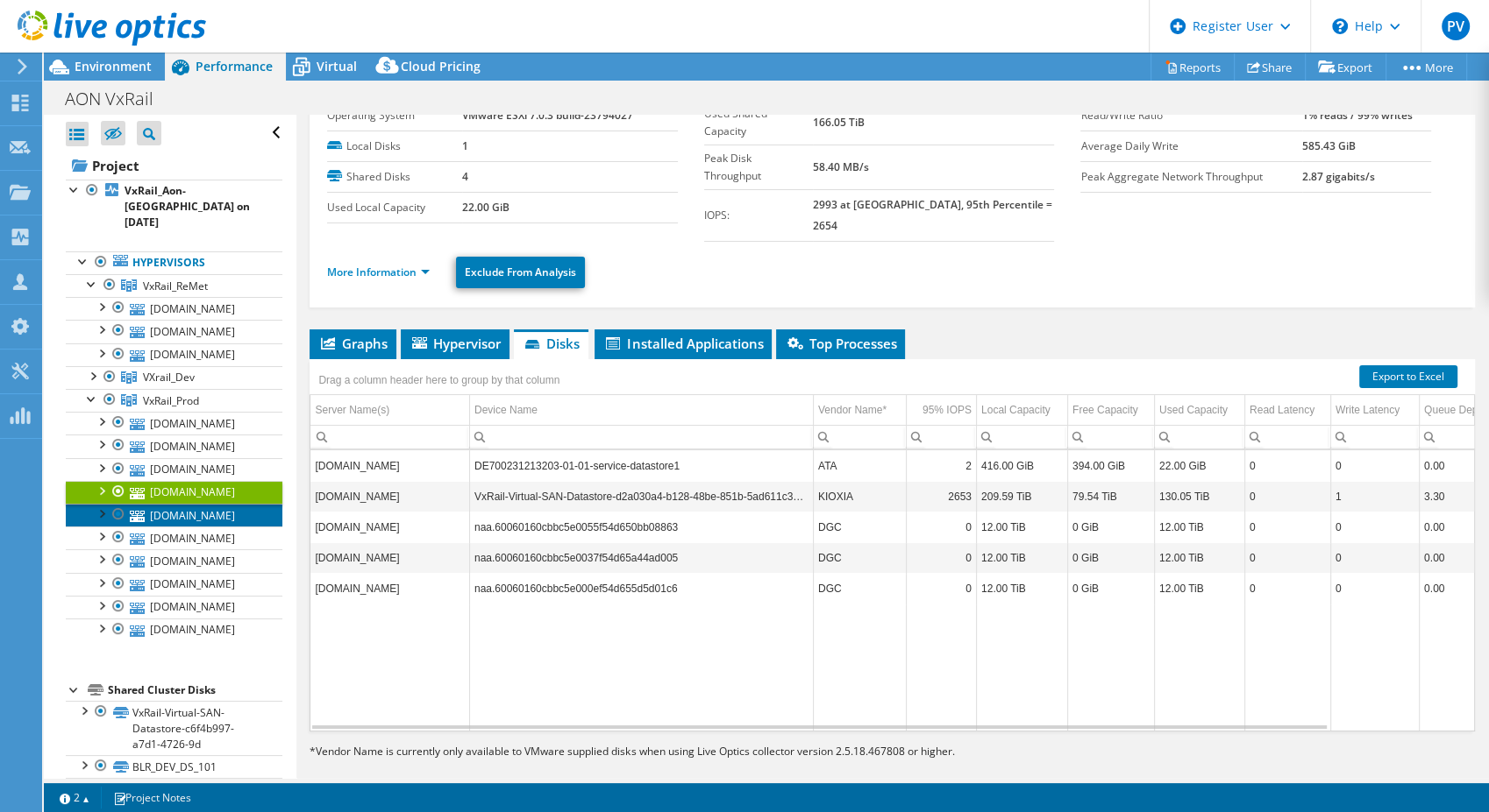
click at [216, 504] on link "[DOMAIN_NAME]" at bounding box center [174, 515] width 217 height 23
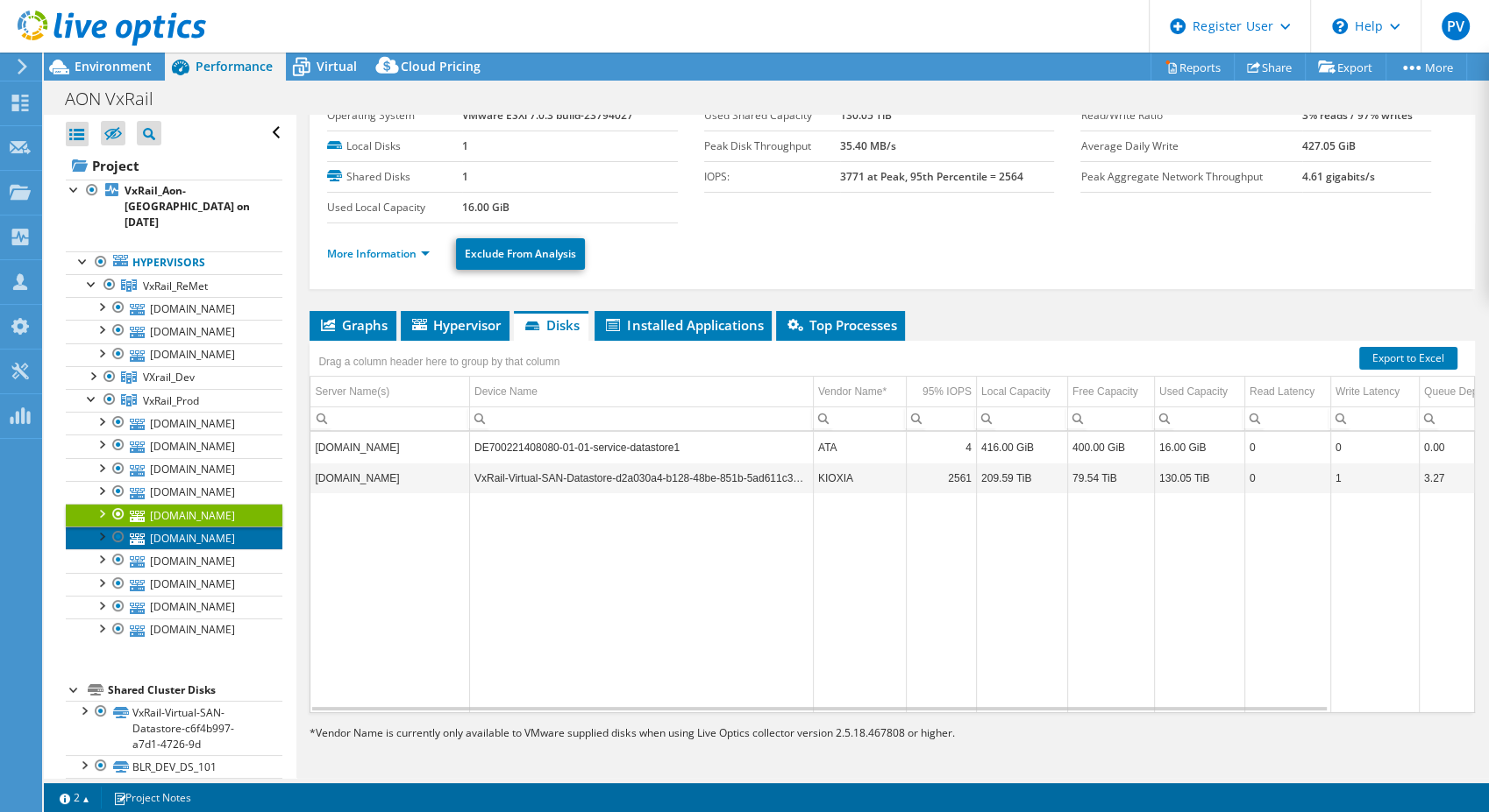
click at [176, 527] on link "[DOMAIN_NAME]" at bounding box center [174, 538] width 217 height 23
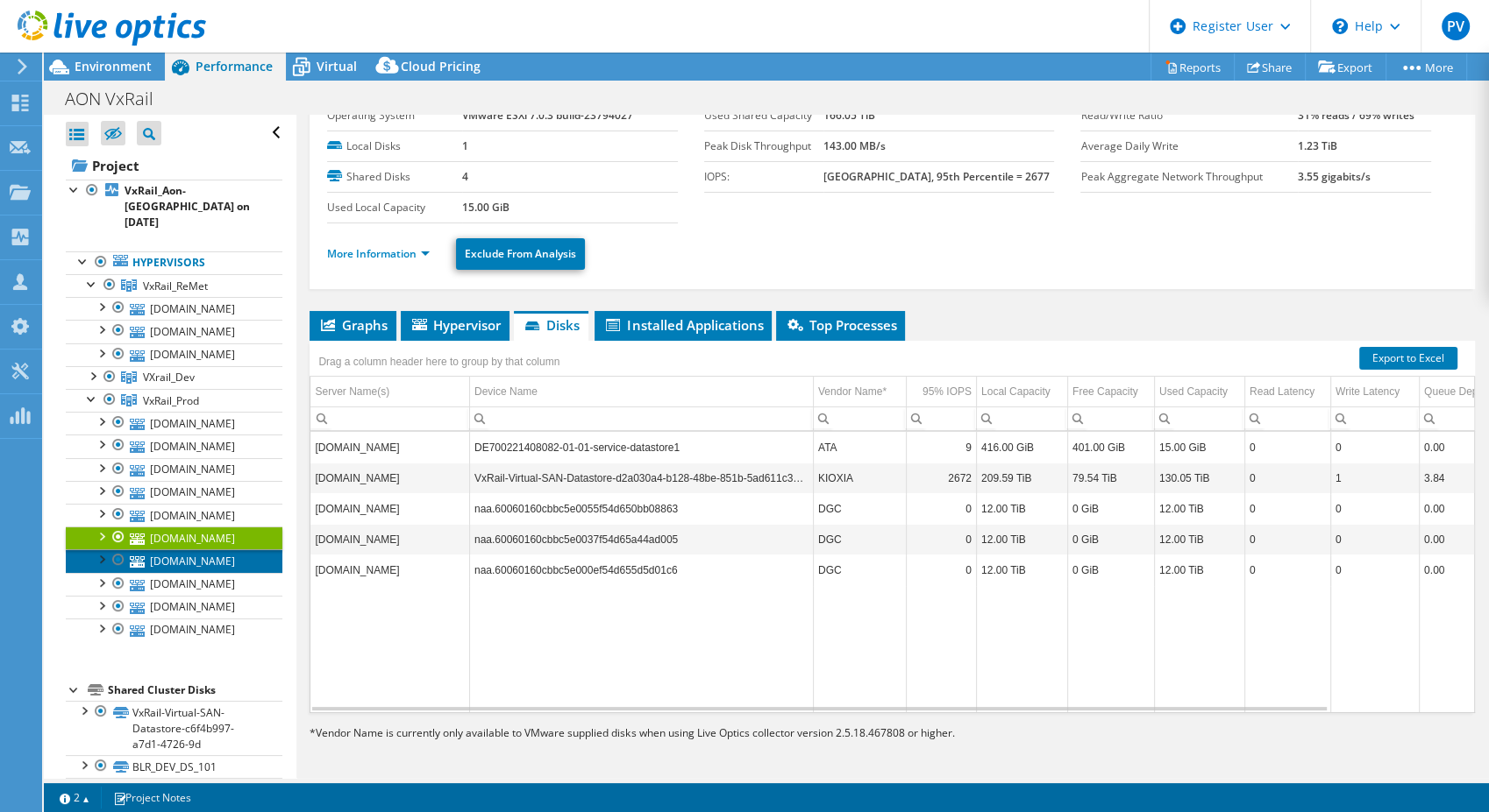
click at [167, 550] on link "[DOMAIN_NAME]" at bounding box center [174, 561] width 217 height 23
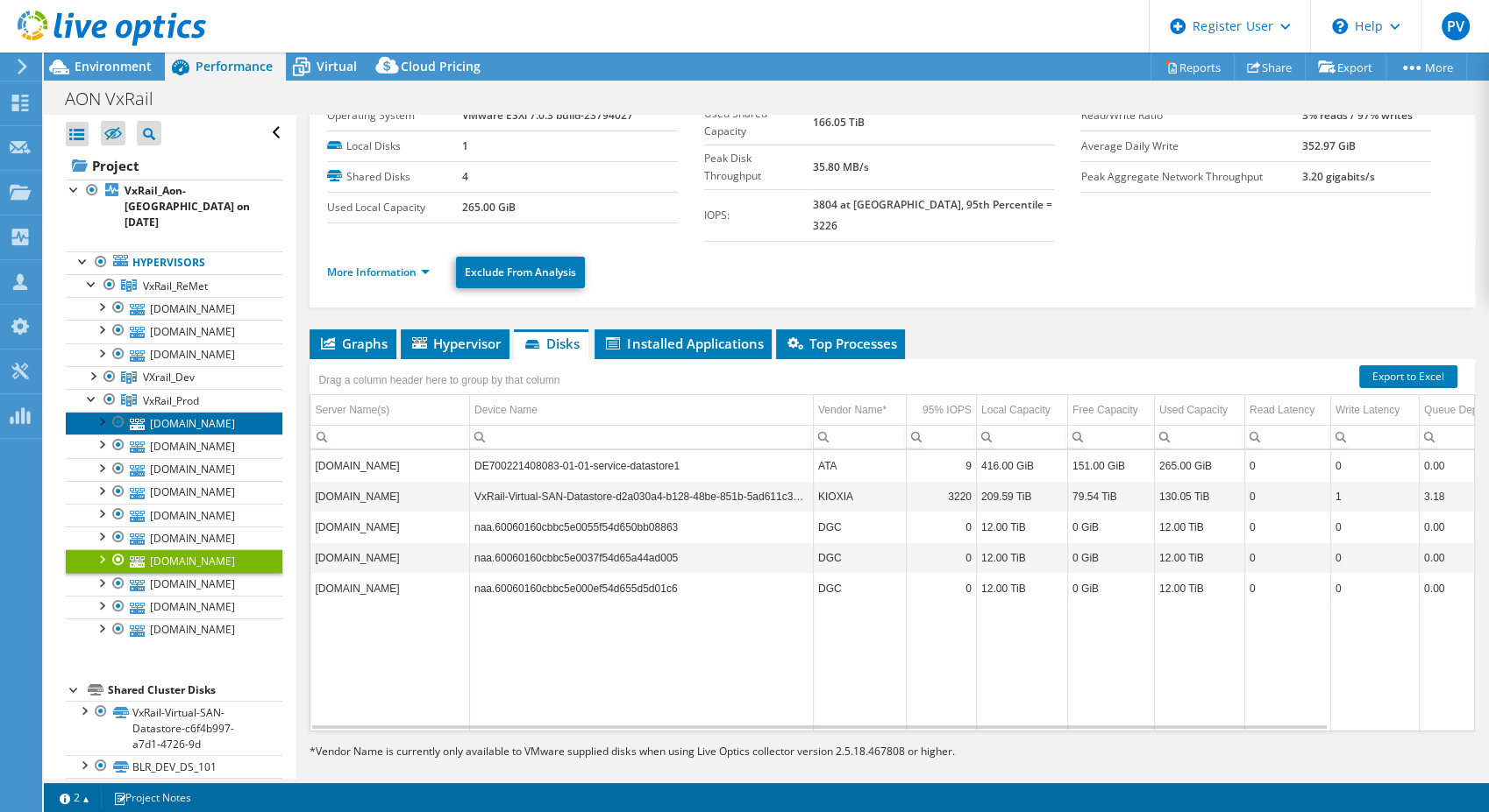
click at [189, 412] on link "[DOMAIN_NAME]" at bounding box center [174, 424] width 217 height 23
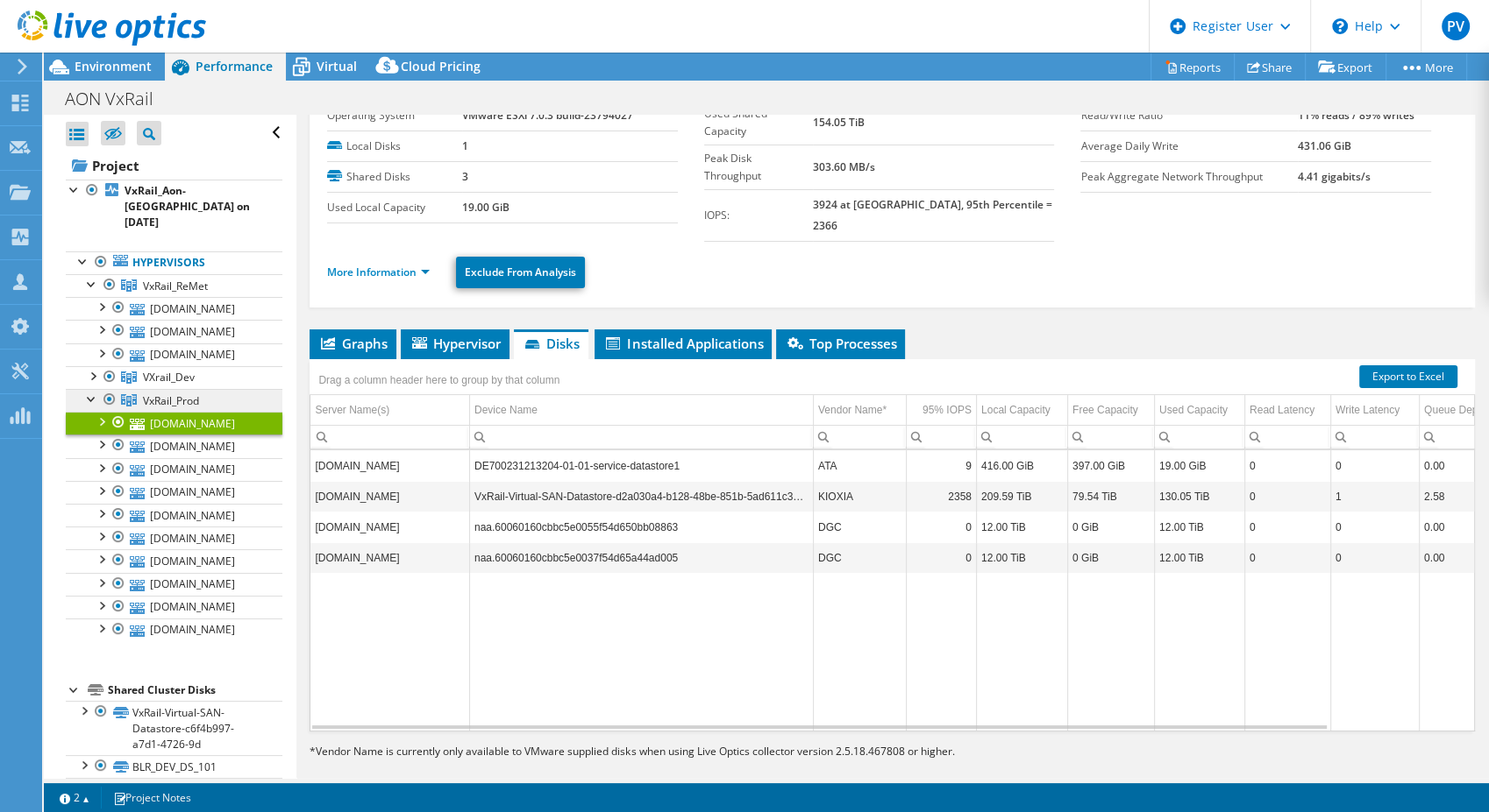
click at [178, 294] on span "VxRail_Prod" at bounding box center [176, 286] width 65 height 15
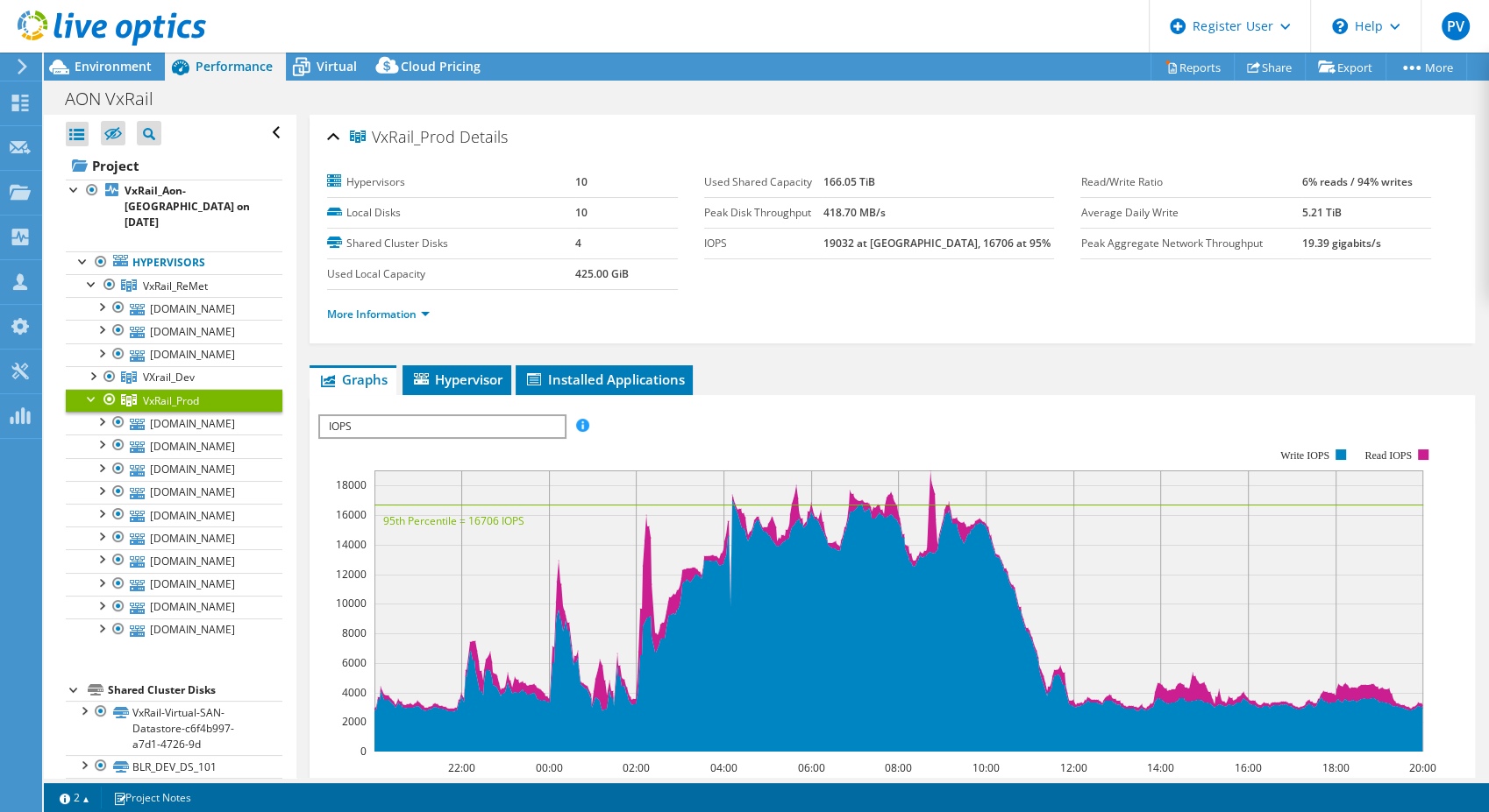
drag, startPoint x: 370, startPoint y: 135, endPoint x: 455, endPoint y: 136, distance: 85.0
click at [455, 136] on h2 "VxRail_Prod Details" at bounding box center [417, 136] width 180 height 35
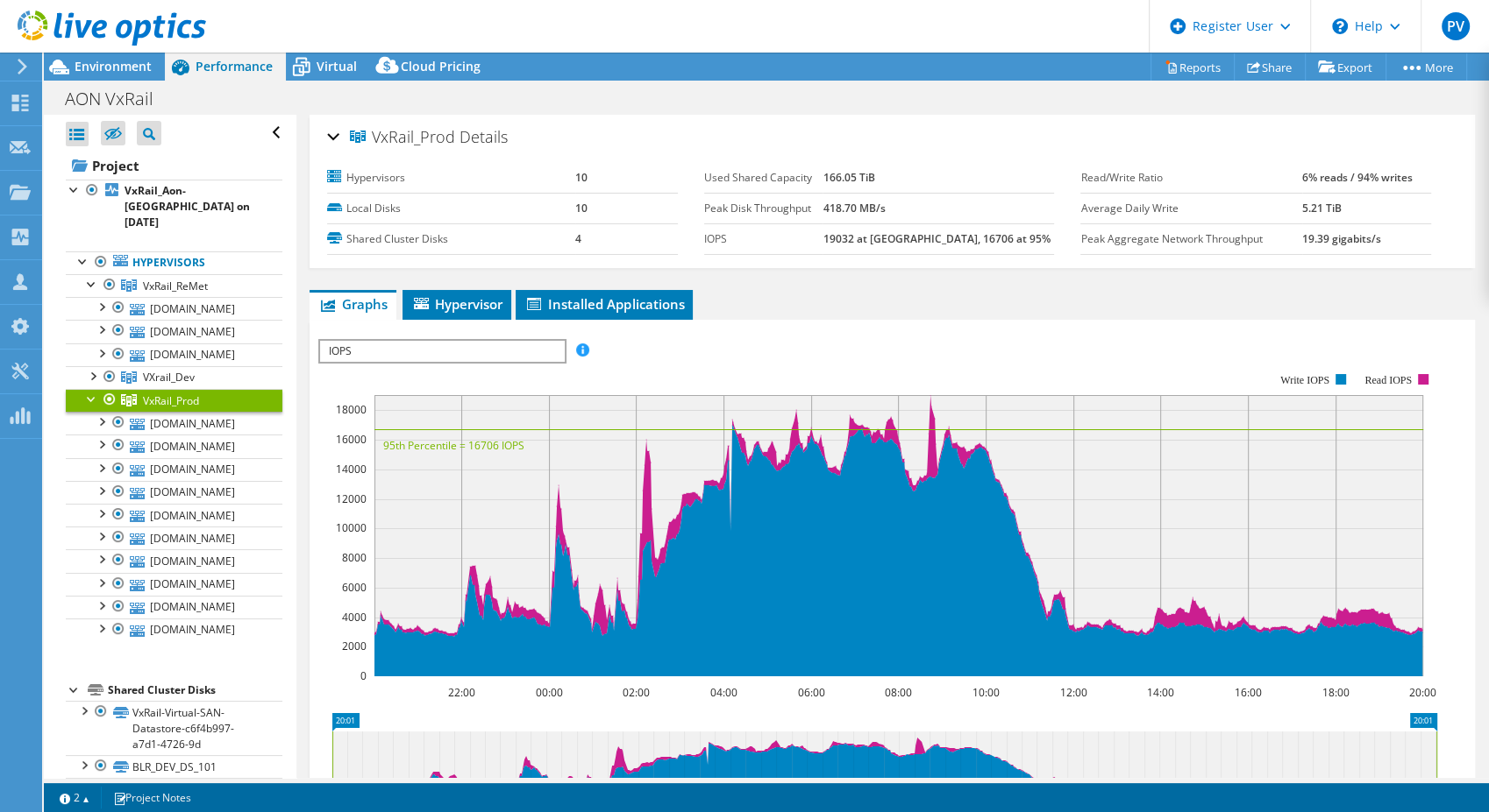
copy span "VxRail_Prod"
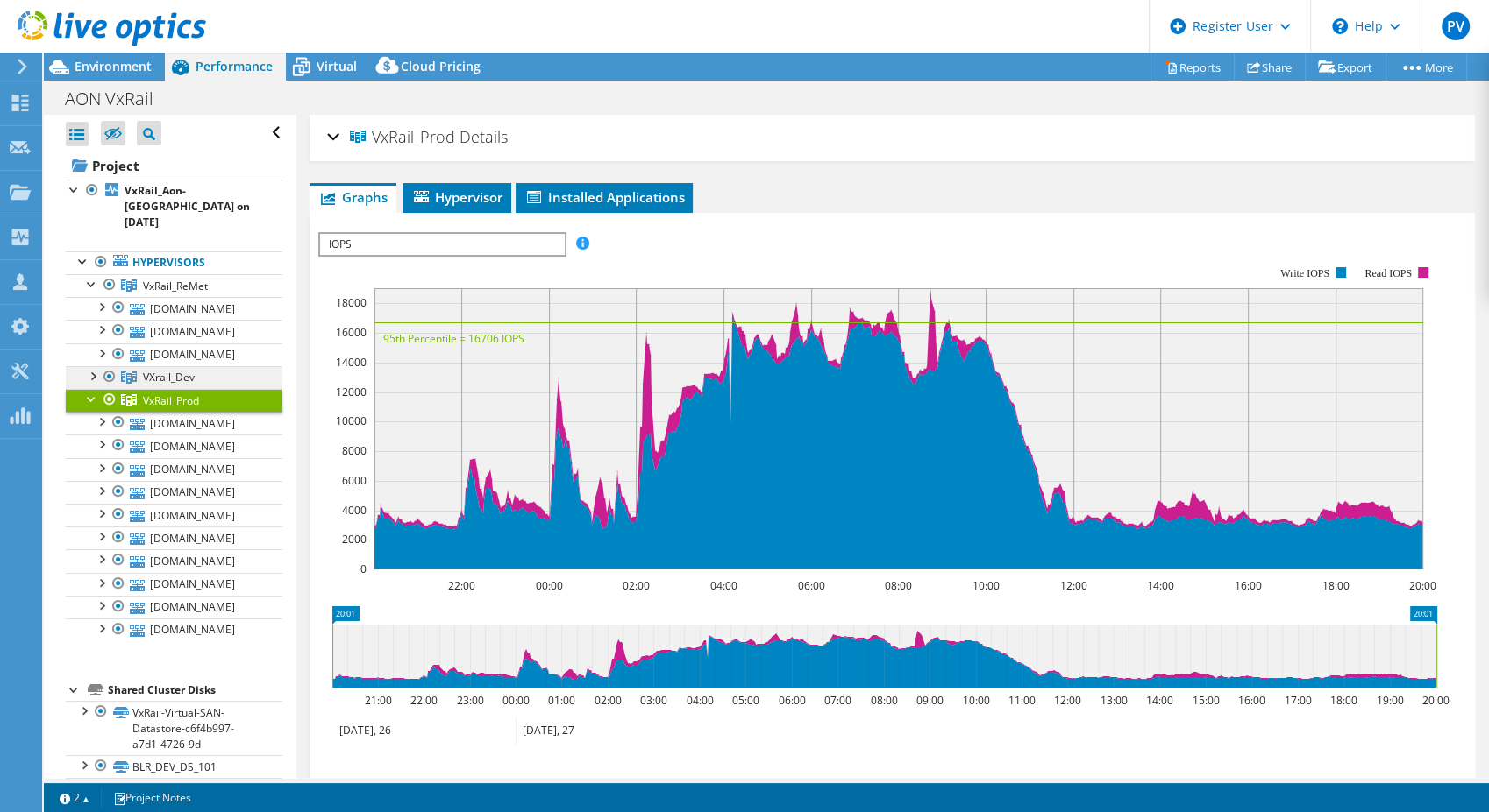
click at [149, 294] on span "VXrail_Dev" at bounding box center [176, 286] width 65 height 15
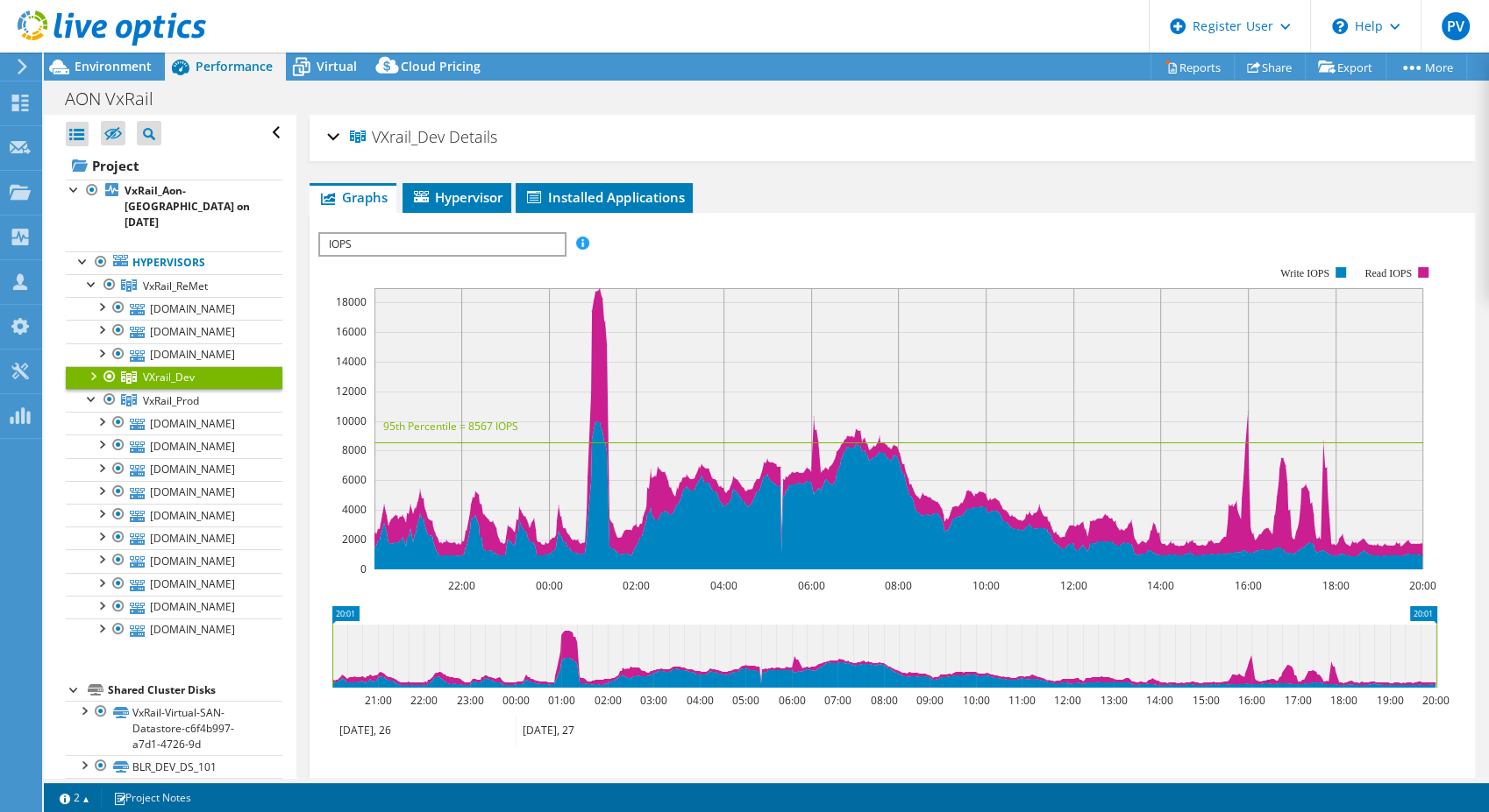
drag, startPoint x: 447, startPoint y: 136, endPoint x: 382, endPoint y: 136, distance: 65.0
click at [382, 136] on h2 "VXrail_Dev Details" at bounding box center [412, 136] width 170 height 35
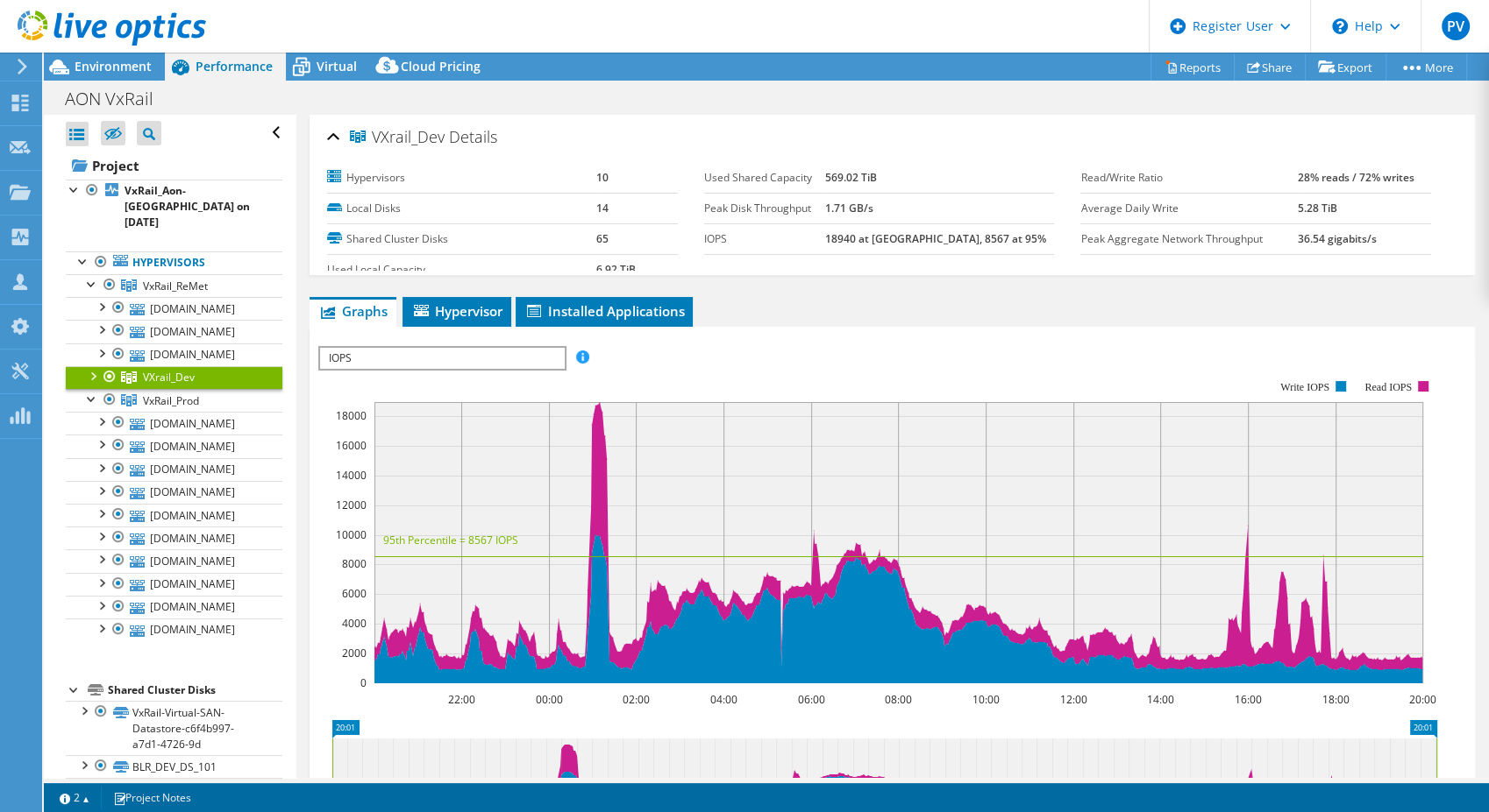
click at [374, 134] on span "VXrail_Dev" at bounding box center [396, 137] width 94 height 17
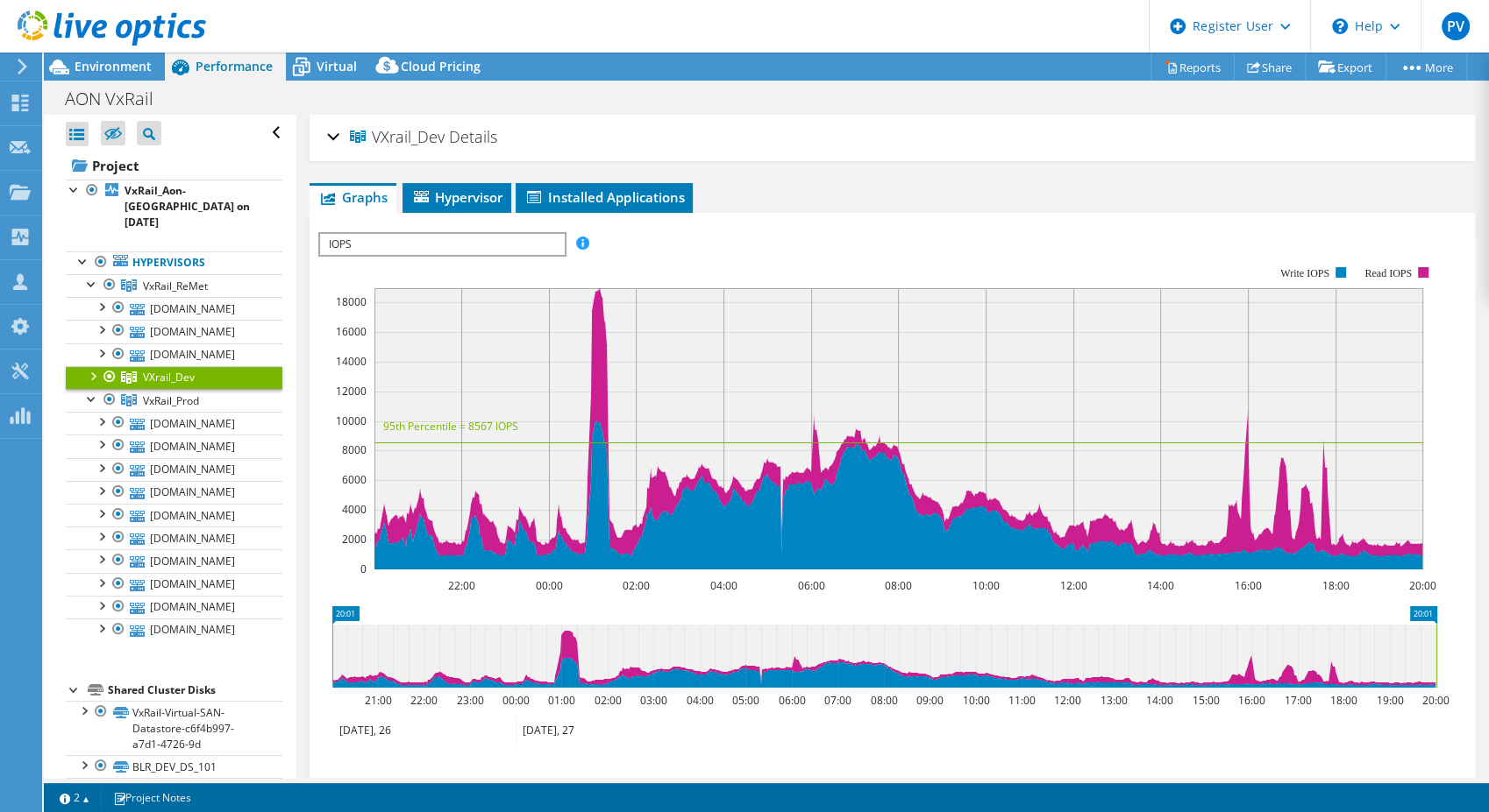
drag, startPoint x: 374, startPoint y: 136, endPoint x: 442, endPoint y: 143, distance: 68.4
click at [442, 143] on span "VXrail_Dev" at bounding box center [396, 137] width 94 height 17
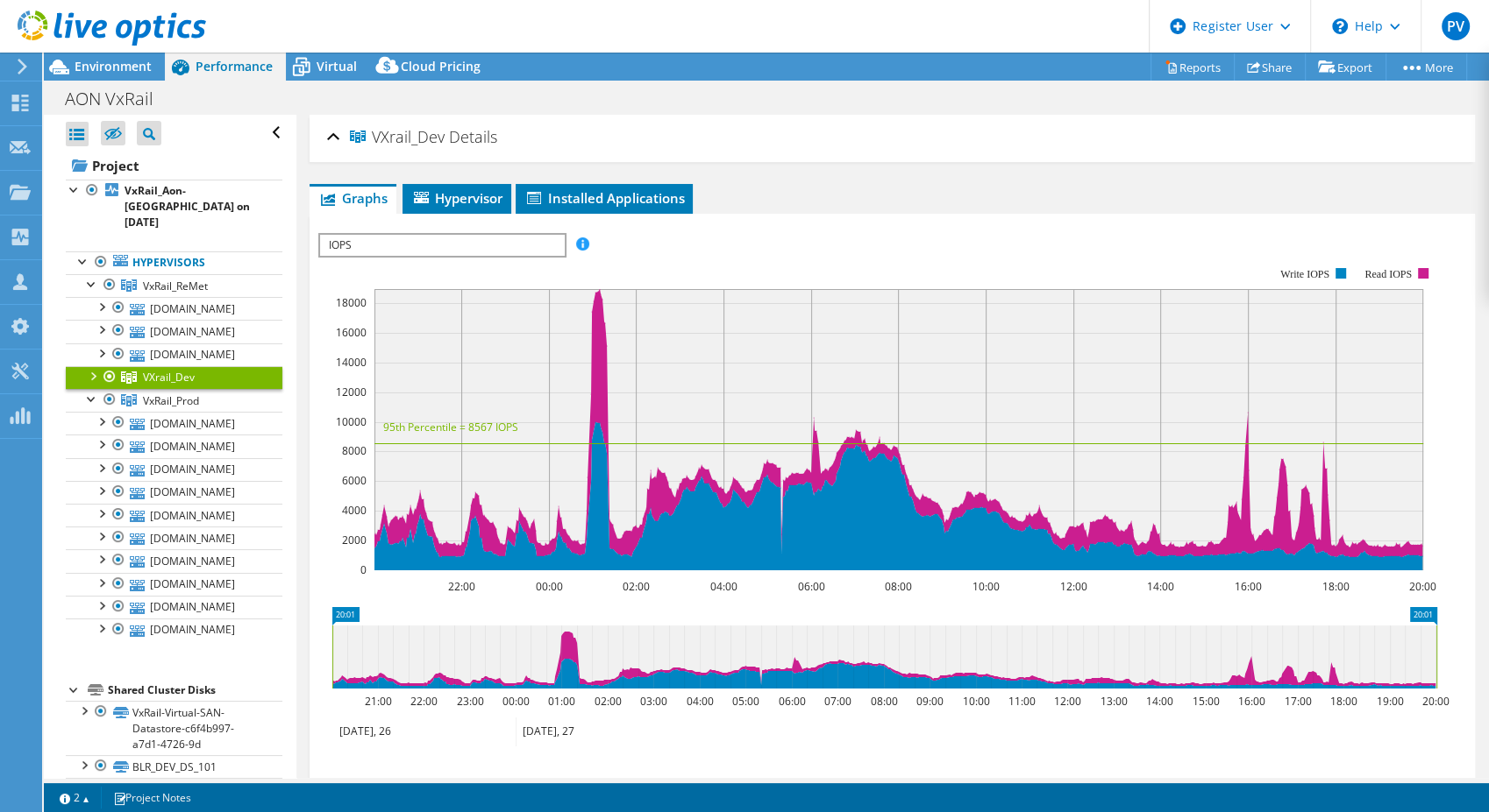
copy span "VXrail_Dev"
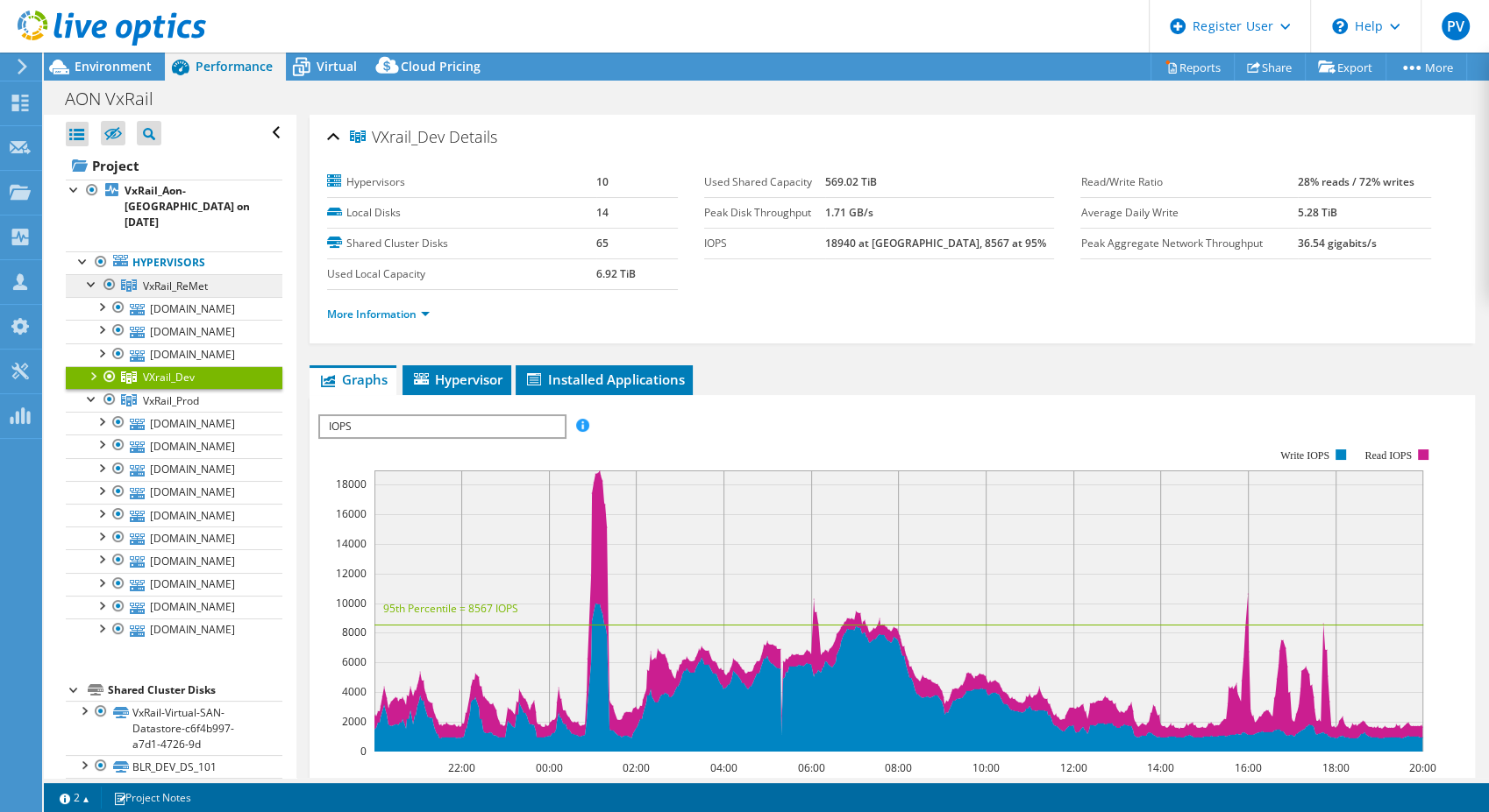
click at [172, 279] on span "VxRail_ReMet" at bounding box center [176, 286] width 65 height 15
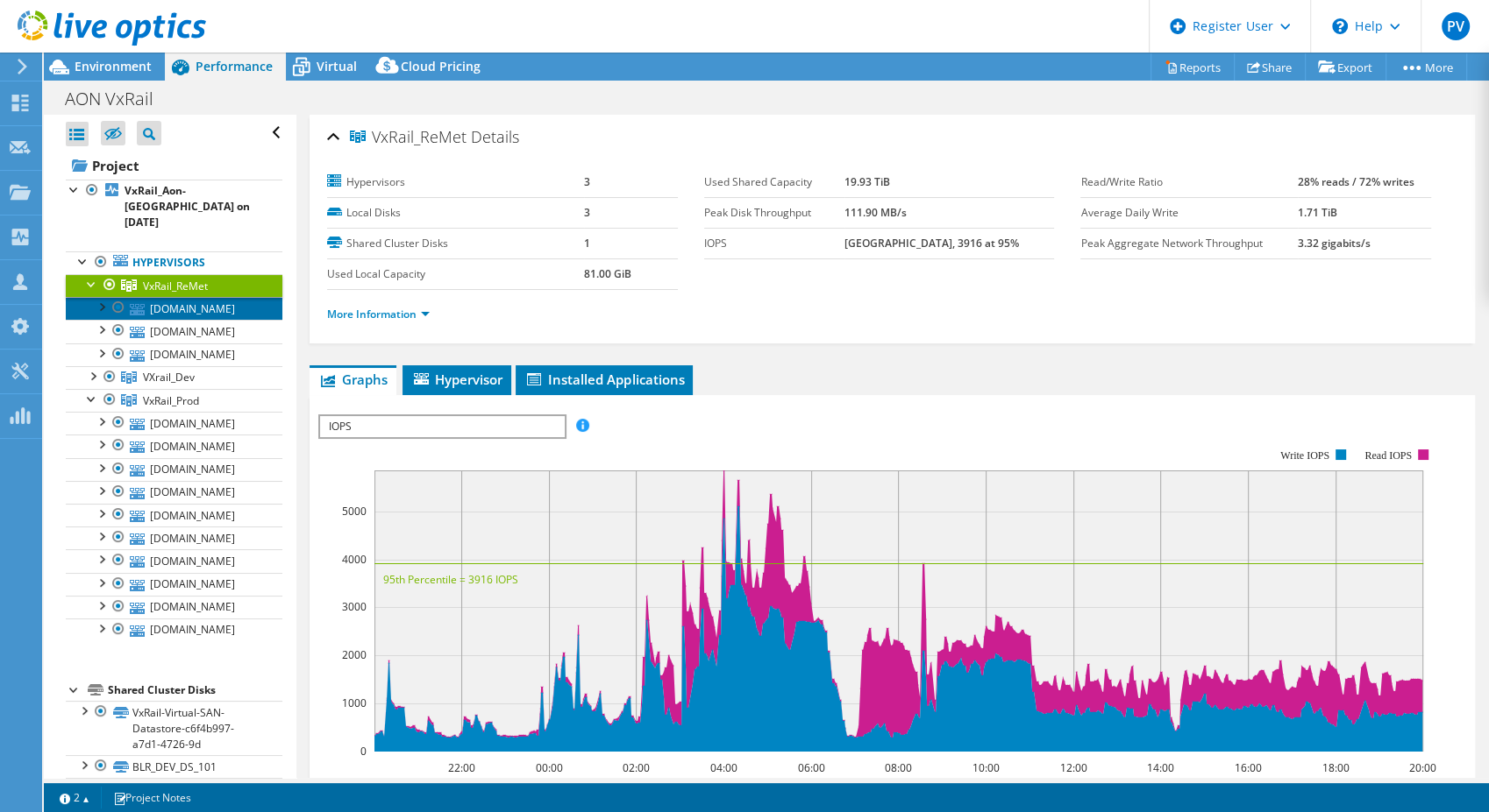
click at [158, 297] on link "[DOMAIN_NAME]" at bounding box center [174, 308] width 217 height 23
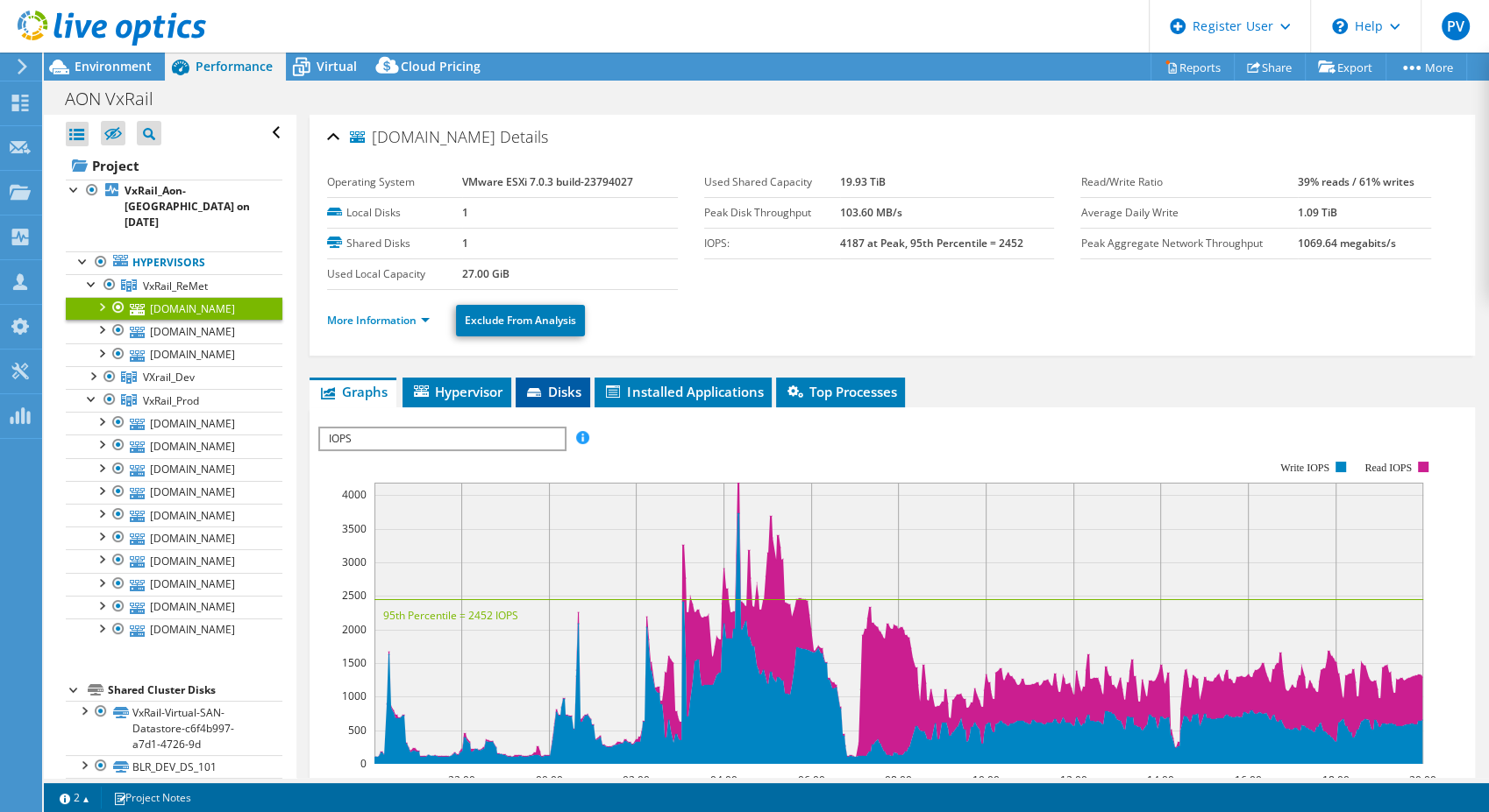
click at [561, 389] on span "Disks" at bounding box center [553, 391] width 57 height 17
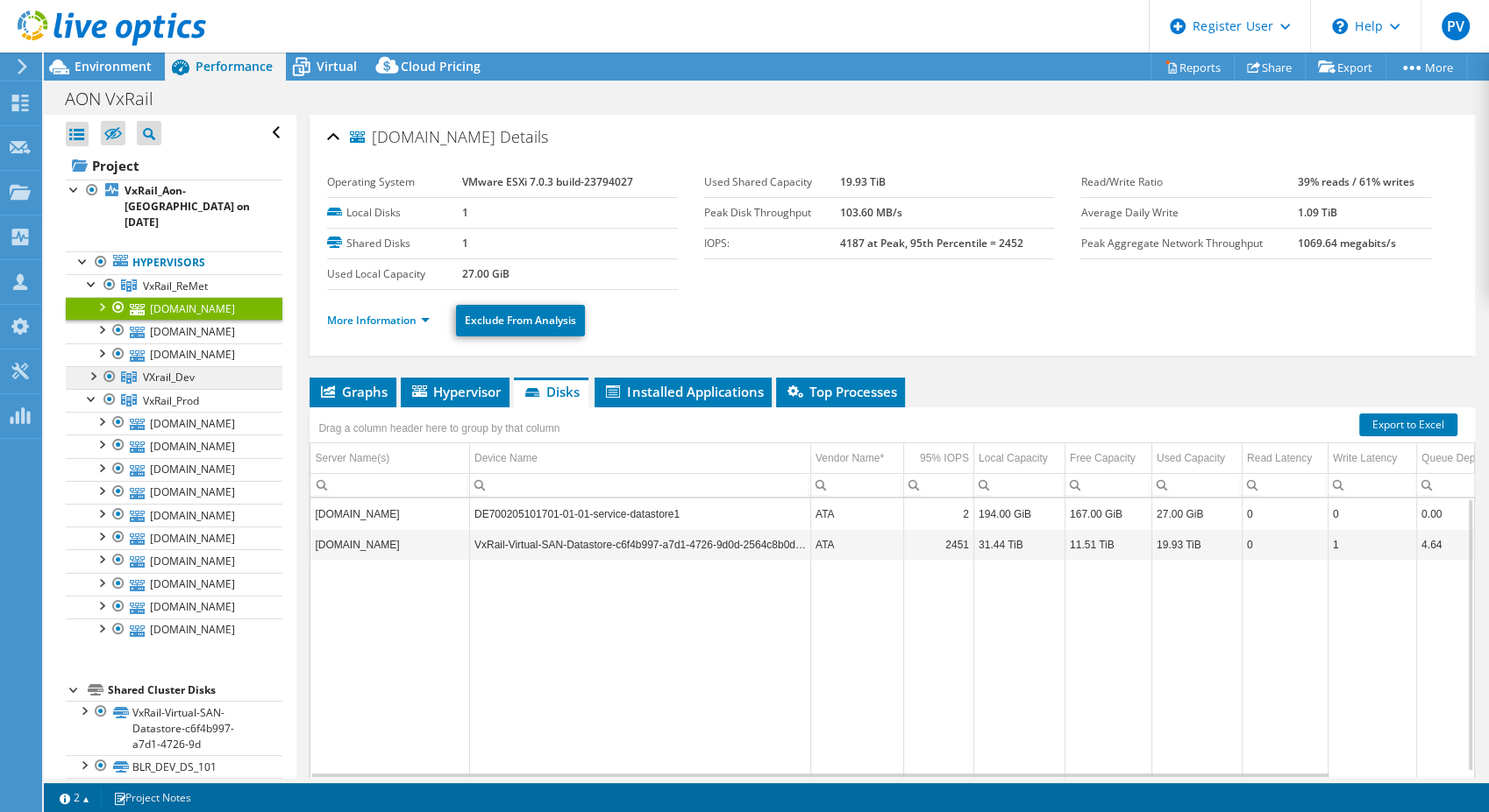
click at [193, 294] on span "VXrail_Dev" at bounding box center [176, 286] width 65 height 15
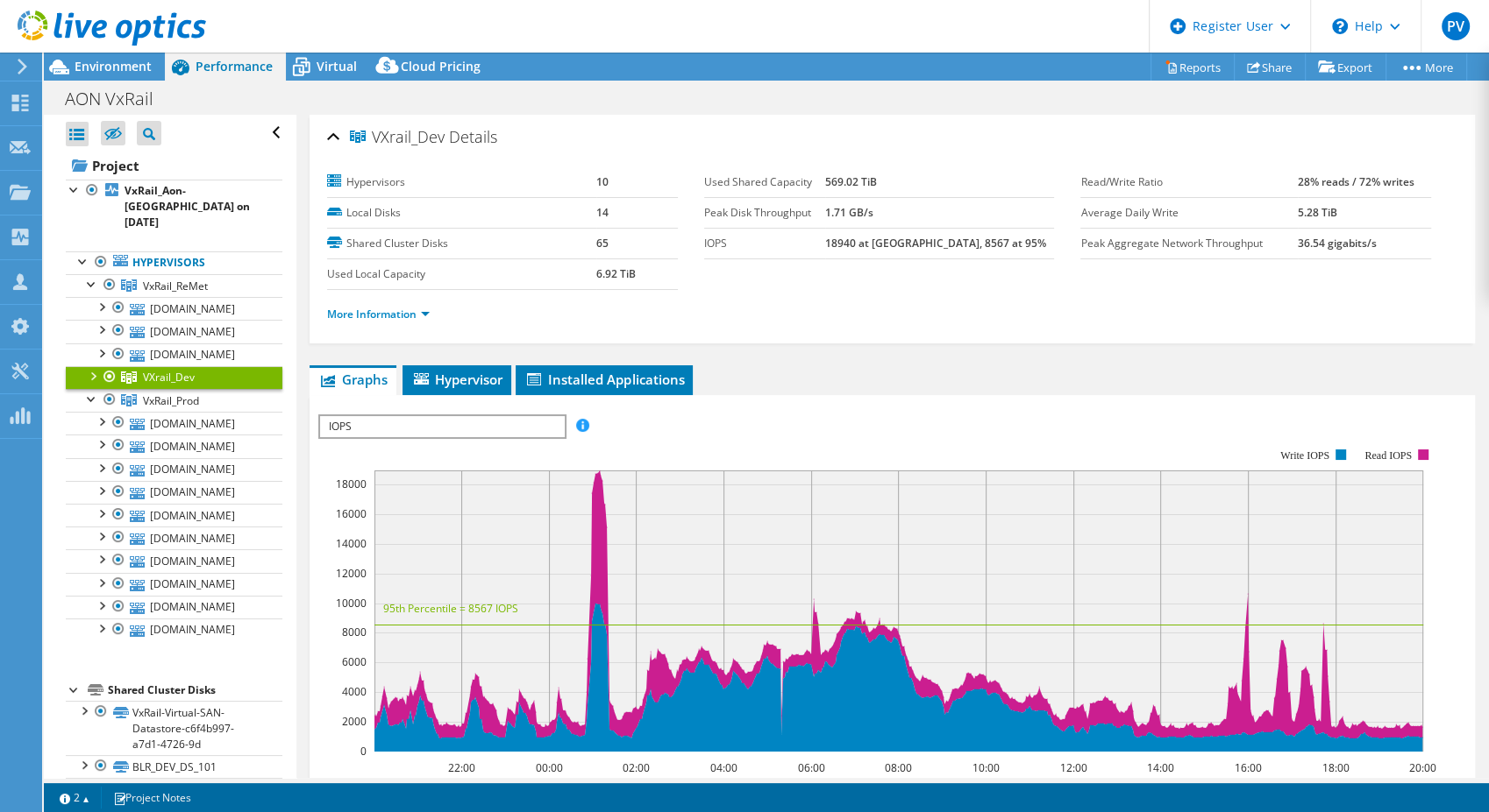
click at [175, 370] on span "VXrail_Dev" at bounding box center [169, 378] width 52 height 15
click at [89, 366] on div at bounding box center [92, 375] width 17 height 17
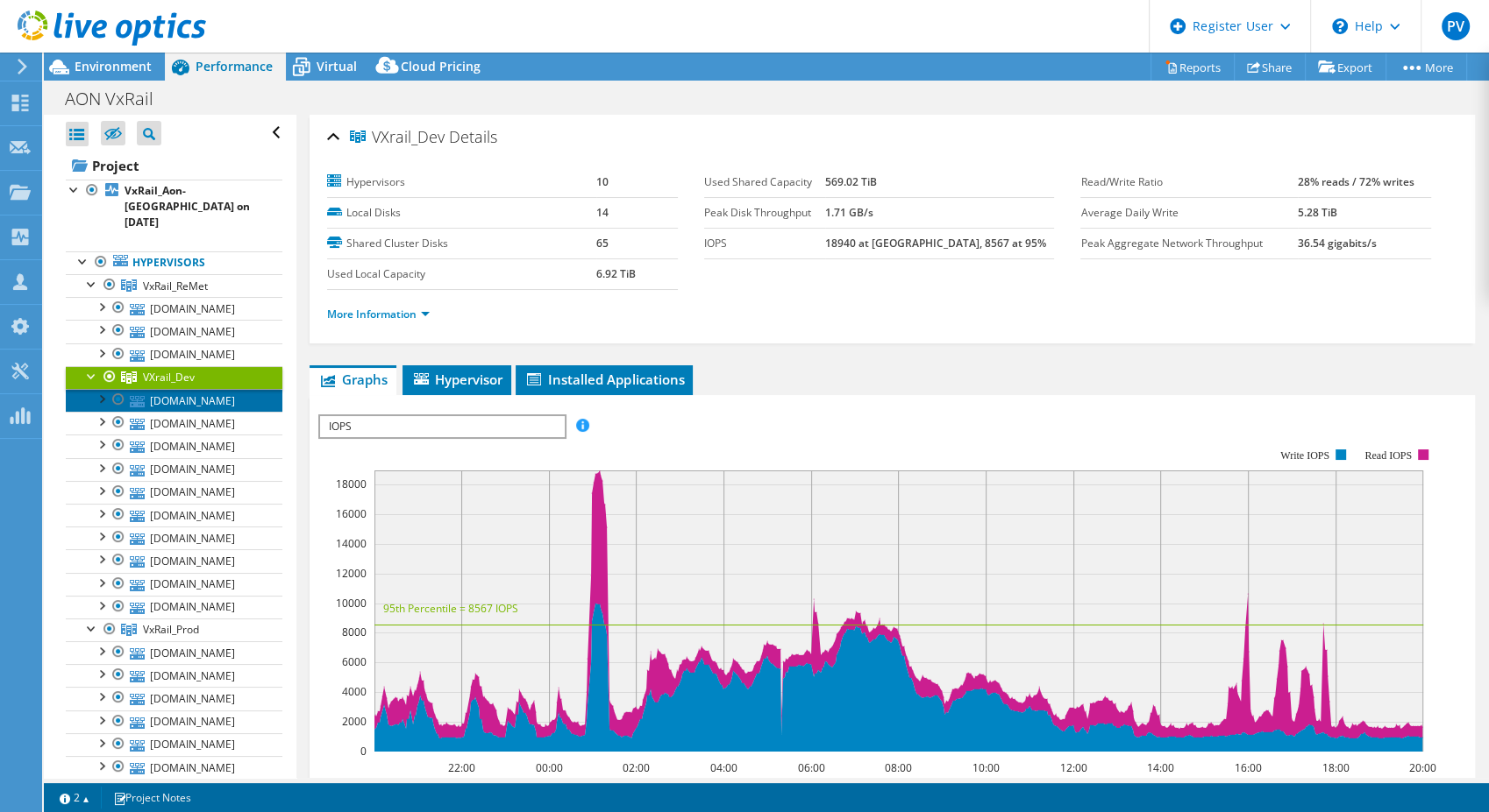
click at [155, 389] on link "[DOMAIN_NAME]" at bounding box center [174, 401] width 217 height 23
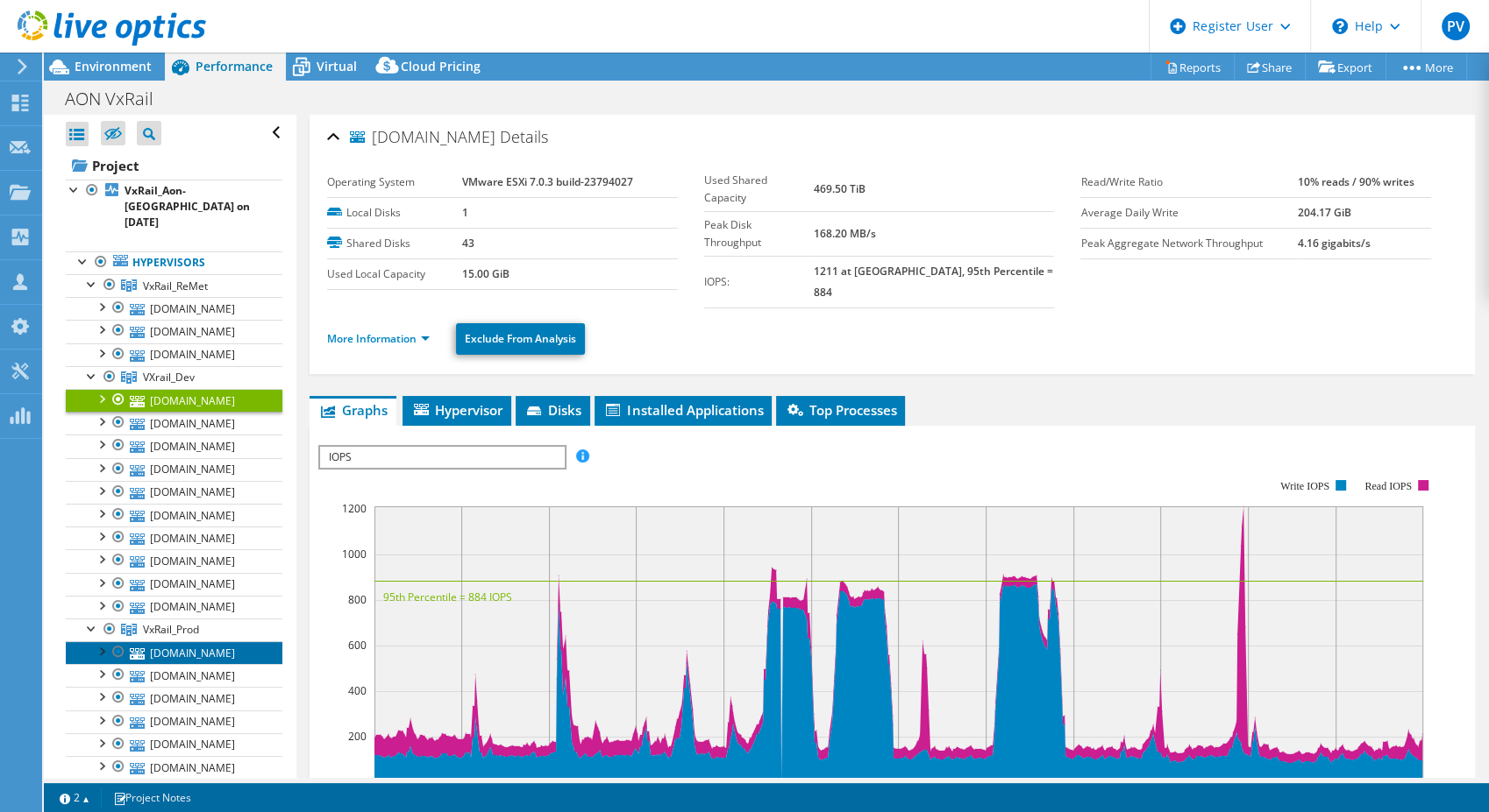
click at [188, 641] on link "[DOMAIN_NAME]" at bounding box center [174, 653] width 217 height 23
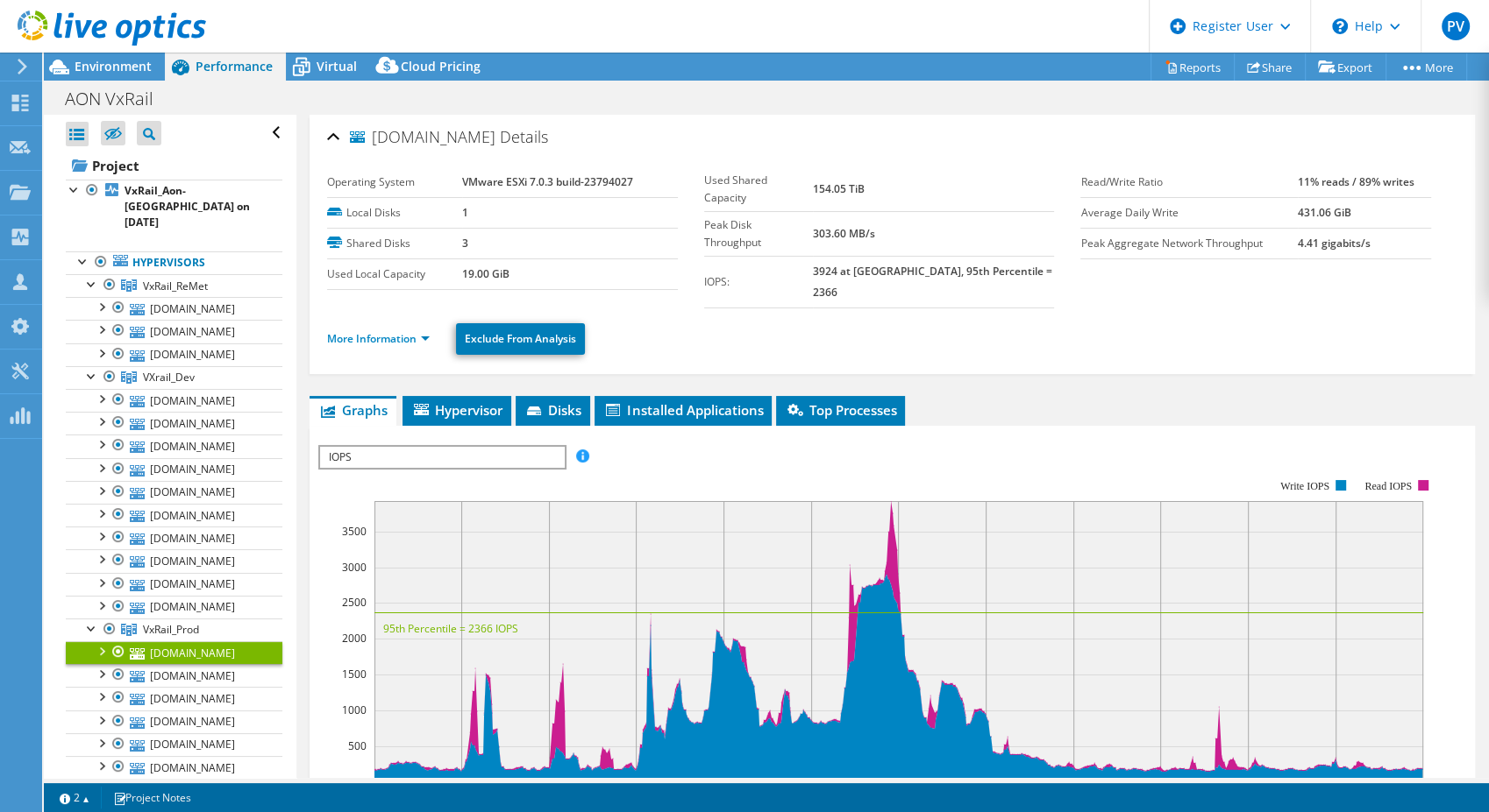
drag, startPoint x: 457, startPoint y: 184, endPoint x: 661, endPoint y: 193, distance: 204.2
click at [661, 193] on tr "Operating System VMware ESXi 7.0.3 build-23794027" at bounding box center [502, 182] width 349 height 31
copy tr "VMware ESXi 7.0.3 build-23794027"
click at [190, 389] on link "[DOMAIN_NAME]" at bounding box center [174, 401] width 217 height 23
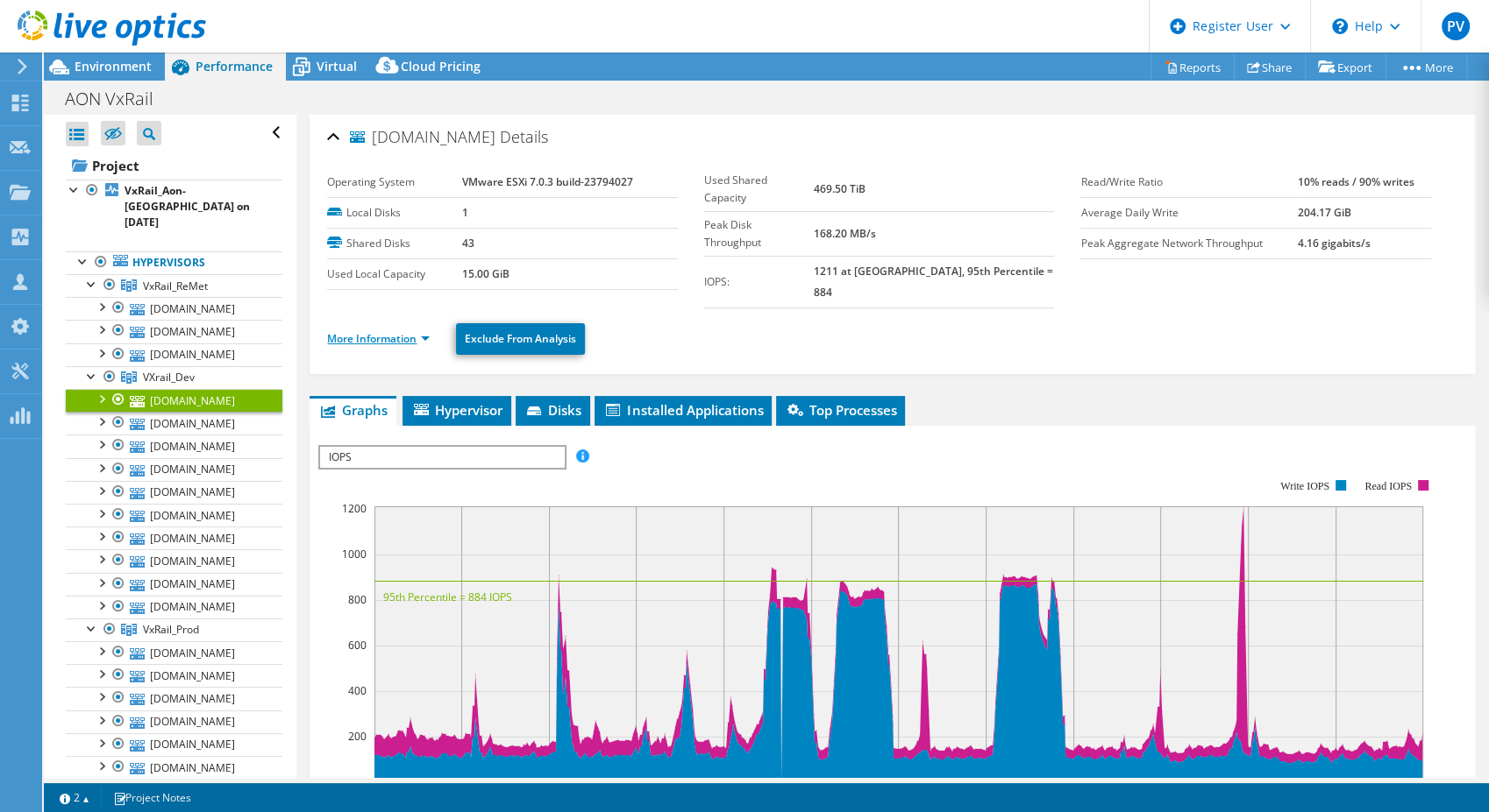
click at [371, 331] on link "More Information" at bounding box center [378, 339] width 102 height 15
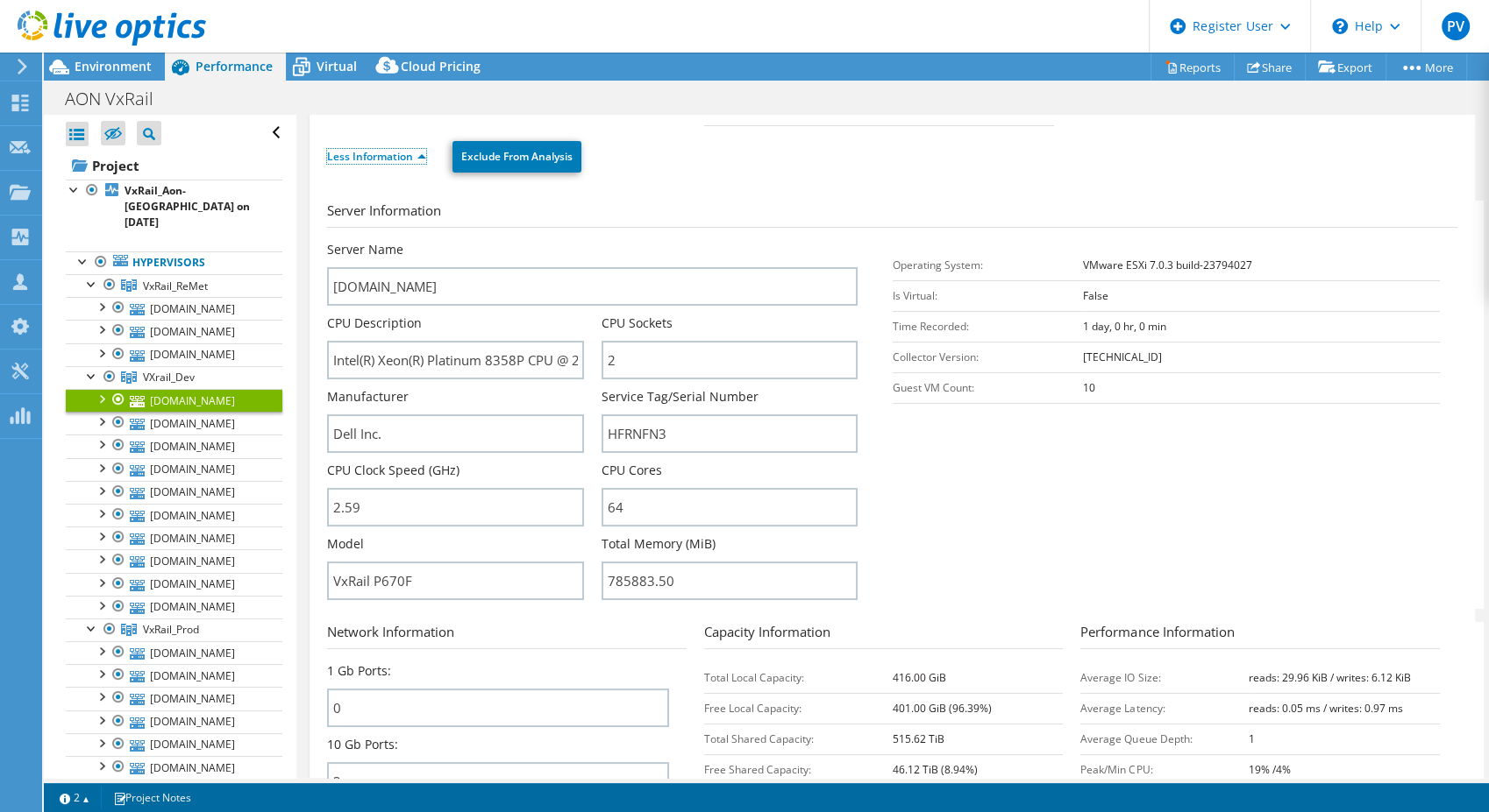
scroll to position [195, 0]
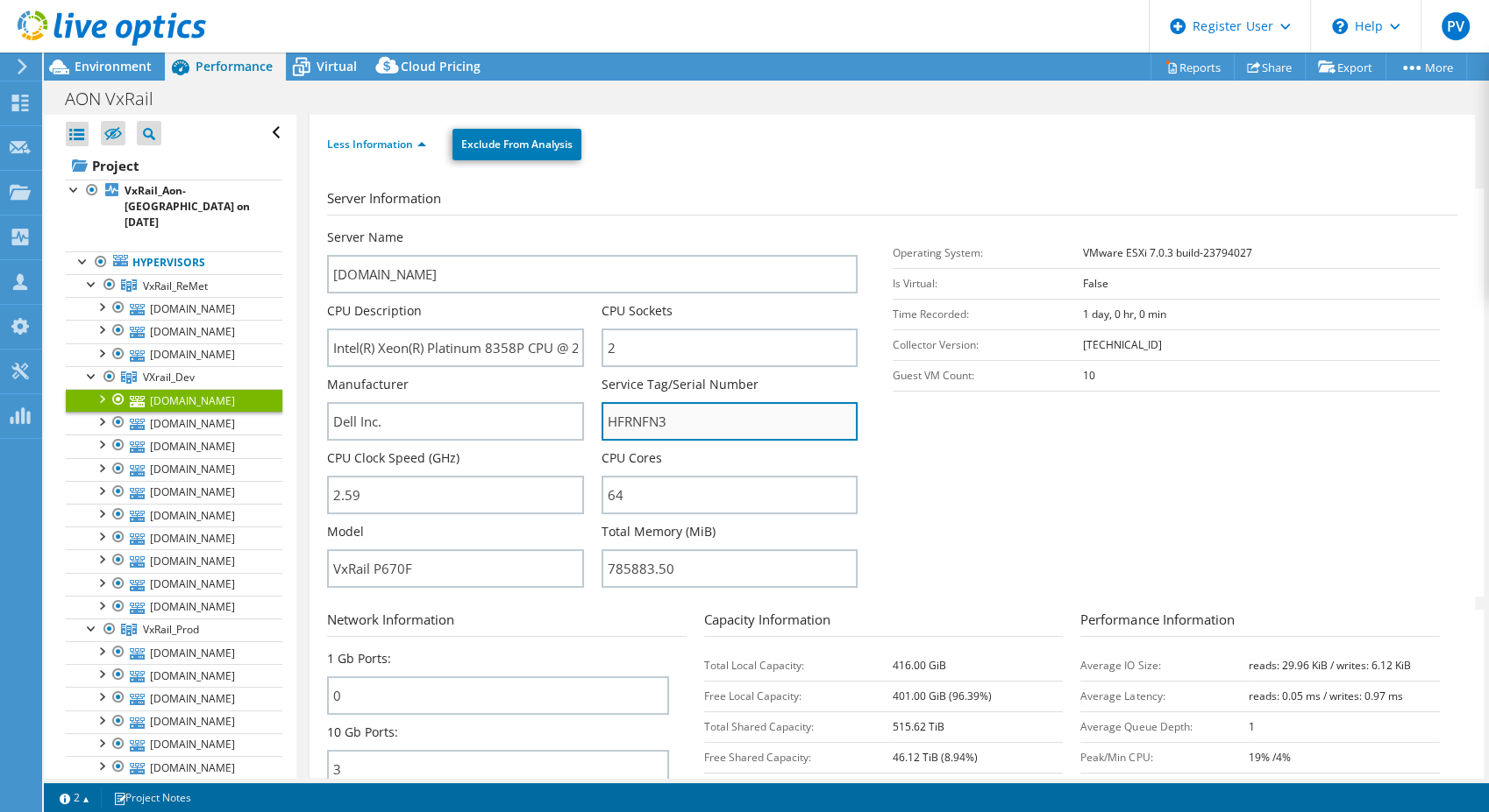
click at [647, 412] on input "HFRNFN3" at bounding box center [729, 422] width 256 height 38
click at [1055, 36] on header "PV Dell User [PERSON_NAME] Visveswara [EMAIL_ADDRESS][DOMAIN_NAME] Dell My Prof…" at bounding box center [744, 26] width 1489 height 52
